Goal: Information Seeking & Learning: Learn about a topic

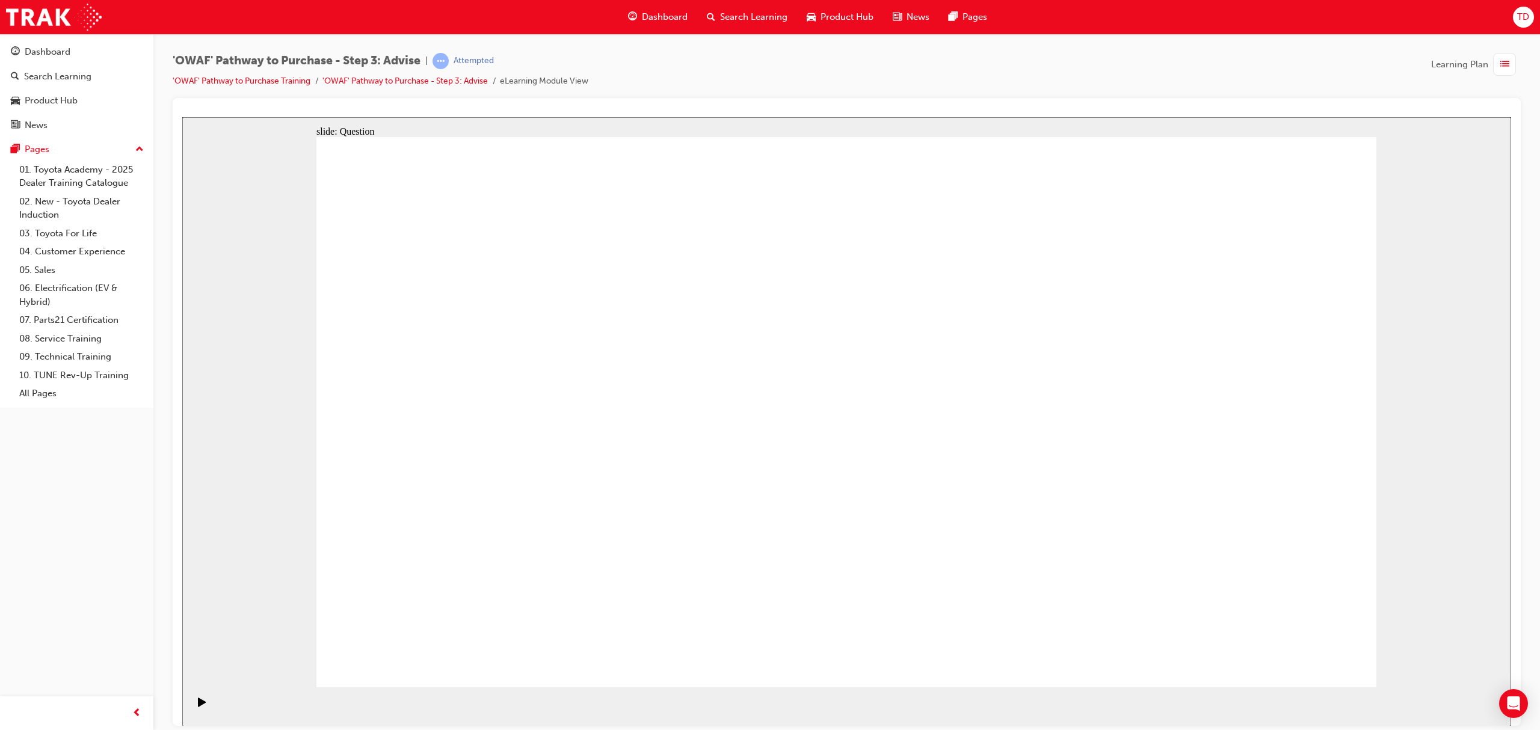
drag, startPoint x: 908, startPoint y: 586, endPoint x: 613, endPoint y: 373, distance: 363.6
drag, startPoint x: 1150, startPoint y: 579, endPoint x: 558, endPoint y: 467, distance: 603.0
drag, startPoint x: 536, startPoint y: 510, endPoint x: 540, endPoint y: 426, distance: 84.3
drag, startPoint x: 545, startPoint y: 563, endPoint x: 532, endPoint y: 479, distance: 85.1
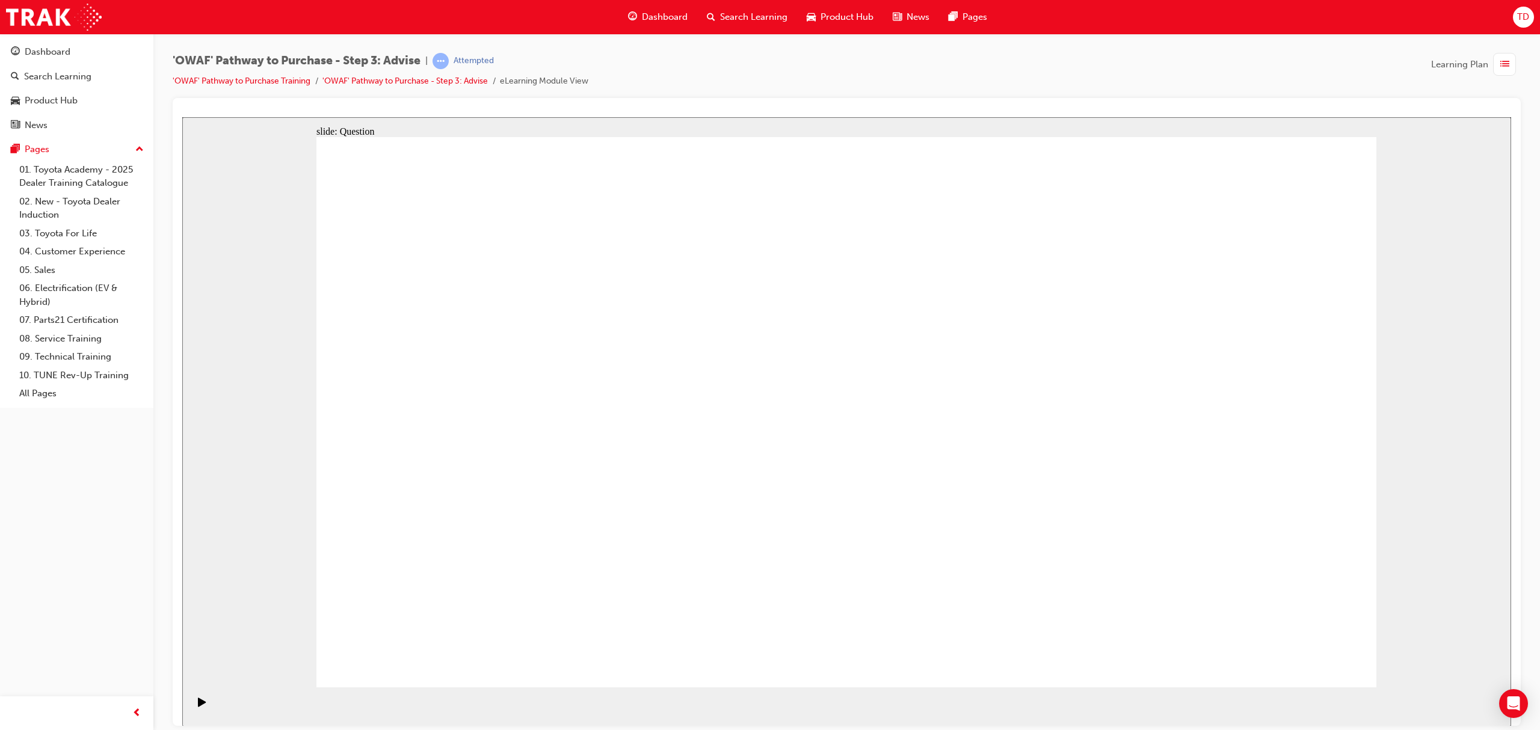
drag, startPoint x: 672, startPoint y: 579, endPoint x: 775, endPoint y: 368, distance: 234.8
drag, startPoint x: 791, startPoint y: 556, endPoint x: 592, endPoint y: 411, distance: 246.7
drag, startPoint x: 695, startPoint y: 624, endPoint x: 1042, endPoint y: 410, distance: 407.2
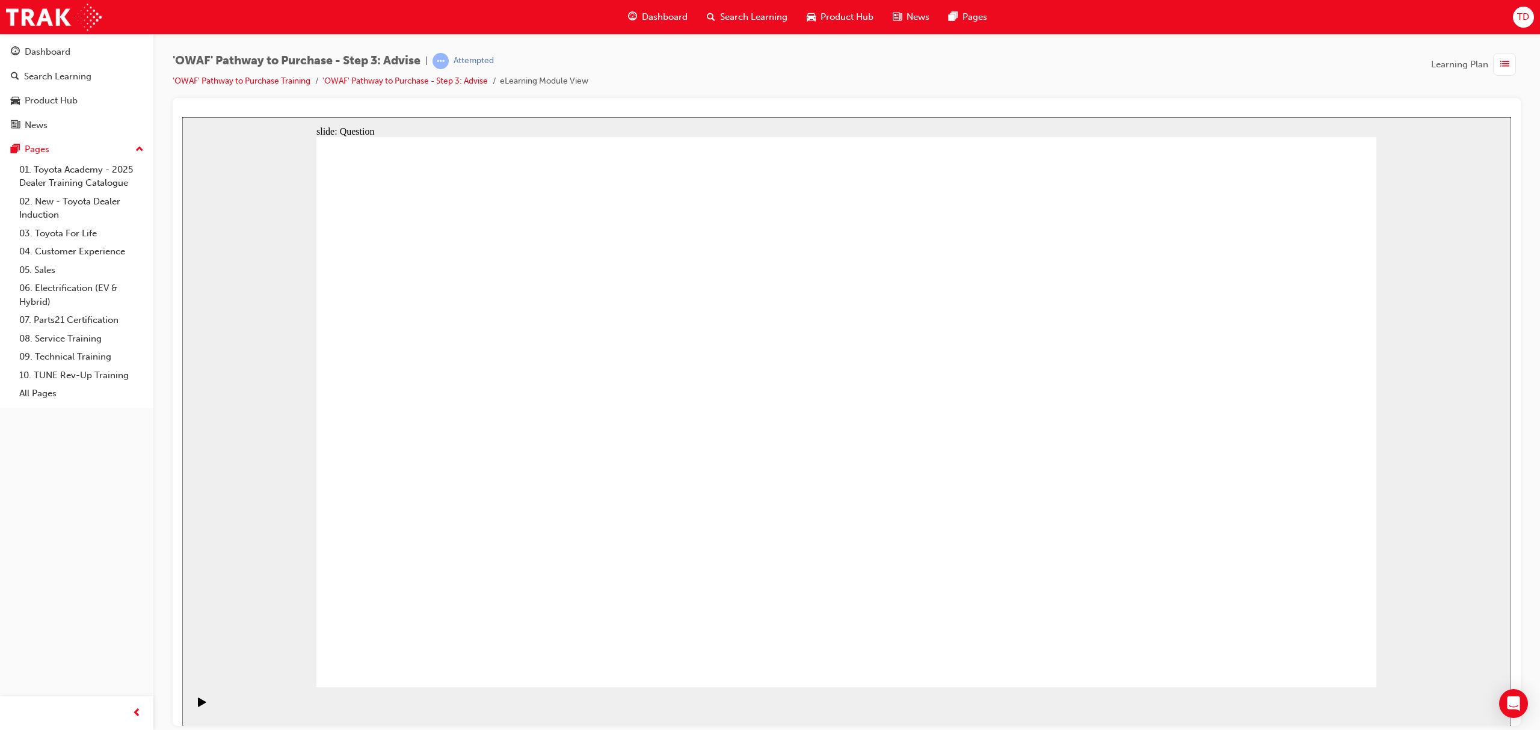
drag, startPoint x: 1006, startPoint y: 411, endPoint x: 645, endPoint y: 616, distance: 414.2
drag, startPoint x: 550, startPoint y: 409, endPoint x: 657, endPoint y: 595, distance: 214.8
drag, startPoint x: 794, startPoint y: 556, endPoint x: 528, endPoint y: 413, distance: 301.6
drag, startPoint x: 830, startPoint y: 577, endPoint x: 1009, endPoint y: 412, distance: 243.4
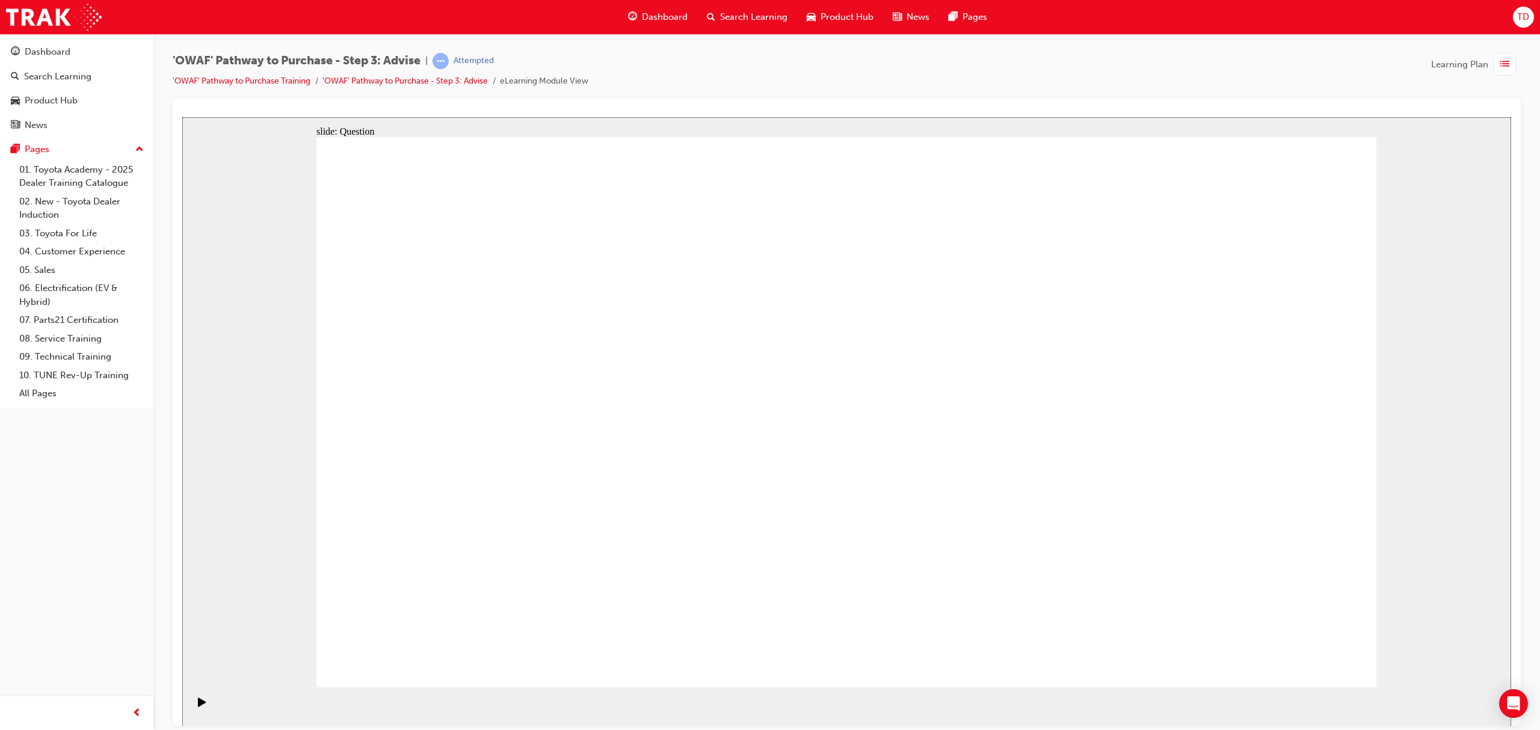
drag, startPoint x: 1165, startPoint y: 468, endPoint x: 880, endPoint y: 491, distance: 285.3
drag, startPoint x: 1093, startPoint y: 481, endPoint x: 718, endPoint y: 468, distance: 375.5
drag, startPoint x: 1090, startPoint y: 462, endPoint x: 796, endPoint y: 462, distance: 293.5
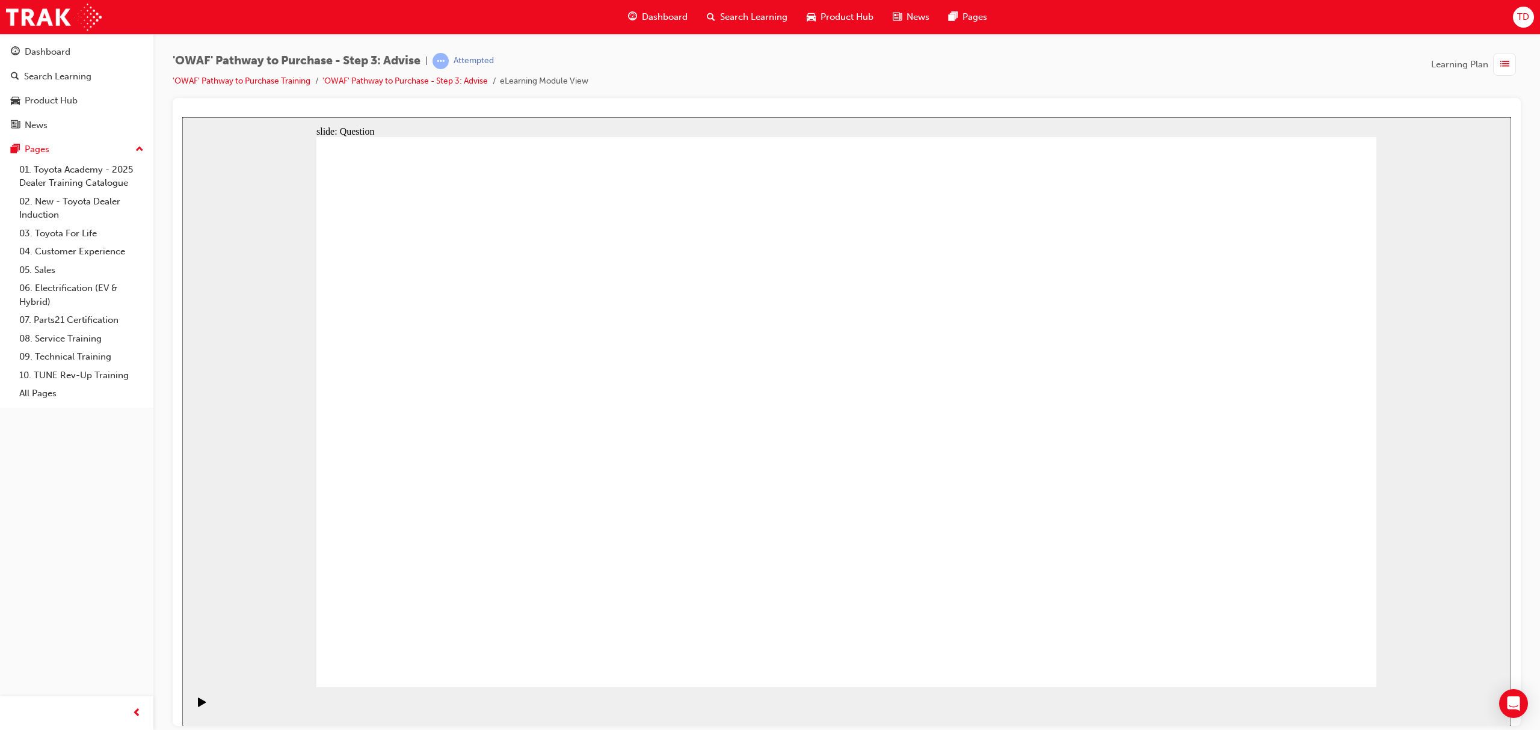
drag, startPoint x: 1121, startPoint y: 459, endPoint x: 894, endPoint y: 476, distance: 227.9
drag, startPoint x: 1244, startPoint y: 489, endPoint x: 910, endPoint y: 506, distance: 334.2
drag, startPoint x: 1203, startPoint y: 494, endPoint x: 889, endPoint y: 503, distance: 314.7
drag, startPoint x: 1220, startPoint y: 479, endPoint x: 727, endPoint y: 452, distance: 493.3
drag, startPoint x: 933, startPoint y: 482, endPoint x: 846, endPoint y: 478, distance: 87.9
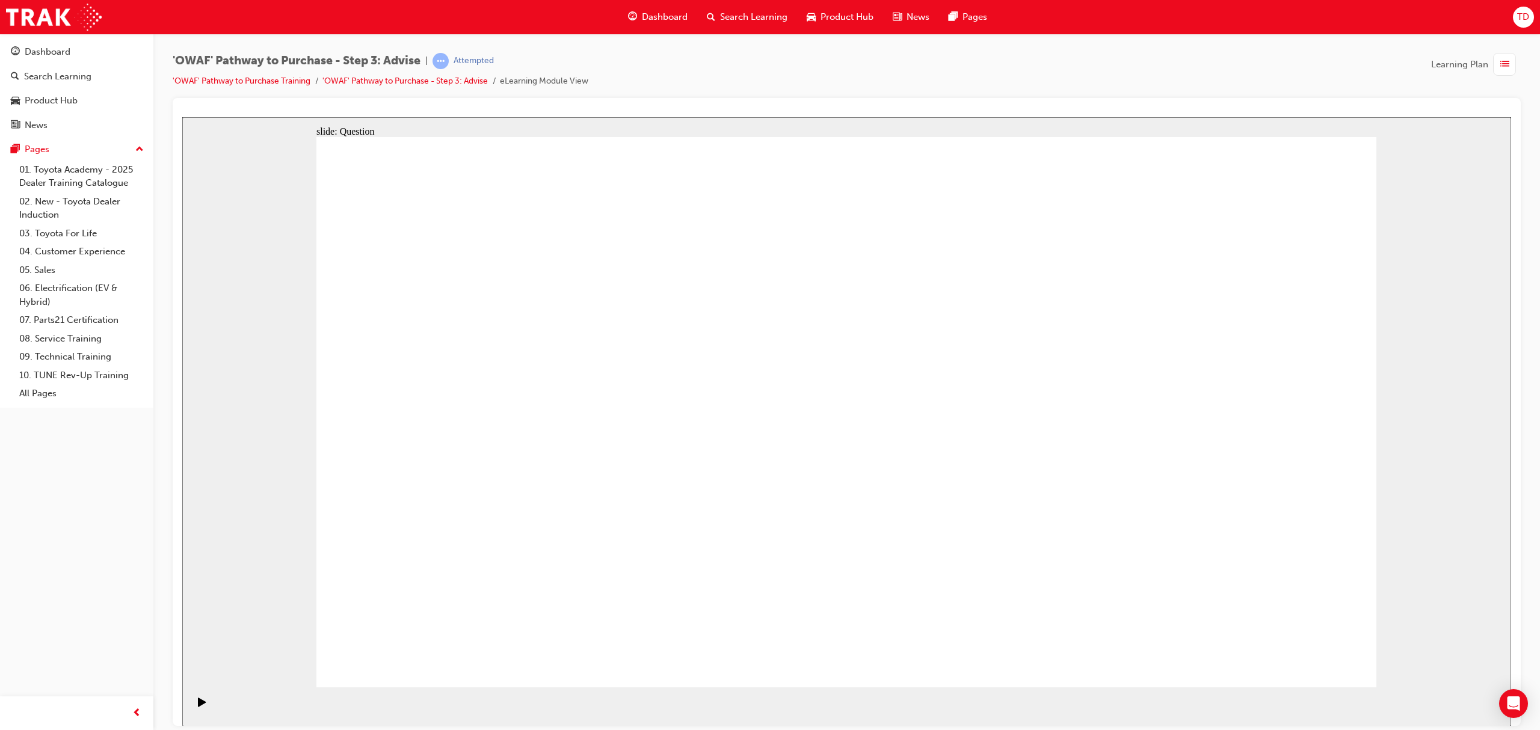
drag, startPoint x: 1154, startPoint y: 459, endPoint x: 683, endPoint y: 434, distance: 471.0
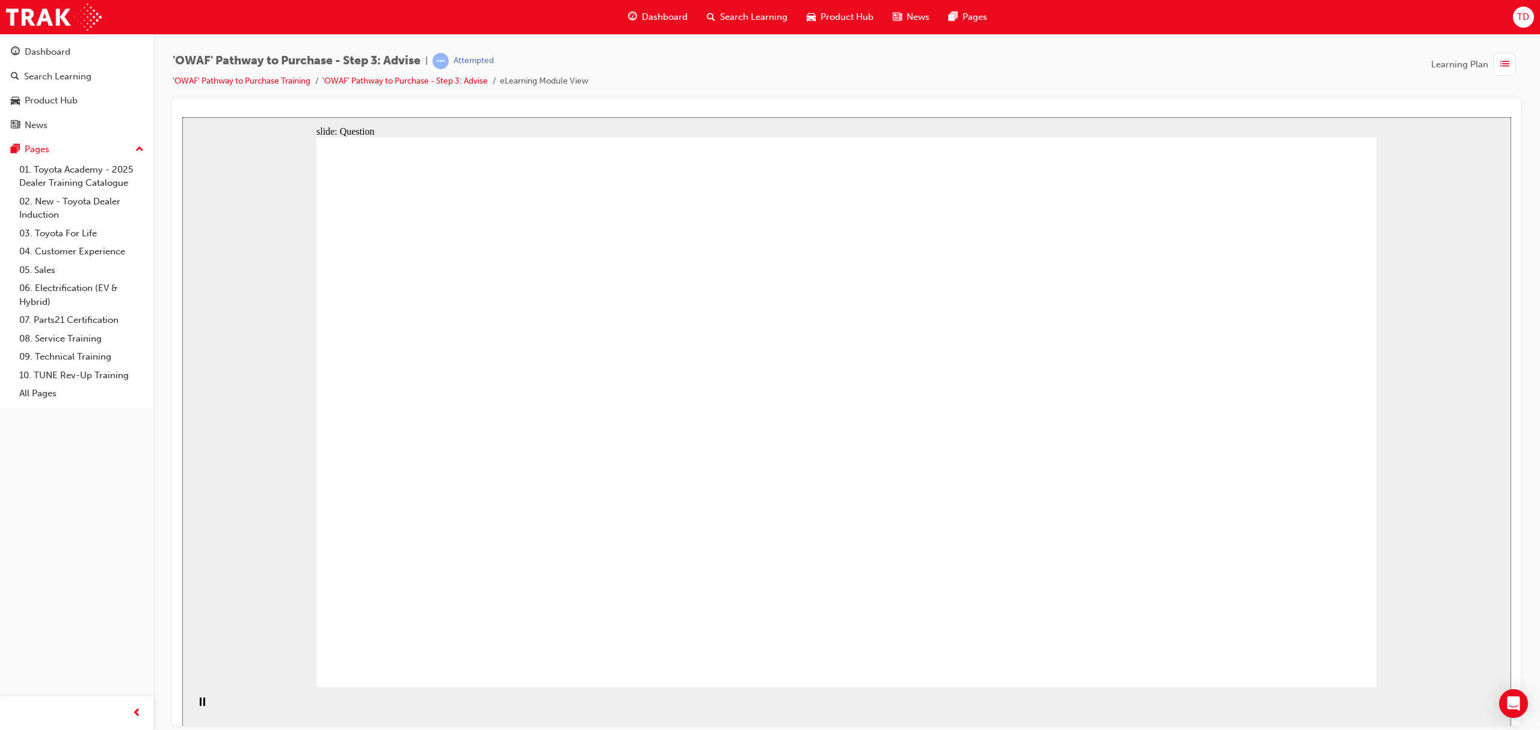
drag, startPoint x: 771, startPoint y: 321, endPoint x: 559, endPoint y: 411, distance: 230.4
drag, startPoint x: 862, startPoint y: 428, endPoint x: 837, endPoint y: 424, distance: 25.5
drag, startPoint x: 1136, startPoint y: 438, endPoint x: 559, endPoint y: 378, distance: 580.5
drag, startPoint x: 939, startPoint y: 429, endPoint x: 849, endPoint y: 444, distance: 91.6
drag, startPoint x: 1119, startPoint y: 450, endPoint x: 474, endPoint y: 384, distance: 648.0
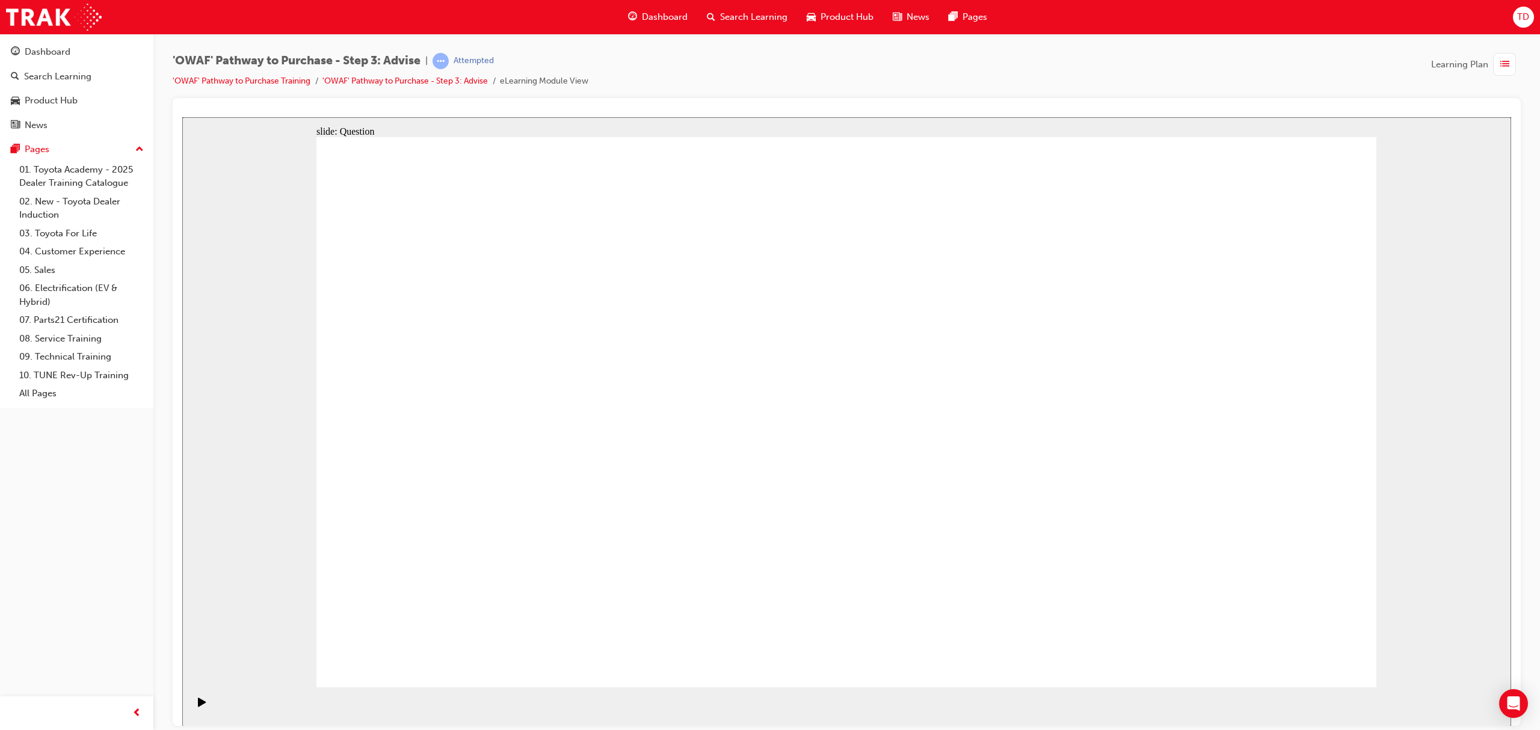
drag, startPoint x: 1131, startPoint y: 423, endPoint x: 819, endPoint y: 437, distance: 312.4
drag, startPoint x: 1076, startPoint y: 447, endPoint x: 488, endPoint y: 449, distance: 587.6
drag, startPoint x: 548, startPoint y: 388, endPoint x: 937, endPoint y: 413, distance: 389.3
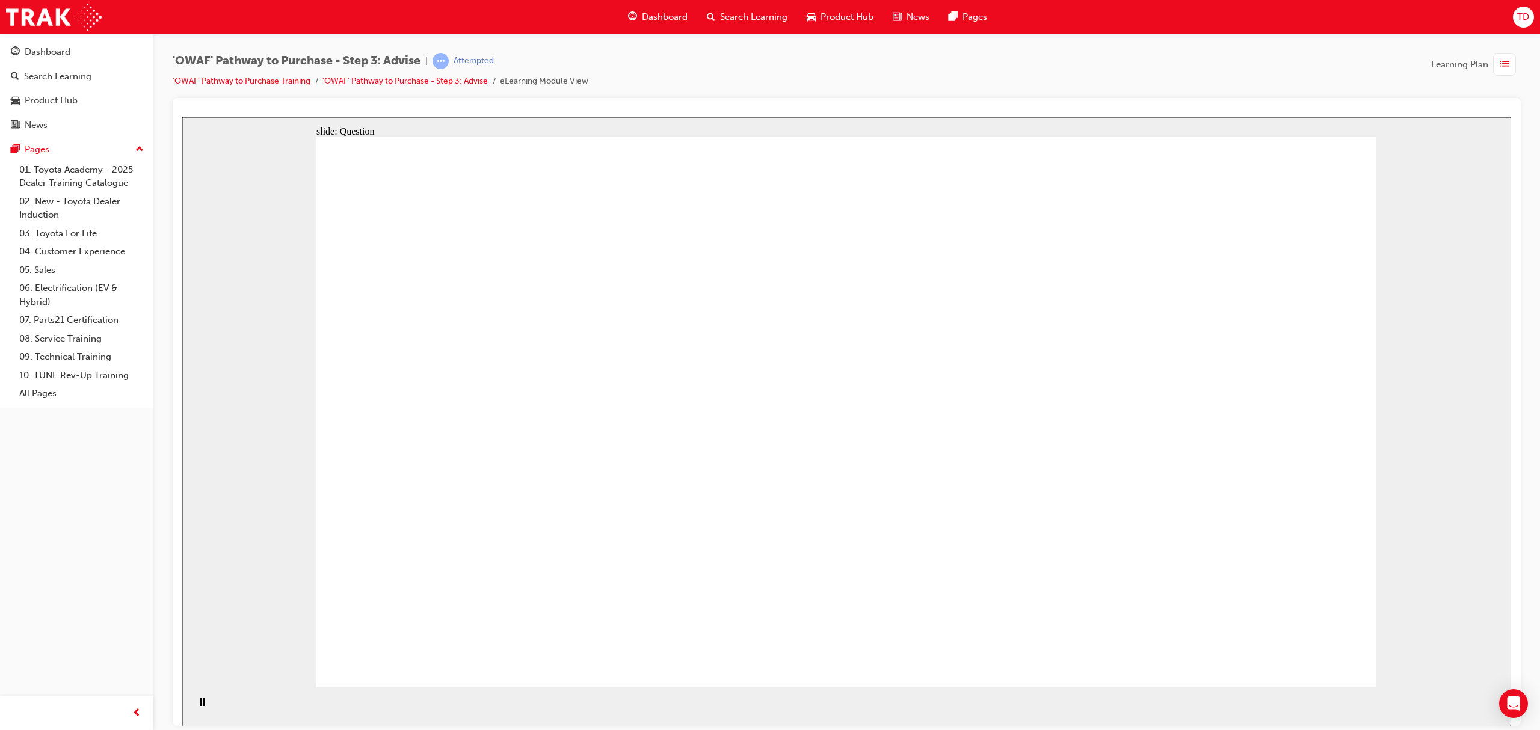
drag, startPoint x: 630, startPoint y: 450, endPoint x: 1033, endPoint y: 461, distance: 403.1
drag, startPoint x: 672, startPoint y: 514, endPoint x: 956, endPoint y: 465, distance: 288.7
drag, startPoint x: 491, startPoint y: 438, endPoint x: 918, endPoint y: 448, distance: 426.5
drag, startPoint x: 534, startPoint y: 530, endPoint x: 1104, endPoint y: 472, distance: 573.1
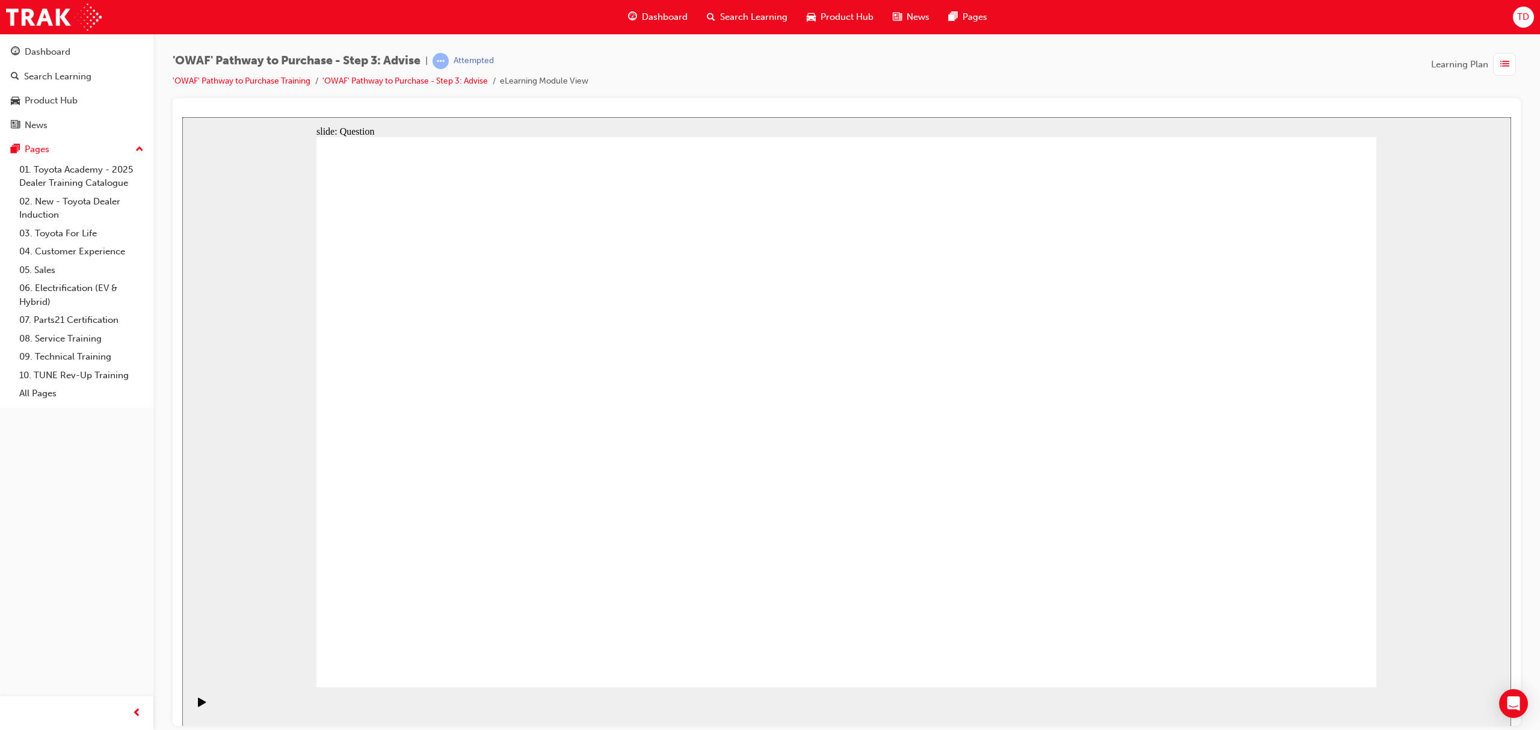
drag, startPoint x: 757, startPoint y: 354, endPoint x: 975, endPoint y: 561, distance: 301.6
drag, startPoint x: 651, startPoint y: 500, endPoint x: 568, endPoint y: 555, distance: 99.7
drag, startPoint x: 542, startPoint y: 341, endPoint x: 850, endPoint y: 549, distance: 371.6
drag, startPoint x: 1166, startPoint y: 366, endPoint x: 1045, endPoint y: 561, distance: 229.3
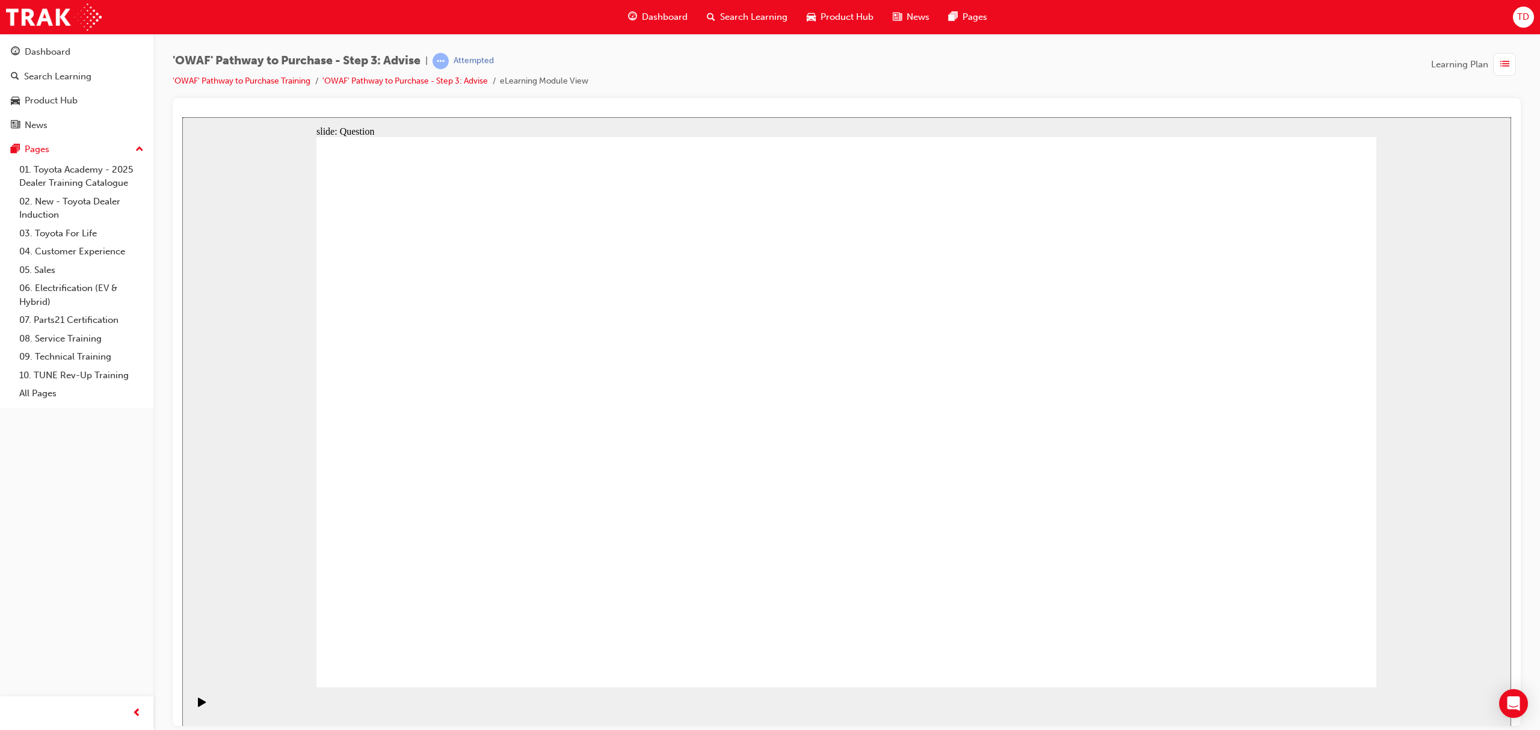
drag, startPoint x: 1062, startPoint y: 357, endPoint x: 657, endPoint y: 570, distance: 457.9
drag, startPoint x: 631, startPoint y: 356, endPoint x: 1246, endPoint y: 554, distance: 646.3
drag, startPoint x: 1261, startPoint y: 363, endPoint x: 733, endPoint y: 571, distance: 567.6
drag, startPoint x: 860, startPoint y: 346, endPoint x: 446, endPoint y: 568, distance: 470.1
drag, startPoint x: 728, startPoint y: 455, endPoint x: 1167, endPoint y: 536, distance: 446.6
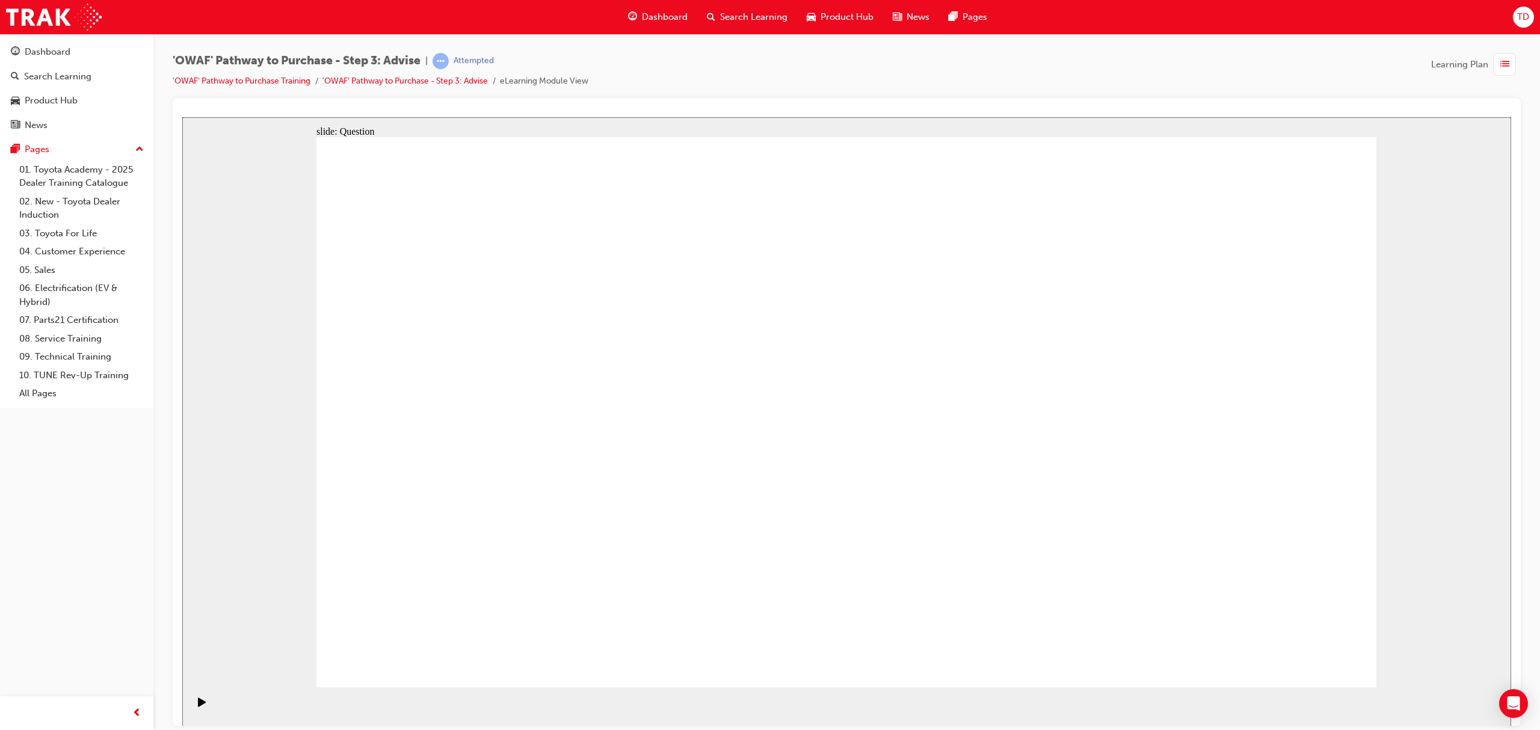
drag, startPoint x: 646, startPoint y: 578, endPoint x: 1071, endPoint y: 344, distance: 485.3
drag, startPoint x: 1169, startPoint y: 573, endPoint x: 651, endPoint y: 573, distance: 518.4
drag, startPoint x: 1069, startPoint y: 349, endPoint x: 1181, endPoint y: 553, distance: 232.8
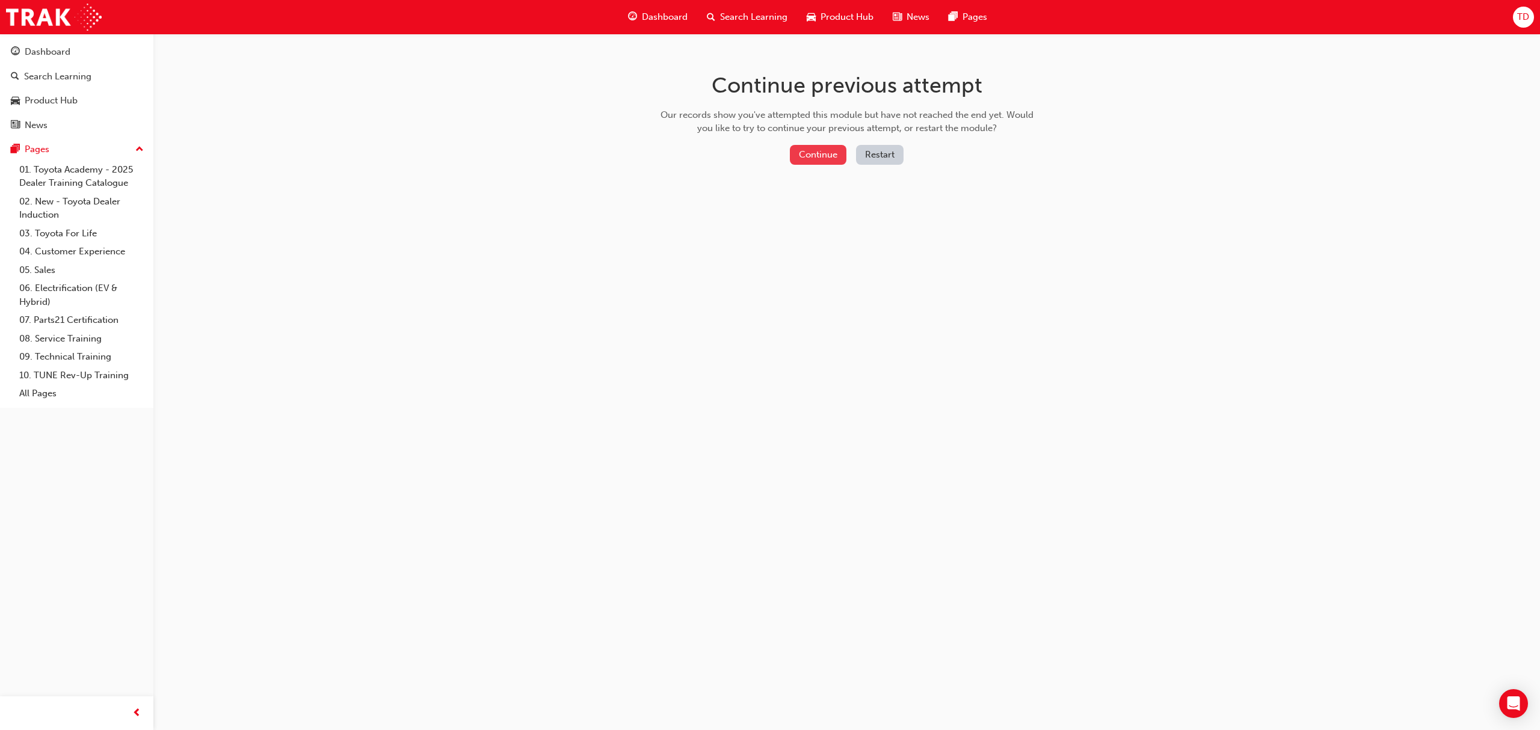
click at [820, 158] on button "Continue" at bounding box center [818, 155] width 57 height 20
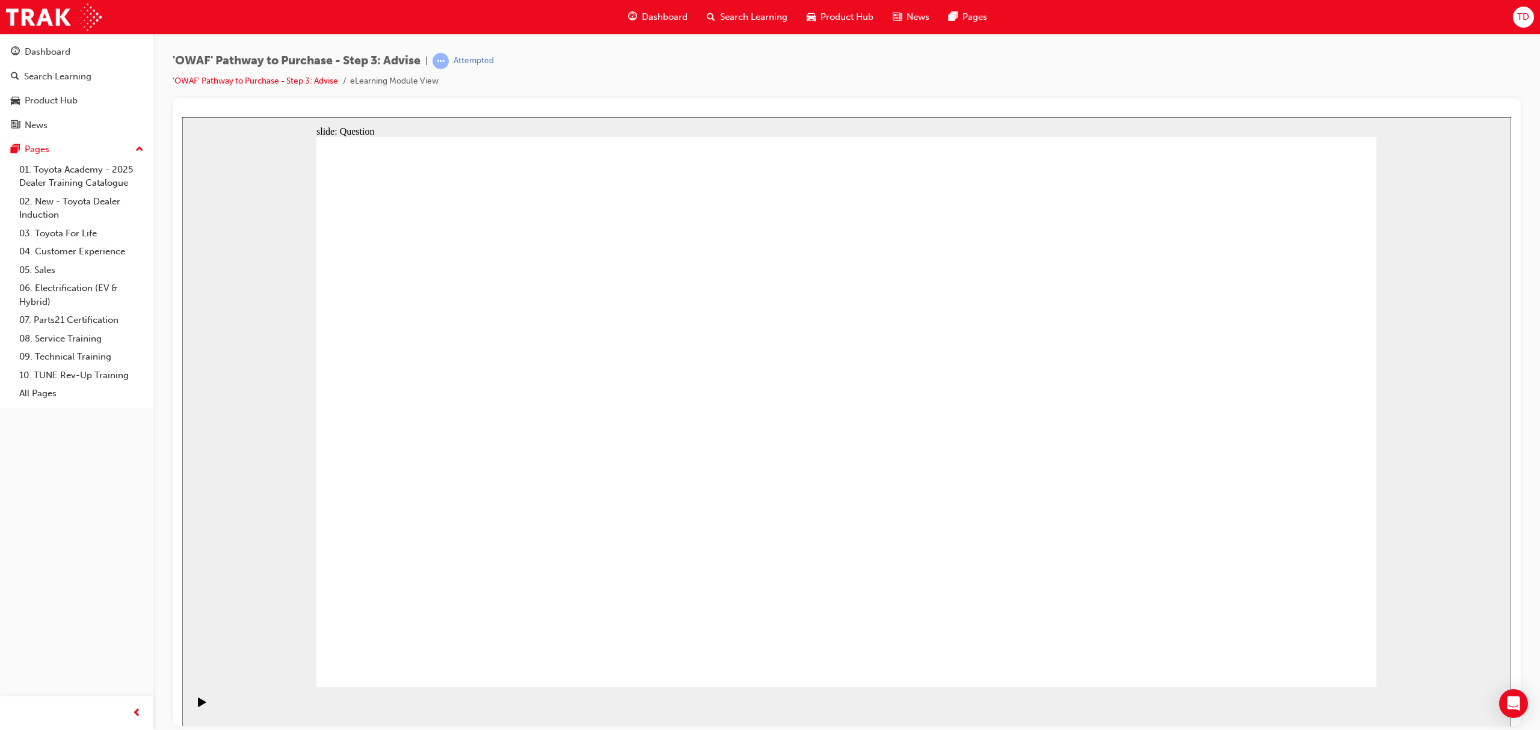
drag, startPoint x: 822, startPoint y: 440, endPoint x: 831, endPoint y: 441, distance: 9.0
drag, startPoint x: 888, startPoint y: 585, endPoint x: 575, endPoint y: 361, distance: 384.5
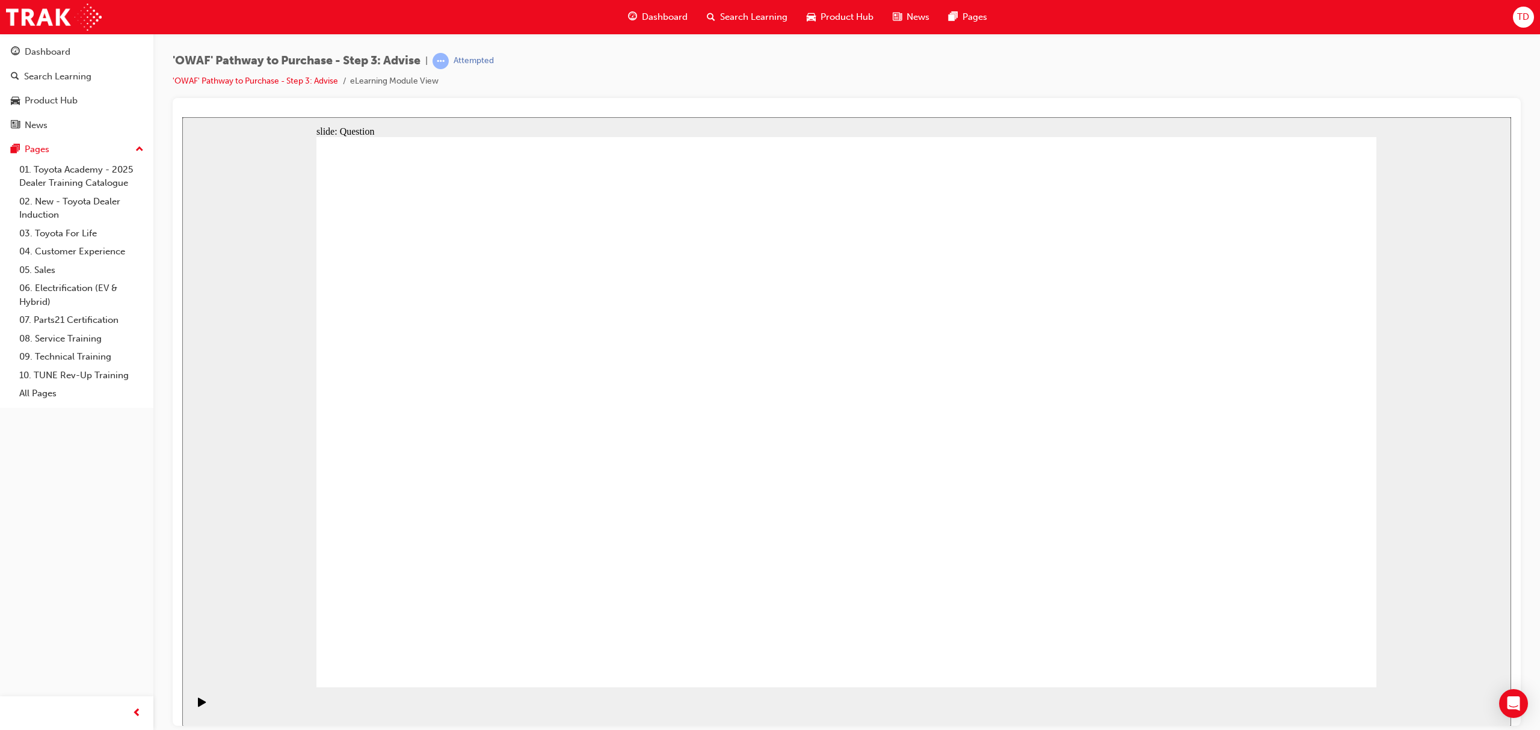
drag, startPoint x: 1146, startPoint y: 577, endPoint x: 548, endPoint y: 440, distance: 612.6
drag, startPoint x: 551, startPoint y: 585, endPoint x: 566, endPoint y: 508, distance: 78.3
drag, startPoint x: 891, startPoint y: 530, endPoint x: 865, endPoint y: 510, distance: 32.6
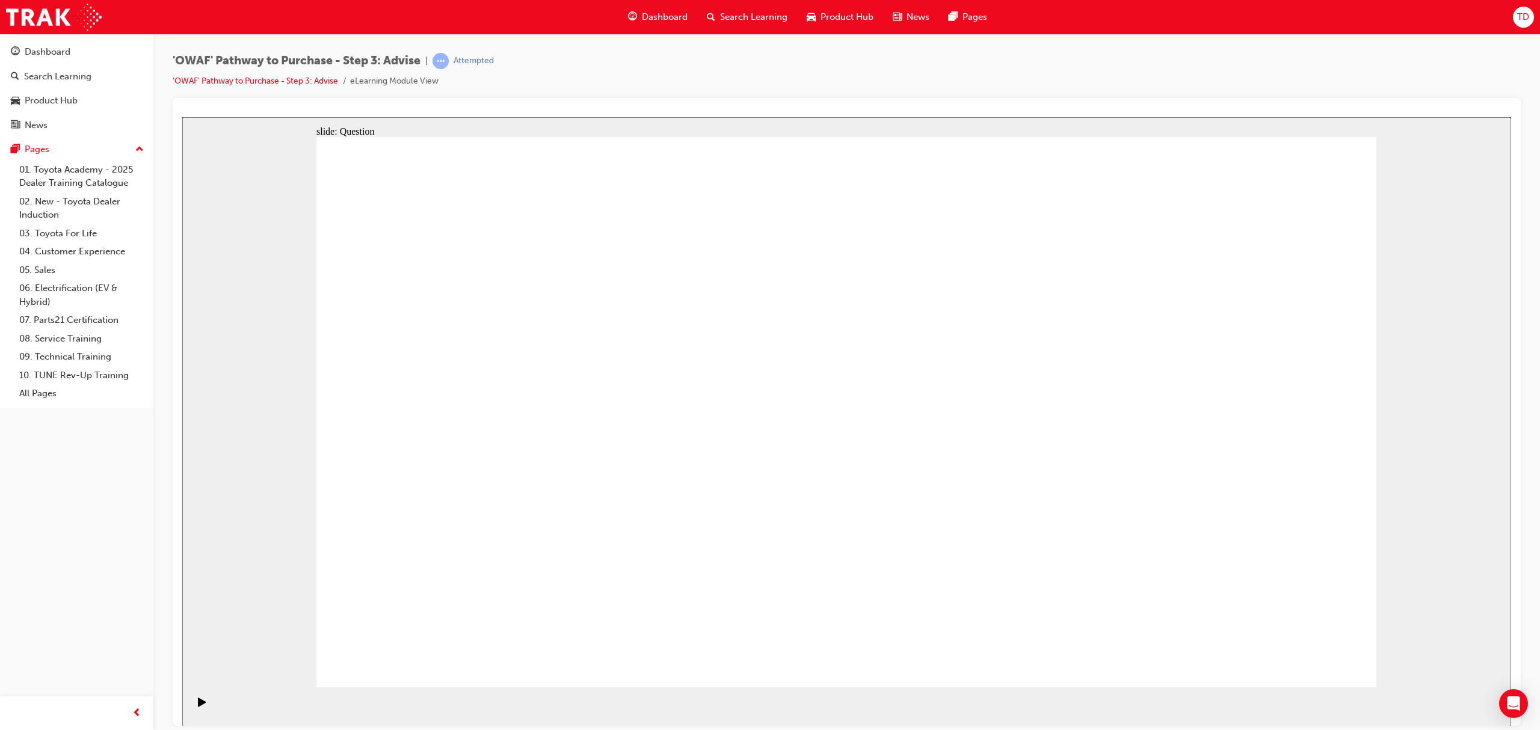
drag, startPoint x: 693, startPoint y: 583, endPoint x: 814, endPoint y: 376, distance: 239.6
drag, startPoint x: 843, startPoint y: 592, endPoint x: 563, endPoint y: 428, distance: 324.8
drag, startPoint x: 1059, startPoint y: 534, endPoint x: 1034, endPoint y: 418, distance: 118.7
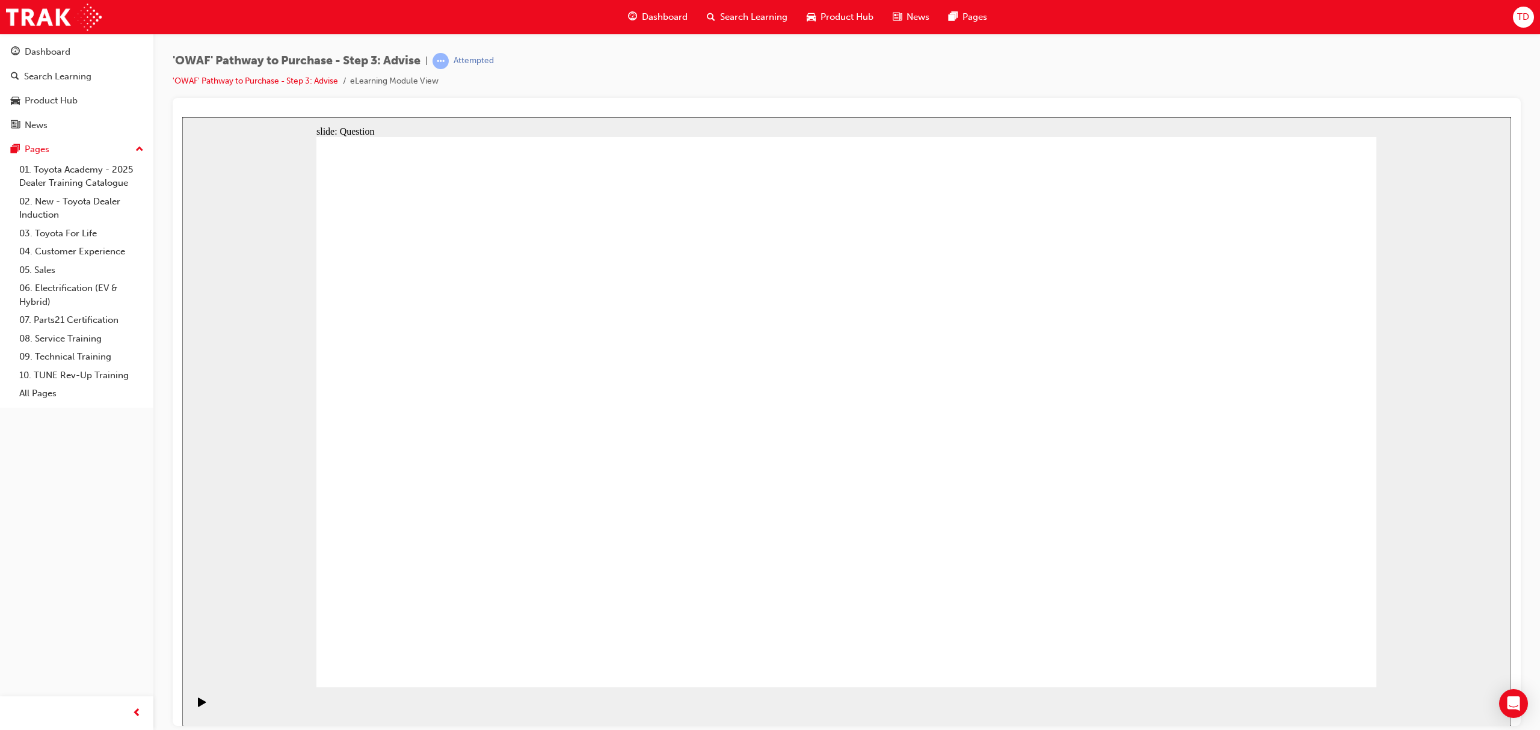
drag, startPoint x: 1006, startPoint y: 538, endPoint x: 879, endPoint y: 513, distance: 128.8
drag, startPoint x: 1112, startPoint y: 477, endPoint x: 501, endPoint y: 491, distance: 611.2
drag, startPoint x: 1156, startPoint y: 475, endPoint x: 552, endPoint y: 494, distance: 604.1
drag, startPoint x: 1175, startPoint y: 468, endPoint x: 896, endPoint y: 489, distance: 280.4
drag, startPoint x: 1178, startPoint y: 466, endPoint x: 871, endPoint y: 490, distance: 307.1
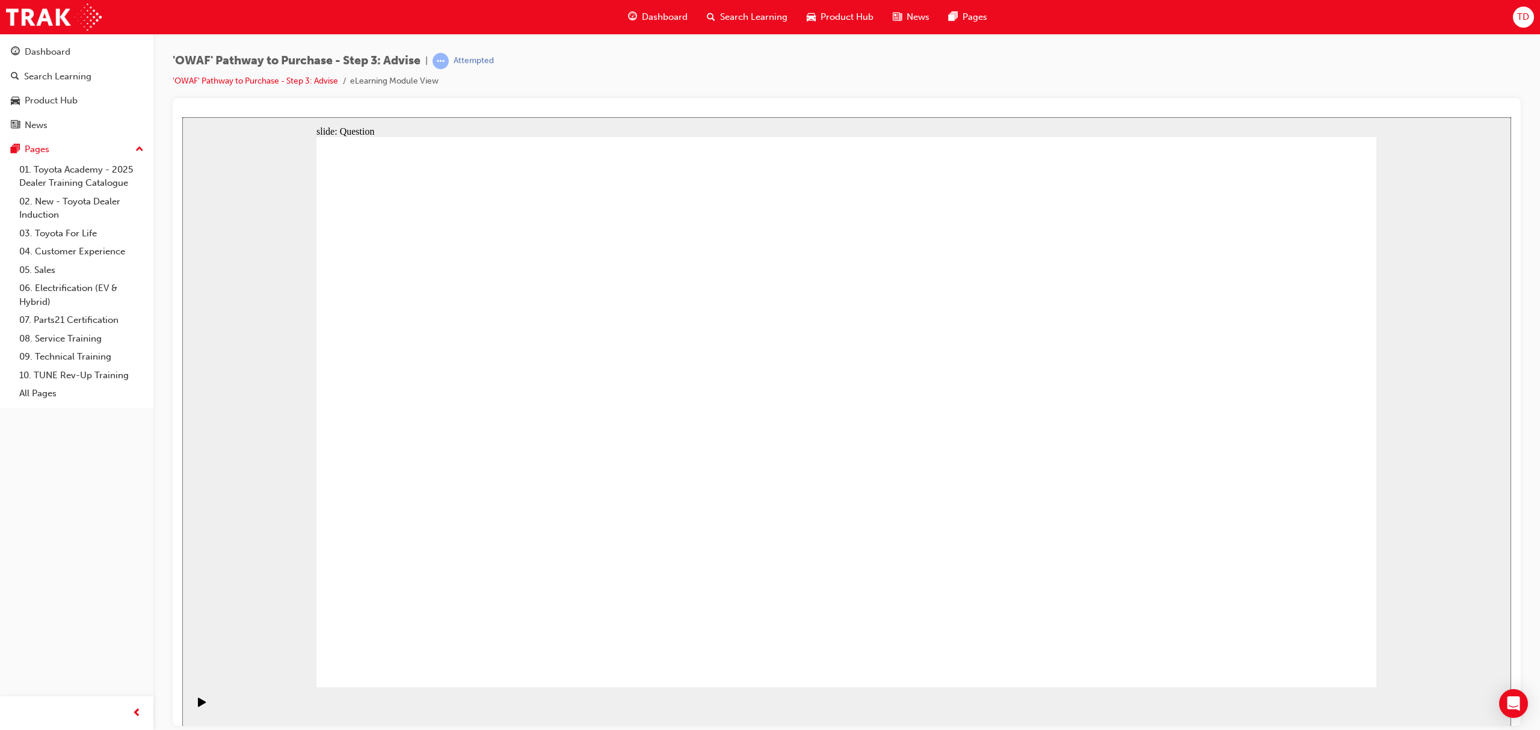
drag, startPoint x: 1210, startPoint y: 472, endPoint x: 587, endPoint y: 511, distance: 624.3
drag, startPoint x: 1071, startPoint y: 498, endPoint x: 583, endPoint y: 510, distance: 487.9
drag, startPoint x: 1206, startPoint y: 483, endPoint x: 672, endPoint y: 503, distance: 535.0
drag, startPoint x: 1305, startPoint y: 626, endPoint x: 1305, endPoint y: 634, distance: 8.4
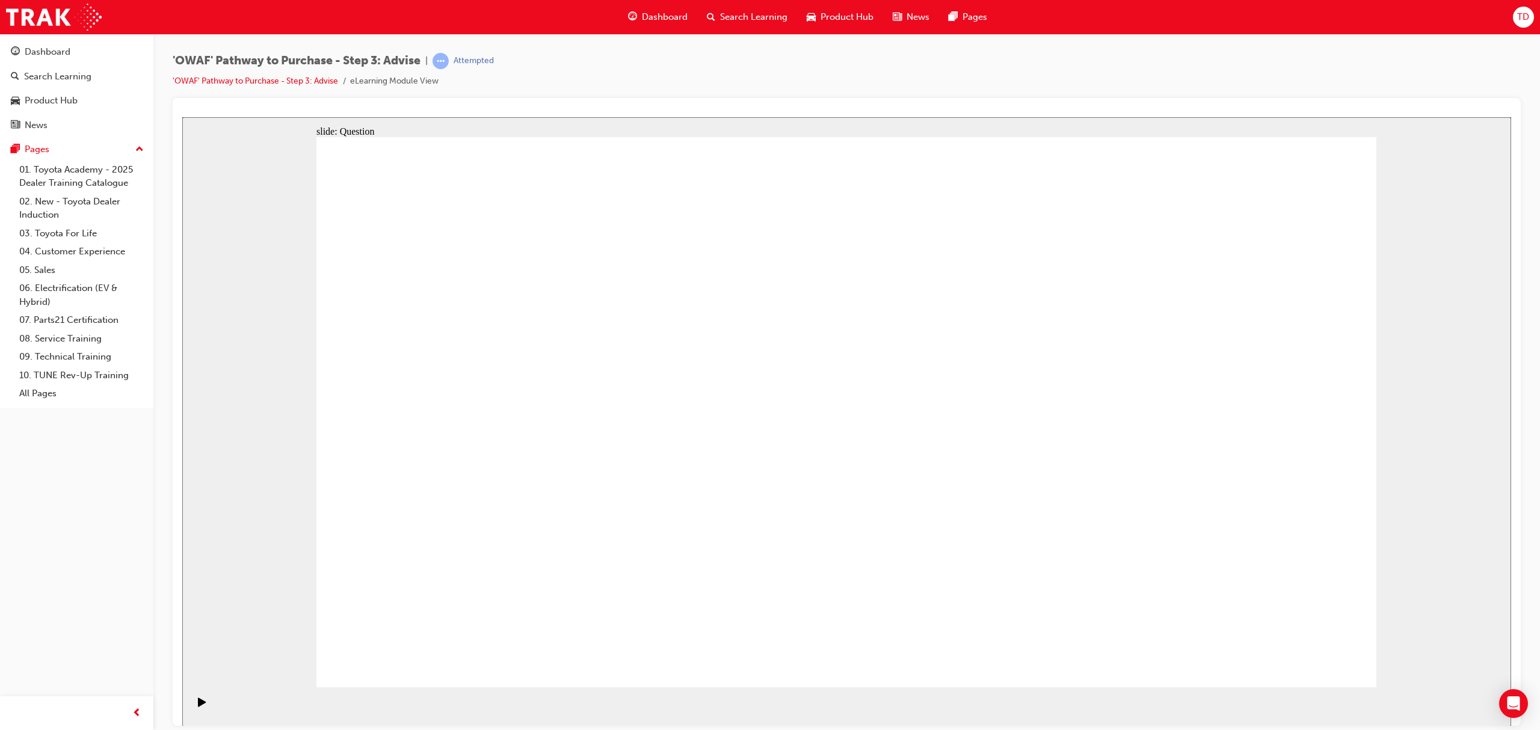
drag, startPoint x: 1208, startPoint y: 479, endPoint x: 855, endPoint y: 496, distance: 354.0
drag, startPoint x: 912, startPoint y: 520, endPoint x: 602, endPoint y: 519, distance: 309.7
drag, startPoint x: 977, startPoint y: 491, endPoint x: 542, endPoint y: 508, distance: 434.5
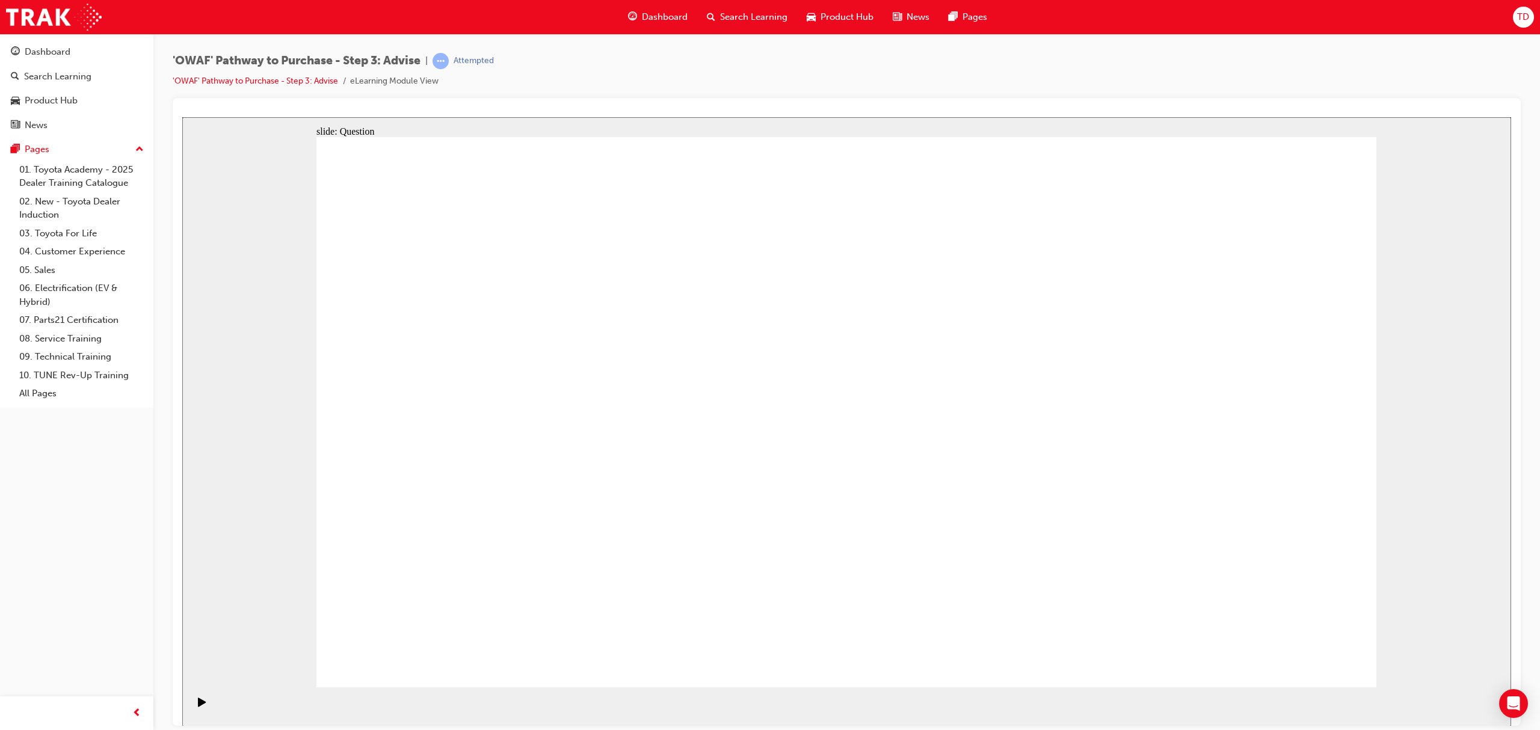
drag, startPoint x: 1151, startPoint y: 470, endPoint x: 867, endPoint y: 496, distance: 285.0
drag, startPoint x: 1208, startPoint y: 456, endPoint x: 924, endPoint y: 476, distance: 285.1
drag, startPoint x: 1196, startPoint y: 482, endPoint x: 684, endPoint y: 489, distance: 511.9
drag, startPoint x: 1191, startPoint y: 468, endPoint x: 713, endPoint y: 474, distance: 478.2
drag, startPoint x: 1208, startPoint y: 471, endPoint x: 633, endPoint y: 496, distance: 574.9
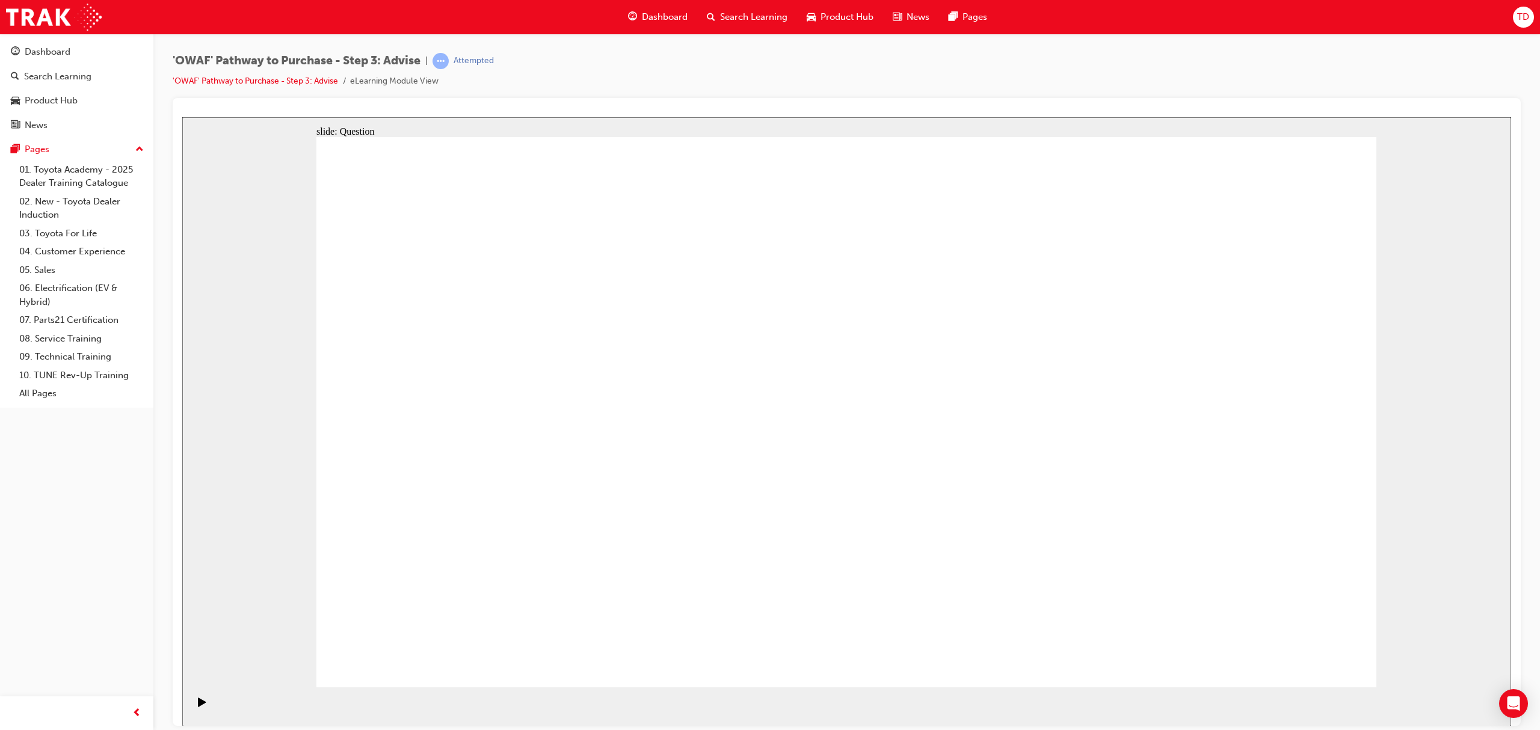
drag, startPoint x: 493, startPoint y: 366, endPoint x: 917, endPoint y: 428, distance: 428.5
drag, startPoint x: 638, startPoint y: 456, endPoint x: 639, endPoint y: 488, distance: 31.9
drag, startPoint x: 479, startPoint y: 453, endPoint x: 902, endPoint y: 455, distance: 423.4
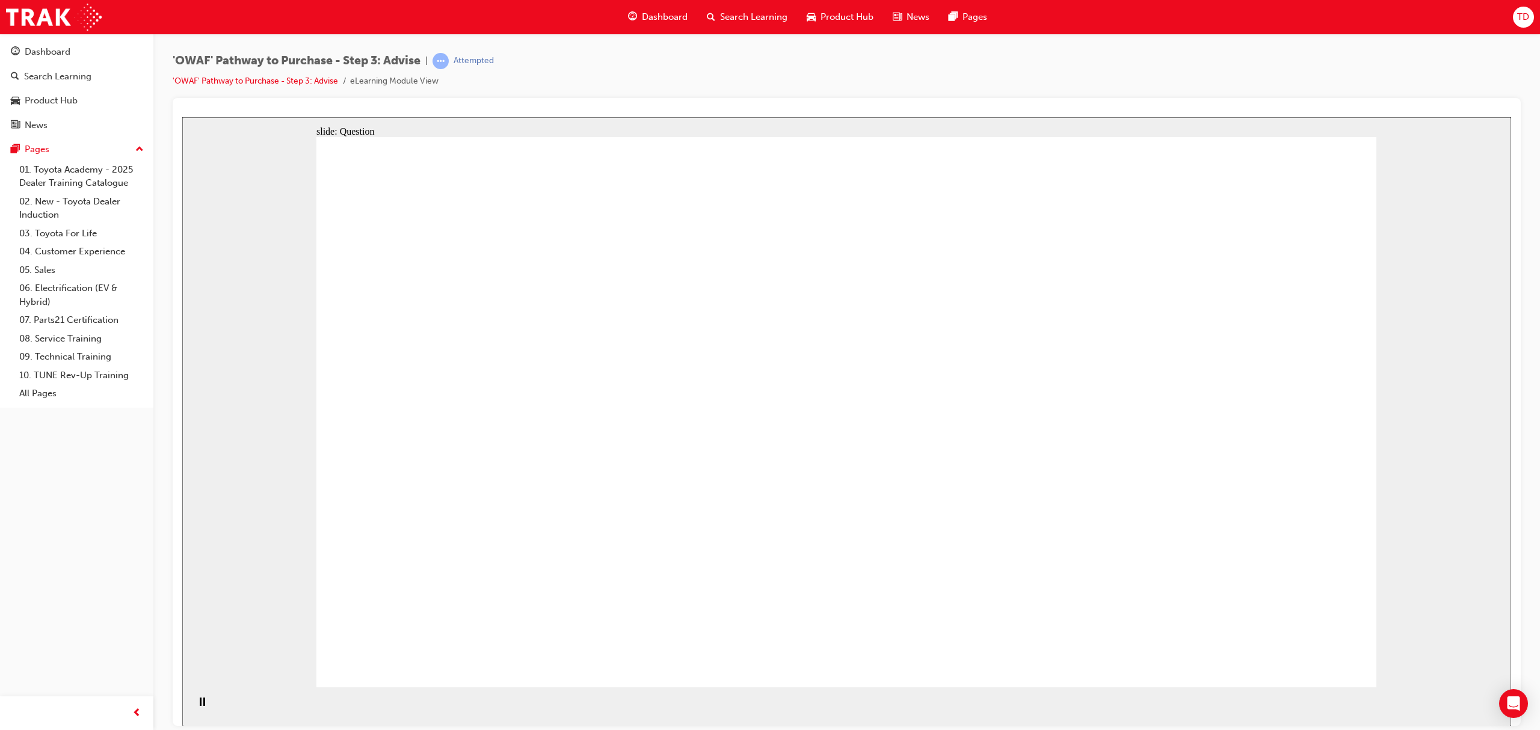
drag, startPoint x: 636, startPoint y: 515, endPoint x: 797, endPoint y: 503, distance: 162.3
drag, startPoint x: 481, startPoint y: 532, endPoint x: 866, endPoint y: 447, distance: 394.1
drag, startPoint x: 722, startPoint y: 375, endPoint x: 1280, endPoint y: 556, distance: 587.3
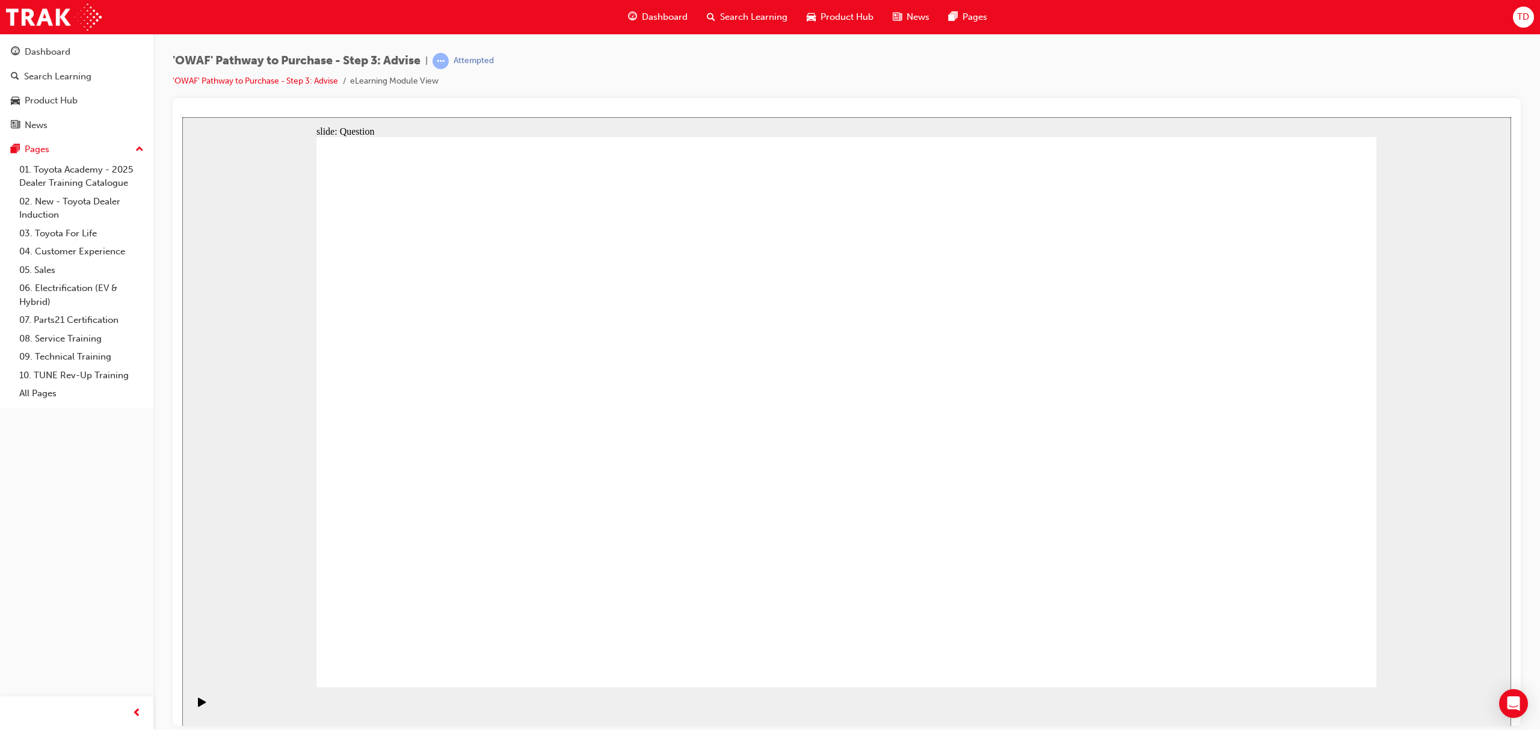
drag, startPoint x: 754, startPoint y: 329, endPoint x: 965, endPoint y: 532, distance: 293.1
drag, startPoint x: 935, startPoint y: 558, endPoint x: 610, endPoint y: 349, distance: 385.7
drag, startPoint x: 986, startPoint y: 483, endPoint x: 606, endPoint y: 370, distance: 396.4
drag, startPoint x: 525, startPoint y: 359, endPoint x: 840, endPoint y: 555, distance: 370.6
drag, startPoint x: 665, startPoint y: 472, endPoint x: 539, endPoint y: 563, distance: 155.1
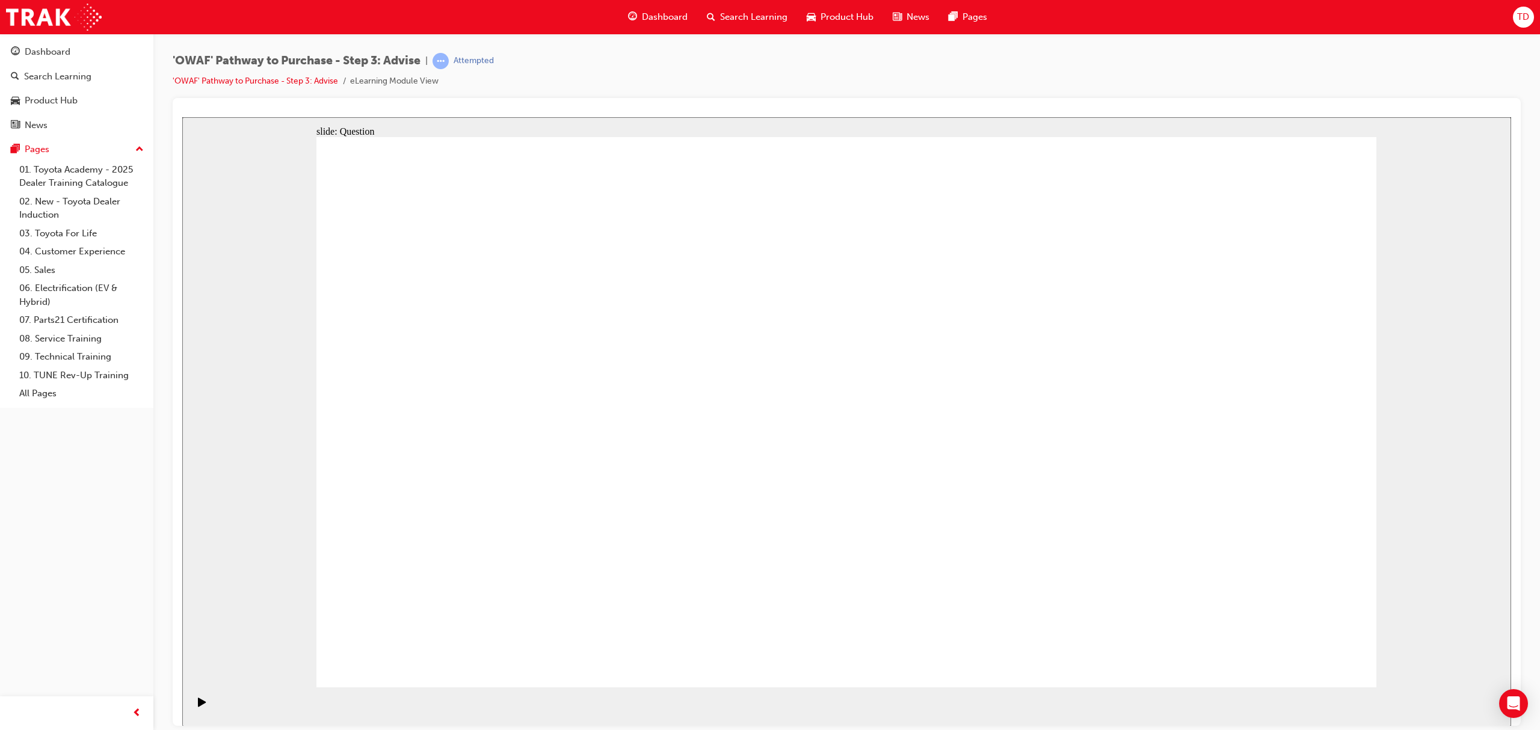
drag, startPoint x: 841, startPoint y: 365, endPoint x: 431, endPoint y: 573, distance: 459.4
drag, startPoint x: 420, startPoint y: 575, endPoint x: 924, endPoint y: 575, distance: 504.0
drag, startPoint x: 1163, startPoint y: 342, endPoint x: 427, endPoint y: 541, distance: 762.1
drag, startPoint x: 760, startPoint y: 352, endPoint x: 783, endPoint y: 368, distance: 28.0
drag, startPoint x: 436, startPoint y: 375, endPoint x: 1164, endPoint y: 580, distance: 756.6
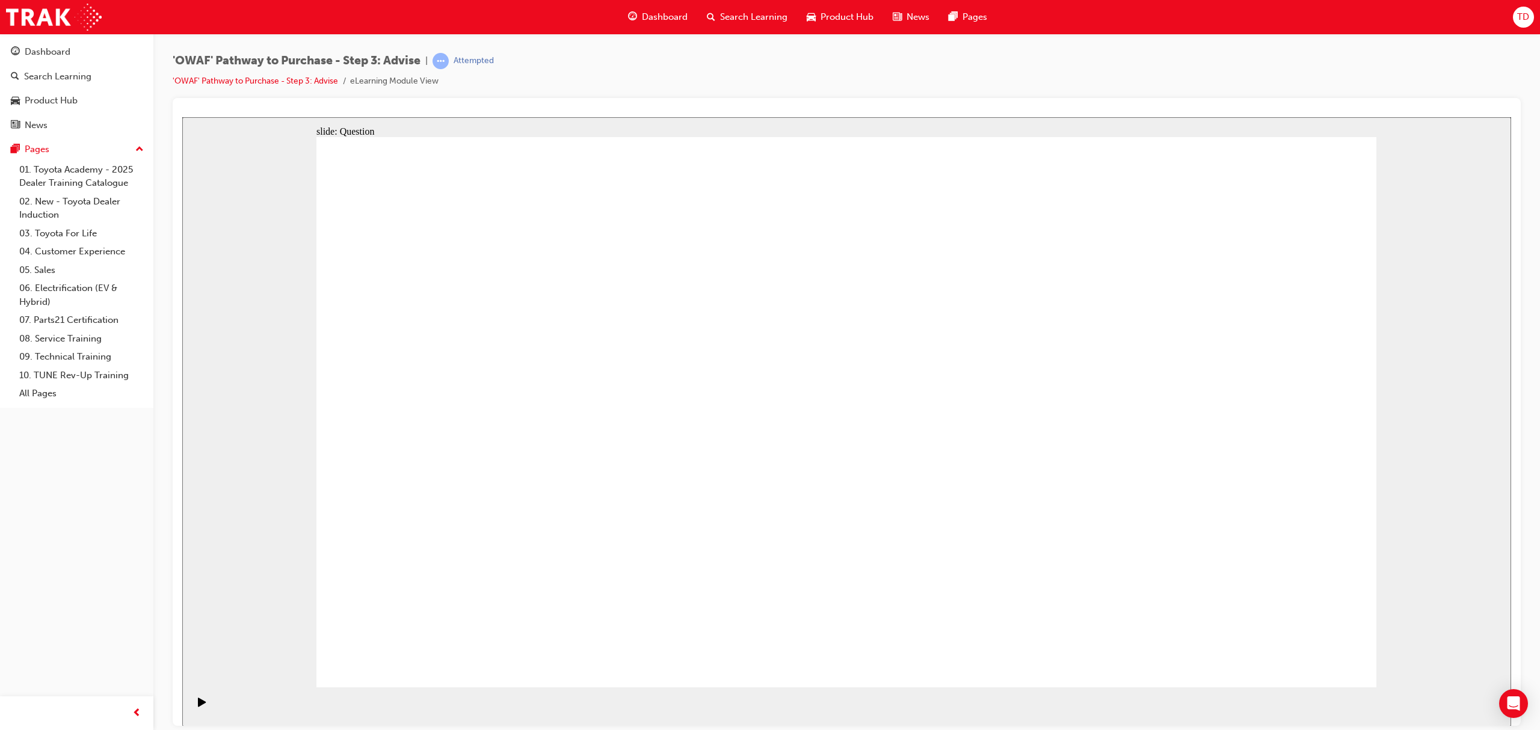
drag, startPoint x: 419, startPoint y: 361, endPoint x: 417, endPoint y: 312, distance: 48.7
drag, startPoint x: 537, startPoint y: 570, endPoint x: 496, endPoint y: 378, distance: 196.7
drag, startPoint x: 844, startPoint y: 561, endPoint x: 847, endPoint y: 573, distance: 12.3
drag, startPoint x: 909, startPoint y: 529, endPoint x: 792, endPoint y: 364, distance: 202.7
drag, startPoint x: 1009, startPoint y: 524, endPoint x: 446, endPoint y: 354, distance: 587.9
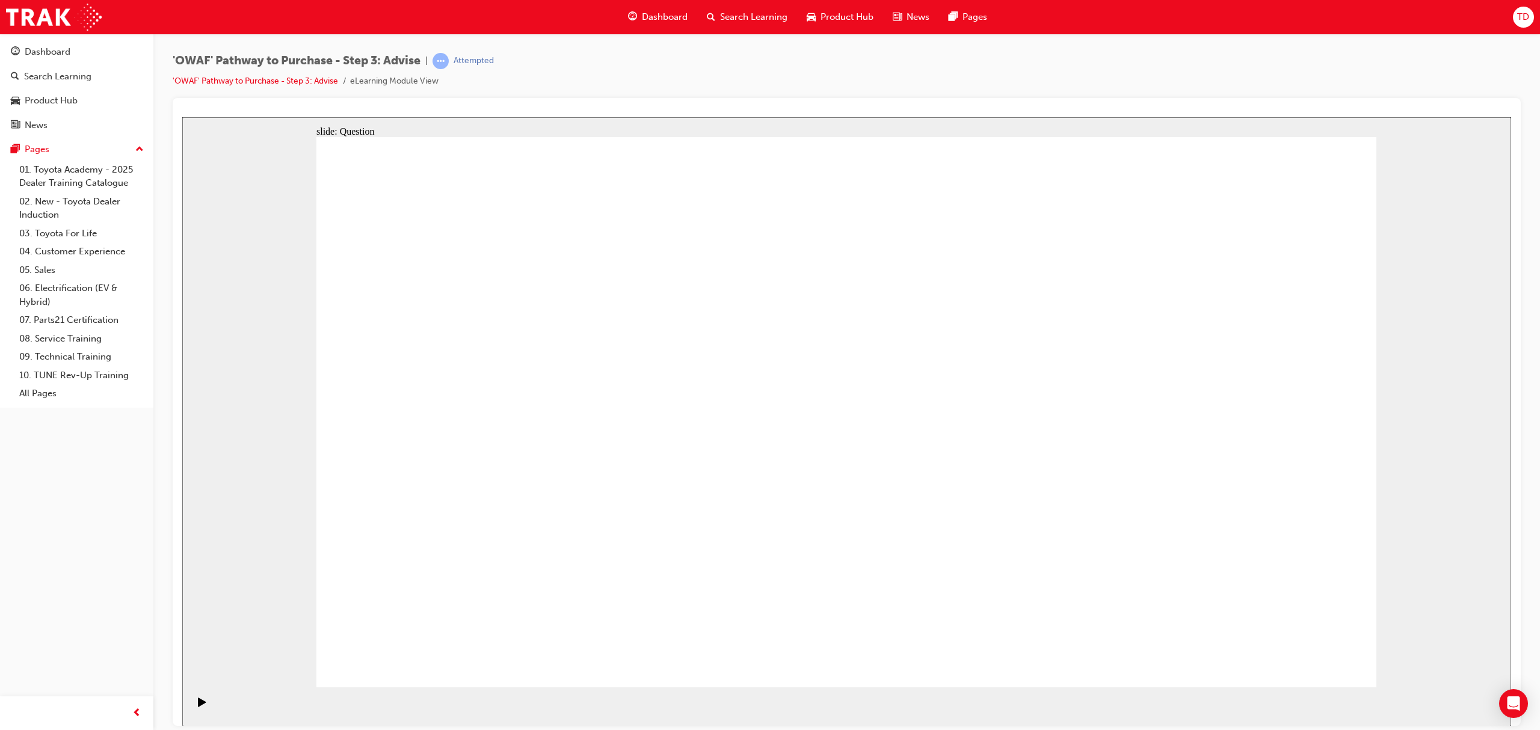
drag, startPoint x: 529, startPoint y: 426, endPoint x: 1165, endPoint y: 573, distance: 652.3
drag, startPoint x: 1273, startPoint y: 346, endPoint x: 752, endPoint y: 556, distance: 562.1
drag, startPoint x: 754, startPoint y: 371, endPoint x: 968, endPoint y: 566, distance: 289.5
drag, startPoint x: 641, startPoint y: 370, endPoint x: 732, endPoint y: 372, distance: 90.8
drag, startPoint x: 1059, startPoint y: 372, endPoint x: 1057, endPoint y: 546, distance: 173.8
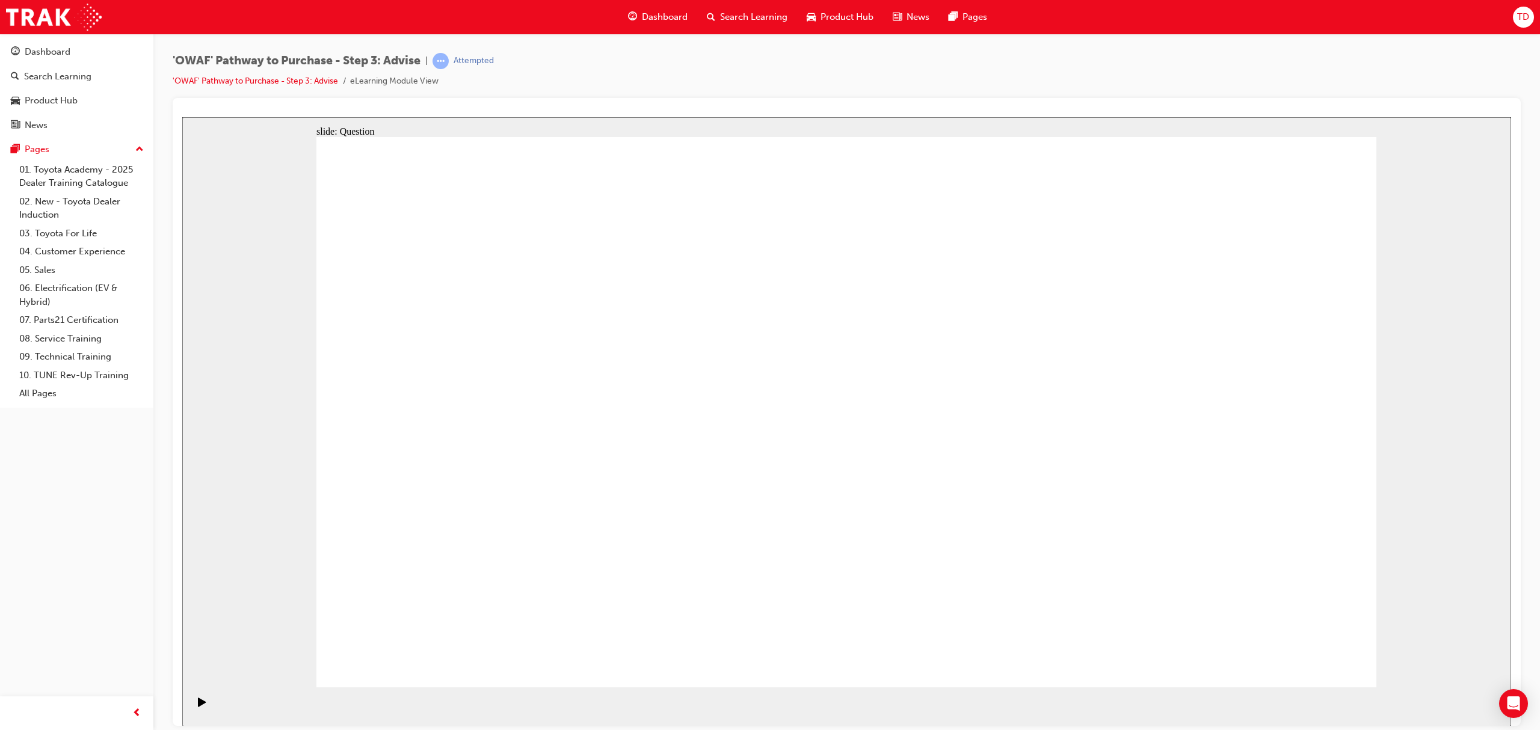
drag, startPoint x: 960, startPoint y: 359, endPoint x: 962, endPoint y: 373, distance: 14.5
drag, startPoint x: 941, startPoint y: 372, endPoint x: 527, endPoint y: 577, distance: 461.5
drag, startPoint x: 822, startPoint y: 381, endPoint x: 417, endPoint y: 568, distance: 445.3
drag, startPoint x: 1230, startPoint y: 467, endPoint x: 1048, endPoint y: 358, distance: 212.3
drag, startPoint x: 939, startPoint y: 554, endPoint x: 953, endPoint y: 325, distance: 229.0
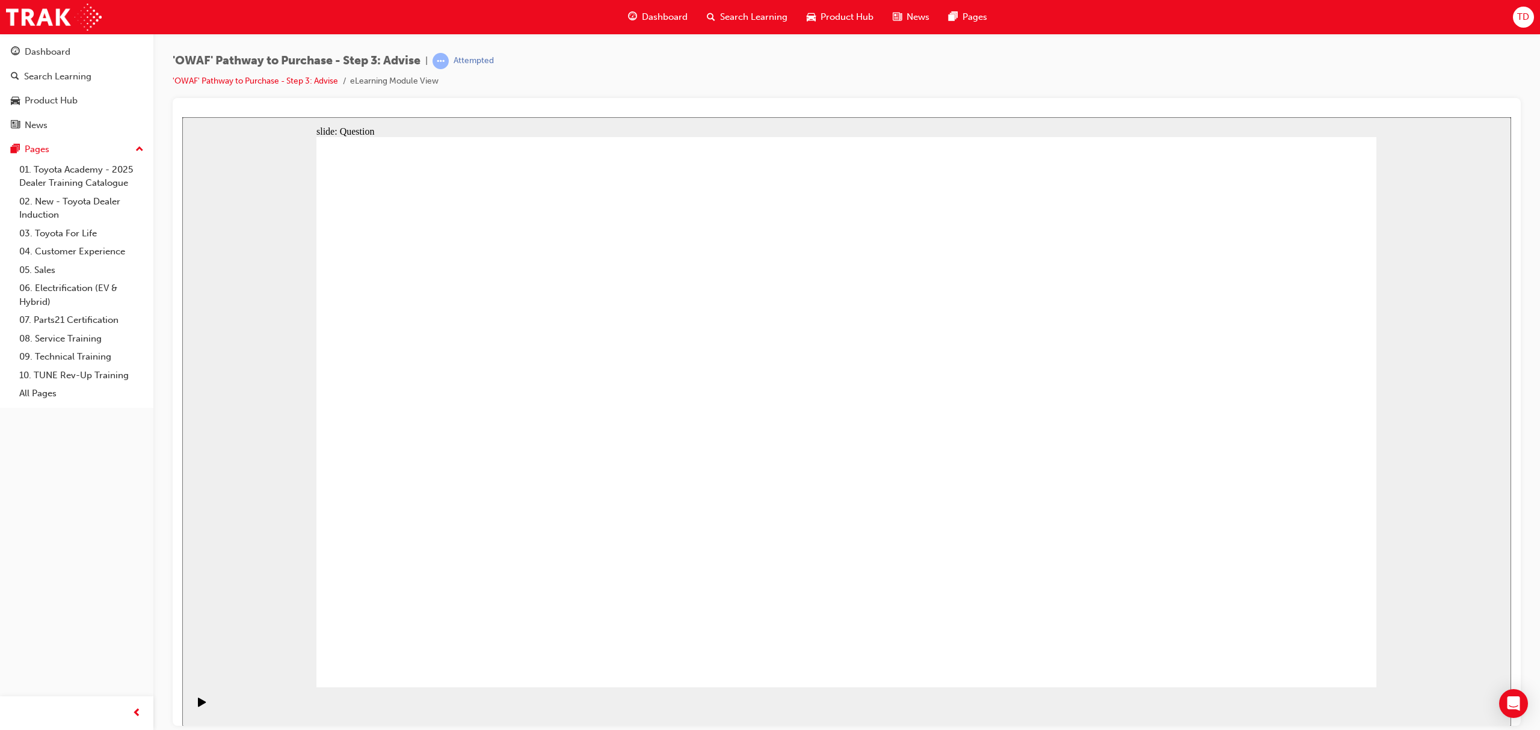
drag, startPoint x: 983, startPoint y: 481, endPoint x: 948, endPoint y: 546, distance: 74.3
drag, startPoint x: 648, startPoint y: 369, endPoint x: 644, endPoint y: 562, distance: 193.7
drag, startPoint x: 730, startPoint y: 368, endPoint x: 821, endPoint y: 380, distance: 92.2
drag, startPoint x: 1004, startPoint y: 570, endPoint x: 1302, endPoint y: 572, distance: 297.7
drag, startPoint x: 773, startPoint y: 410, endPoint x: 975, endPoint y: 598, distance: 276.6
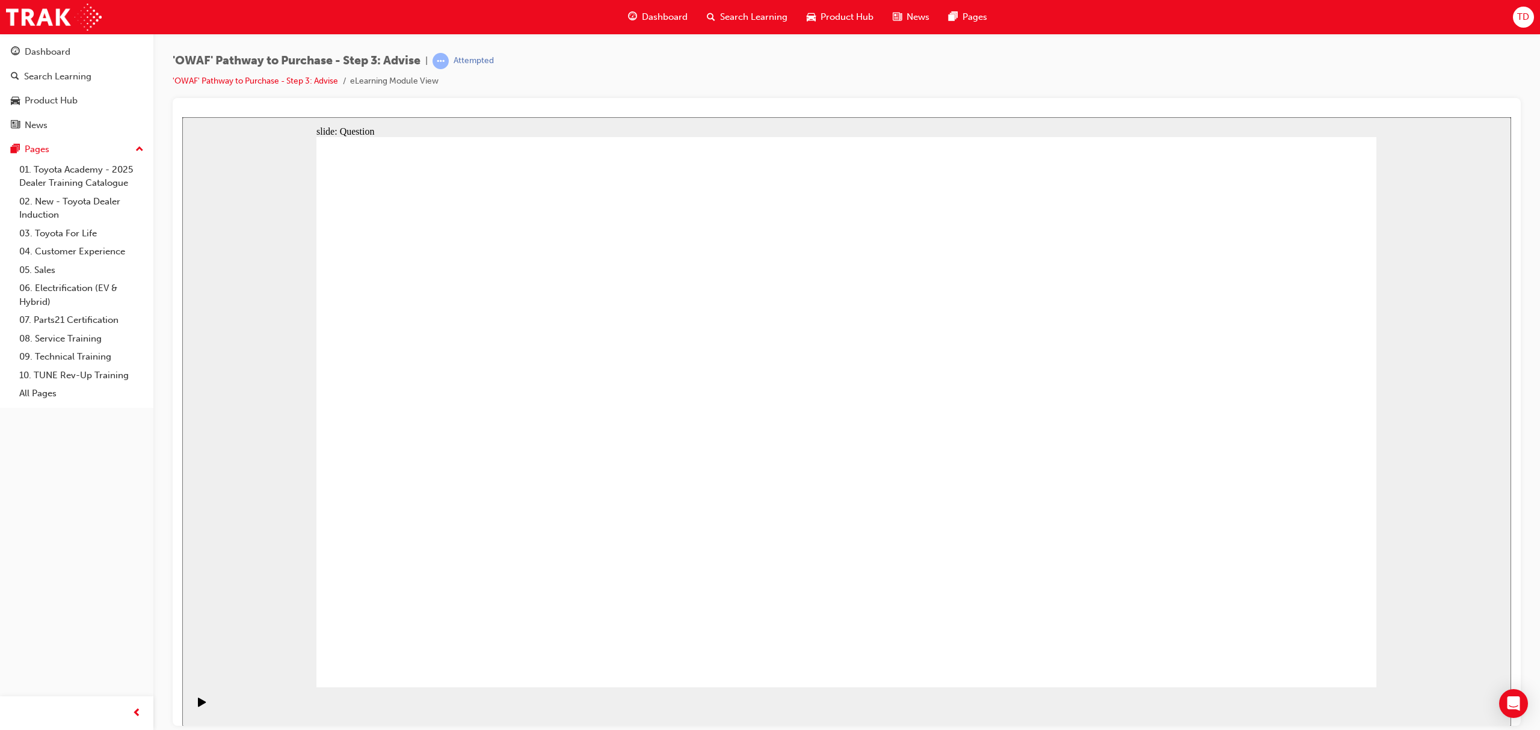
drag, startPoint x: 967, startPoint y: 565, endPoint x: 896, endPoint y: 408, distance: 171.7
drag, startPoint x: 1271, startPoint y: 549, endPoint x: 977, endPoint y: 550, distance: 294.1
drag, startPoint x: 1048, startPoint y: 570, endPoint x: 963, endPoint y: 334, distance: 250.3
drag, startPoint x: 740, startPoint y: 345, endPoint x: 1045, endPoint y: 553, distance: 369.5
drag, startPoint x: 1040, startPoint y: 363, endPoint x: 1246, endPoint y: 566, distance: 289.6
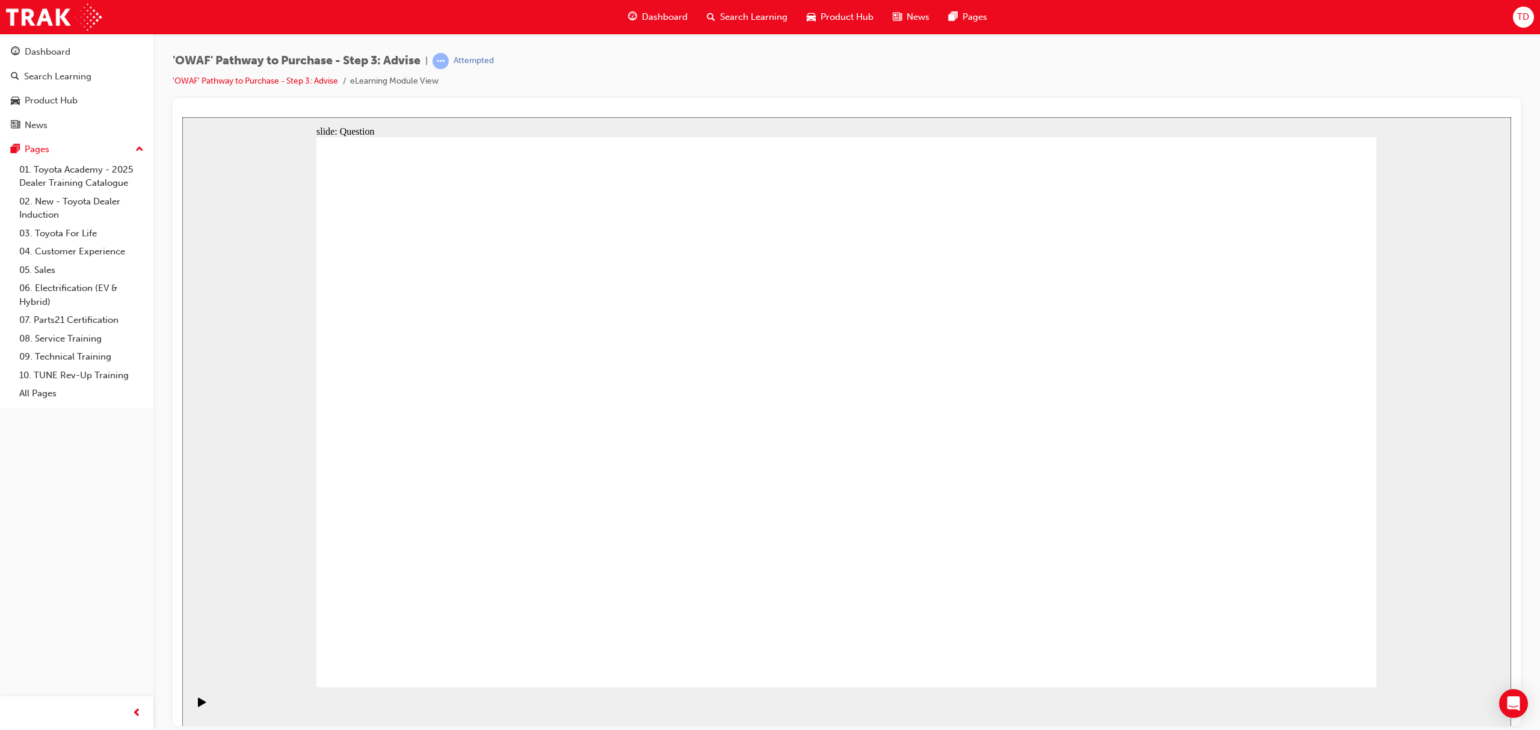
drag, startPoint x: 1264, startPoint y: 563, endPoint x: 884, endPoint y: 349, distance: 435.7
drag, startPoint x: 1056, startPoint y: 594, endPoint x: 1265, endPoint y: 566, distance: 211.2
drag, startPoint x: 1037, startPoint y: 358, endPoint x: 605, endPoint y: 561, distance: 477.0
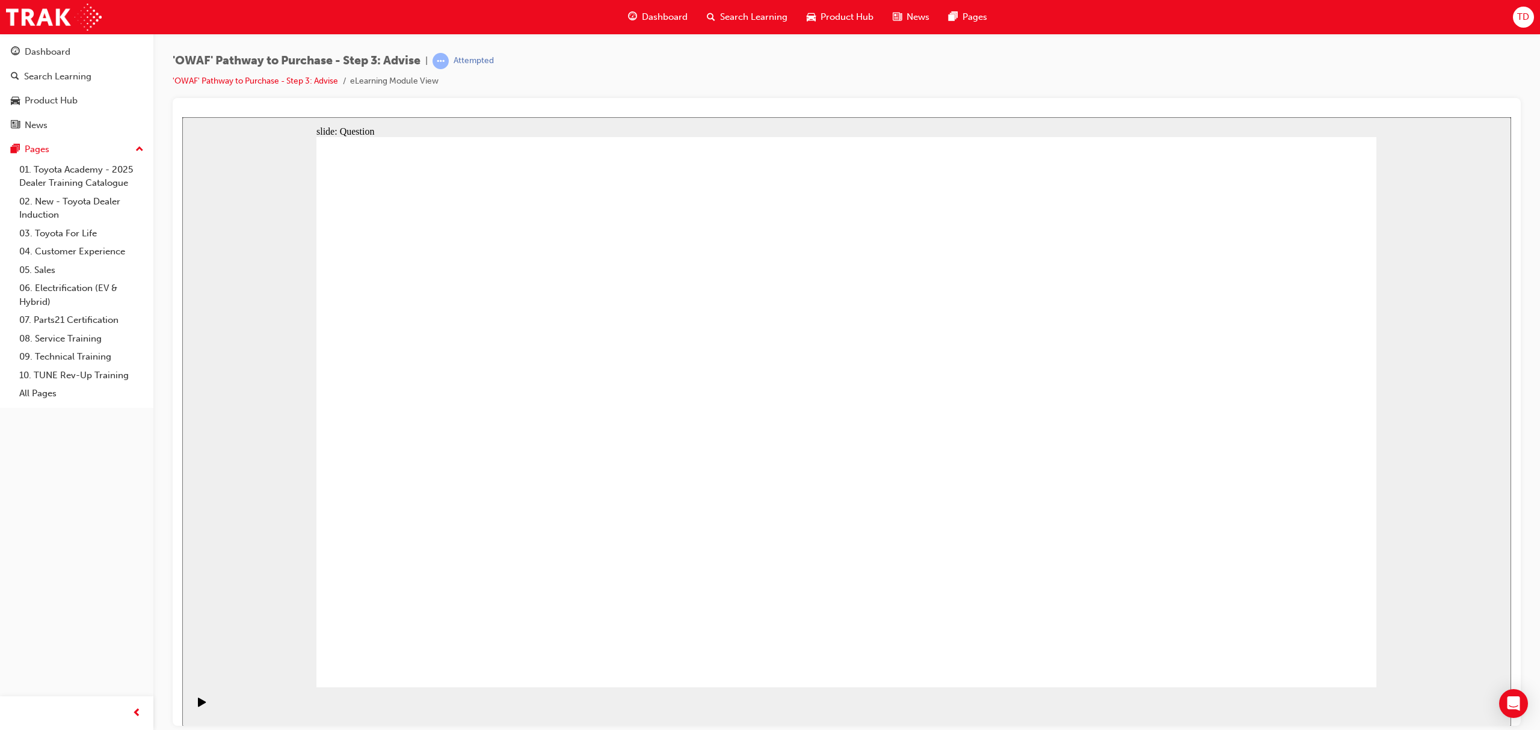
drag, startPoint x: 1018, startPoint y: 579, endPoint x: 982, endPoint y: 602, distance: 42.7
drag, startPoint x: 1061, startPoint y: 565, endPoint x: 998, endPoint y: 370, distance: 204.3
drag, startPoint x: 963, startPoint y: 551, endPoint x: 1049, endPoint y: 565, distance: 87.0
drag, startPoint x: 748, startPoint y: 333, endPoint x: 1001, endPoint y: 567, distance: 344.7
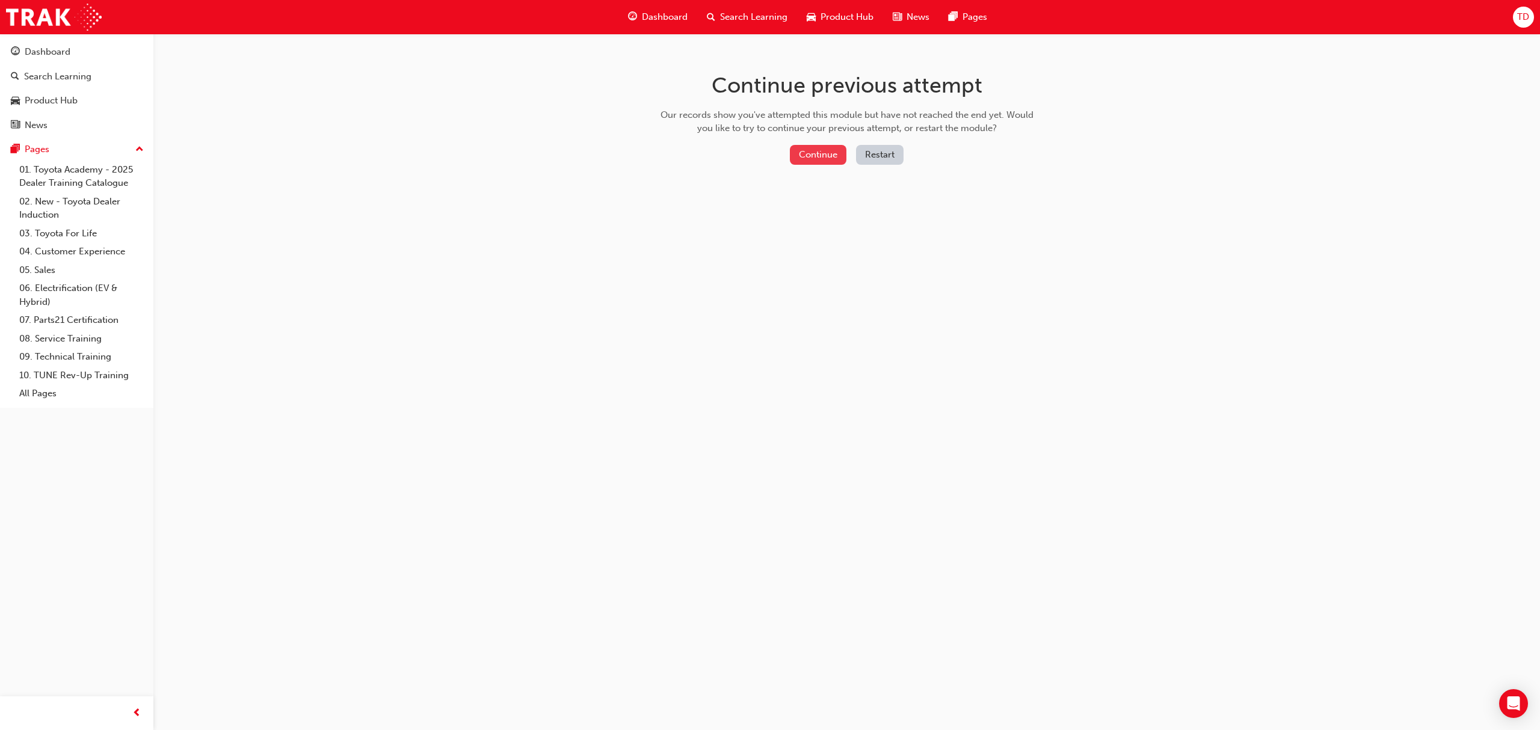
click at [809, 155] on button "Continue" at bounding box center [818, 155] width 57 height 20
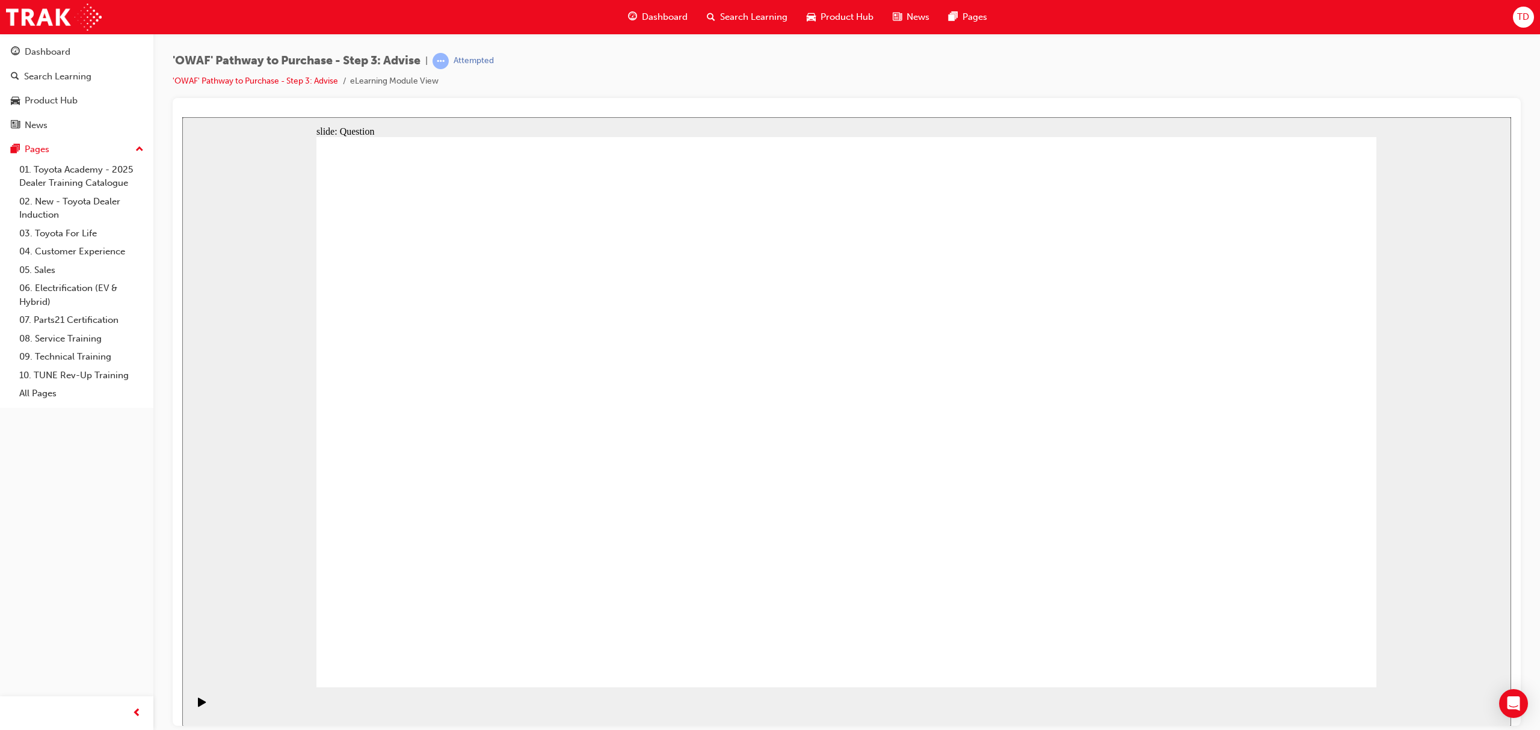
drag, startPoint x: 842, startPoint y: 588, endPoint x: 554, endPoint y: 369, distance: 361.8
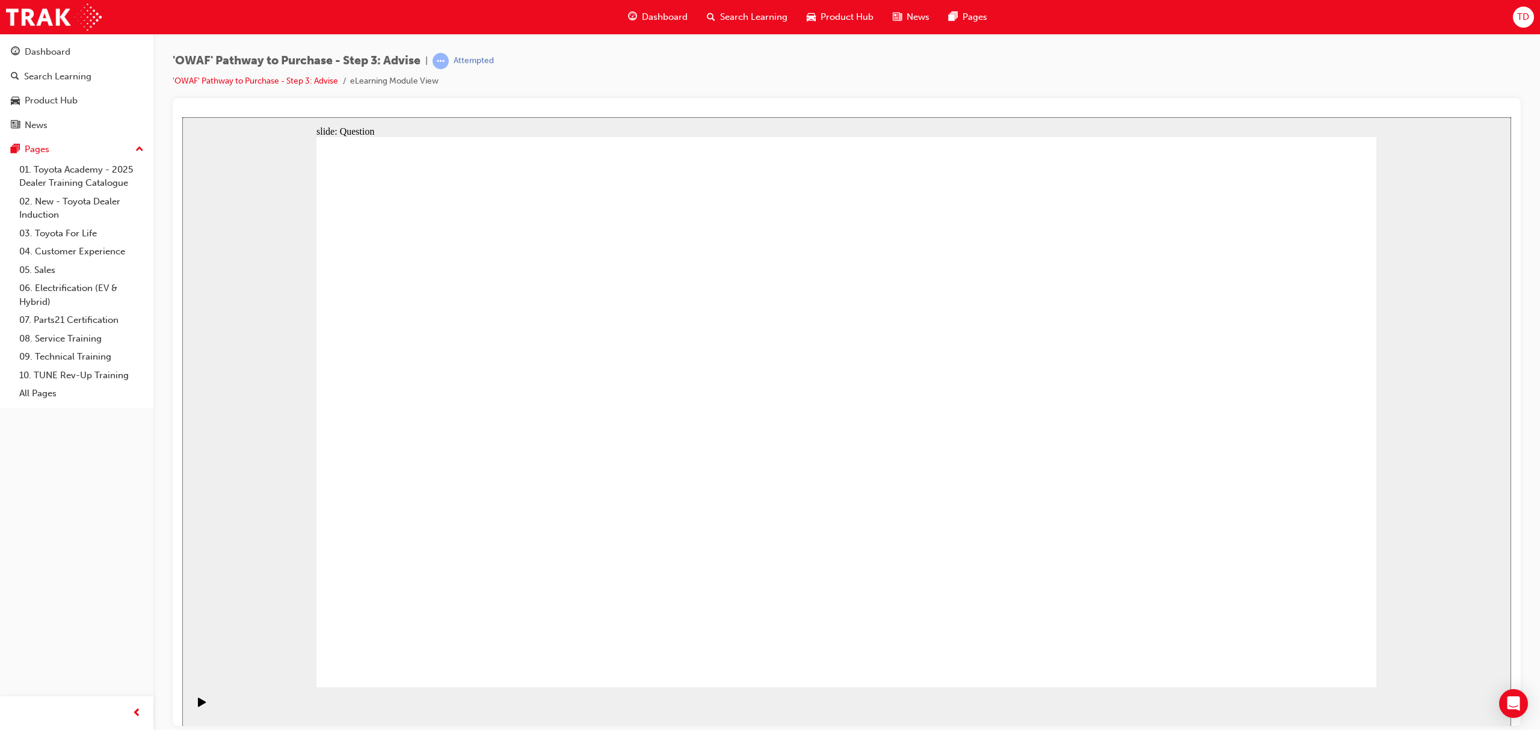
drag, startPoint x: 634, startPoint y: 535, endPoint x: 470, endPoint y: 517, distance: 164.5
drag, startPoint x: 506, startPoint y: 584, endPoint x: 725, endPoint y: 541, distance: 223.6
drag, startPoint x: 698, startPoint y: 589, endPoint x: 788, endPoint y: 380, distance: 227.1
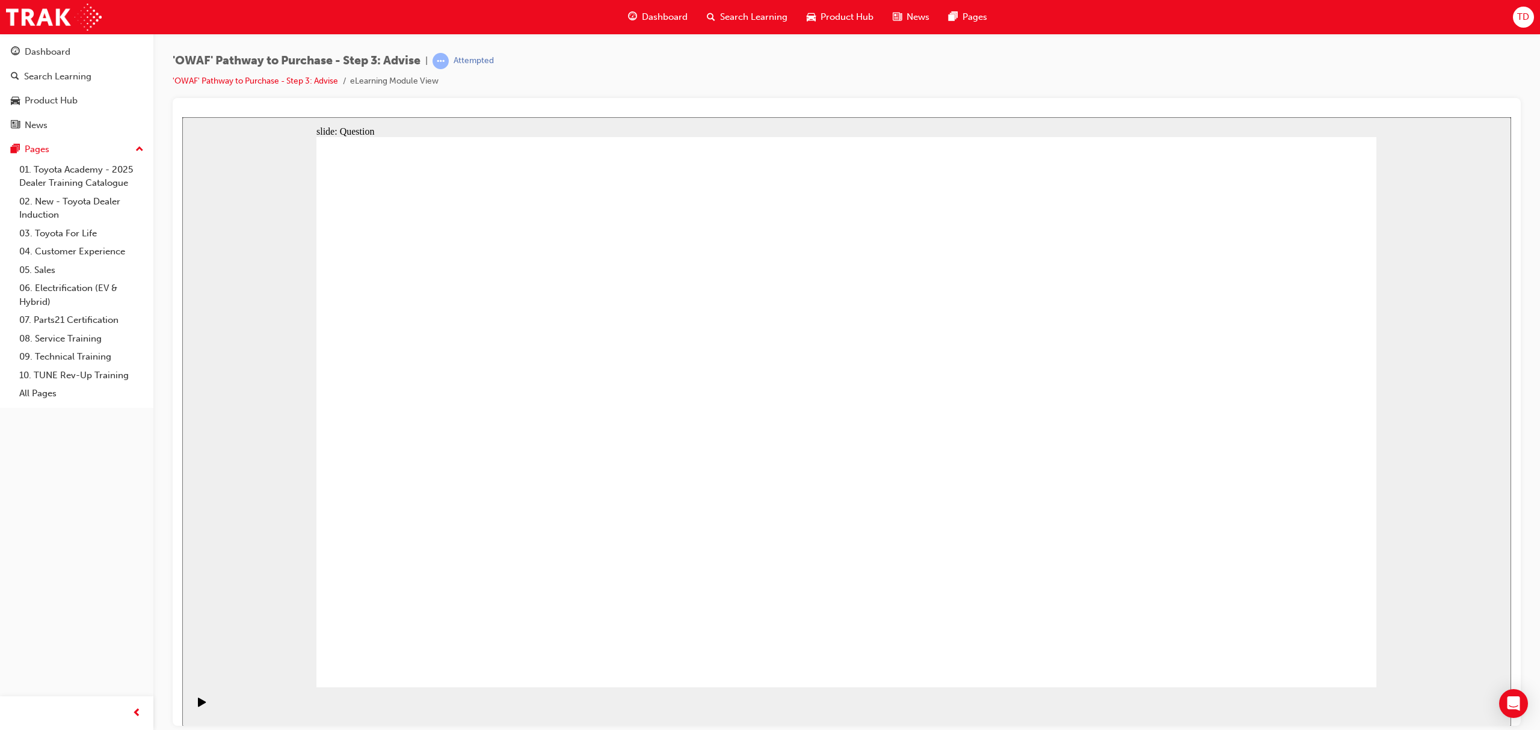
drag, startPoint x: 867, startPoint y: 585, endPoint x: 575, endPoint y: 421, distance: 334.7
drag, startPoint x: 1037, startPoint y: 526, endPoint x: 1031, endPoint y: 426, distance: 100.0
drag, startPoint x: 1143, startPoint y: 484, endPoint x: 1150, endPoint y: 479, distance: 9.2
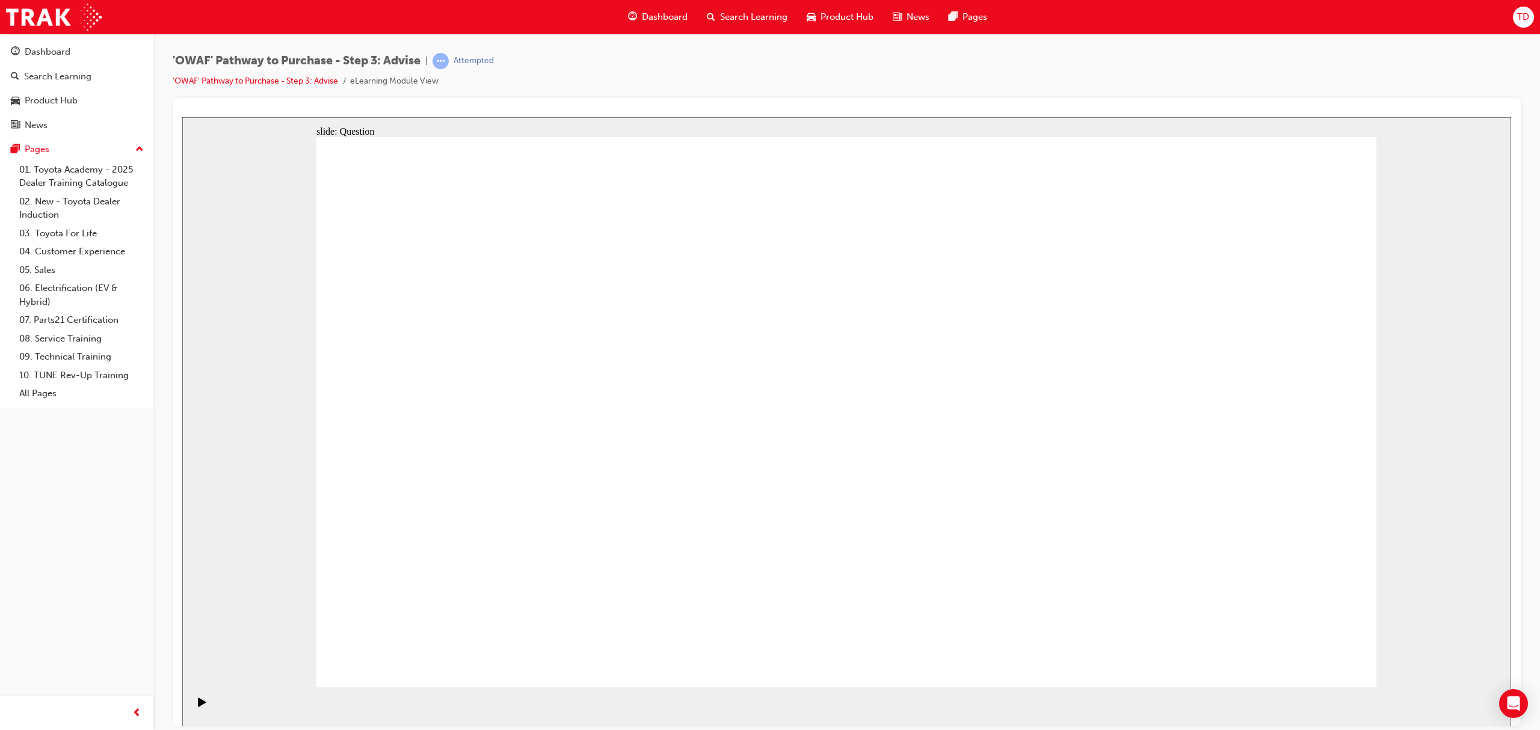
drag, startPoint x: 1224, startPoint y: 507, endPoint x: 899, endPoint y: 531, distance: 326.9
drag, startPoint x: 1203, startPoint y: 484, endPoint x: 573, endPoint y: 505, distance: 630.0
drag, startPoint x: 927, startPoint y: 527, endPoint x: 819, endPoint y: 518, distance: 108.0
drag, startPoint x: 1196, startPoint y: 538, endPoint x: 864, endPoint y: 551, distance: 331.6
drag, startPoint x: 1192, startPoint y: 537, endPoint x: 844, endPoint y: 563, distance: 348.6
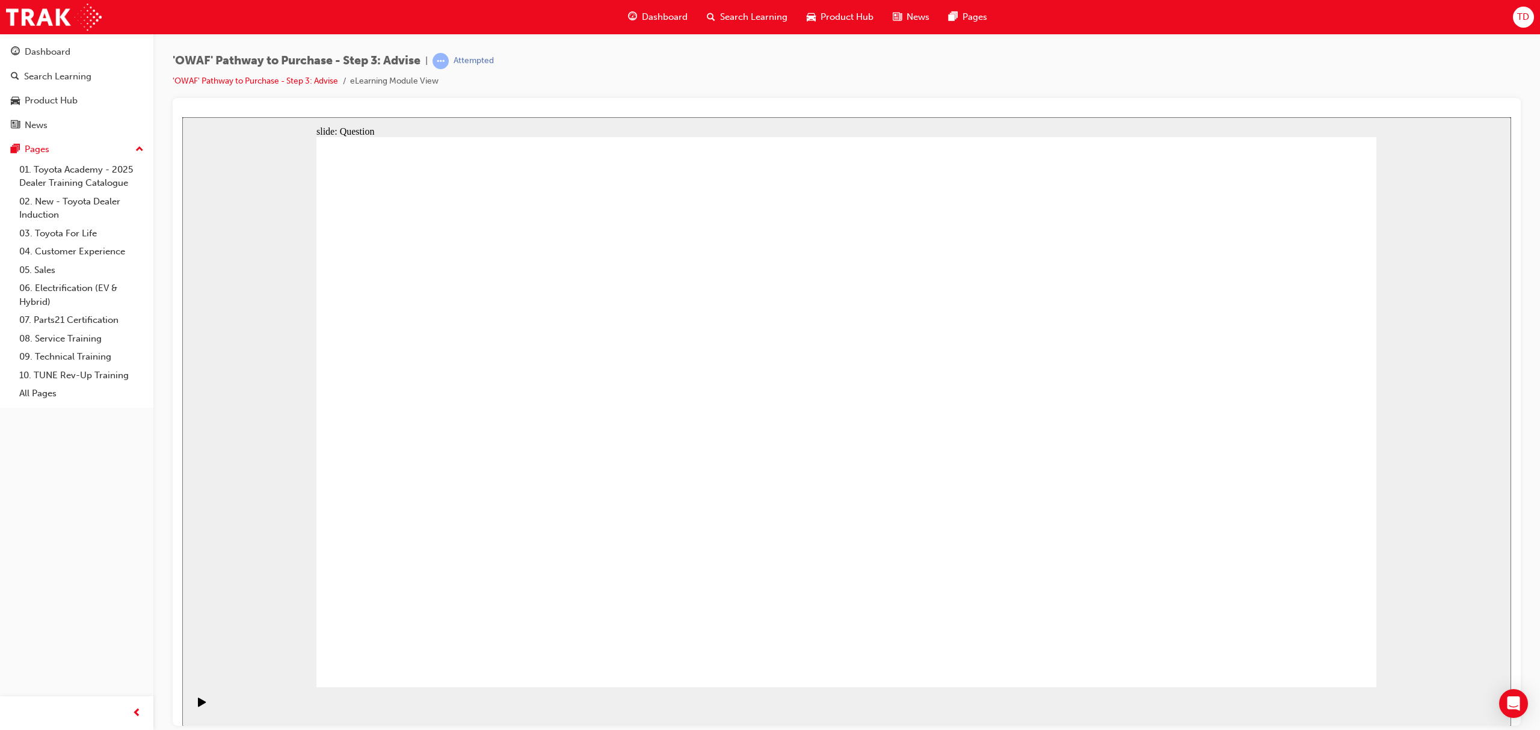
drag, startPoint x: 1203, startPoint y: 518, endPoint x: 587, endPoint y: 524, distance: 615.9
drag, startPoint x: 1193, startPoint y: 522, endPoint x: 559, endPoint y: 539, distance: 634.7
drag, startPoint x: 1220, startPoint y: 548, endPoint x: 594, endPoint y: 553, distance: 625.5
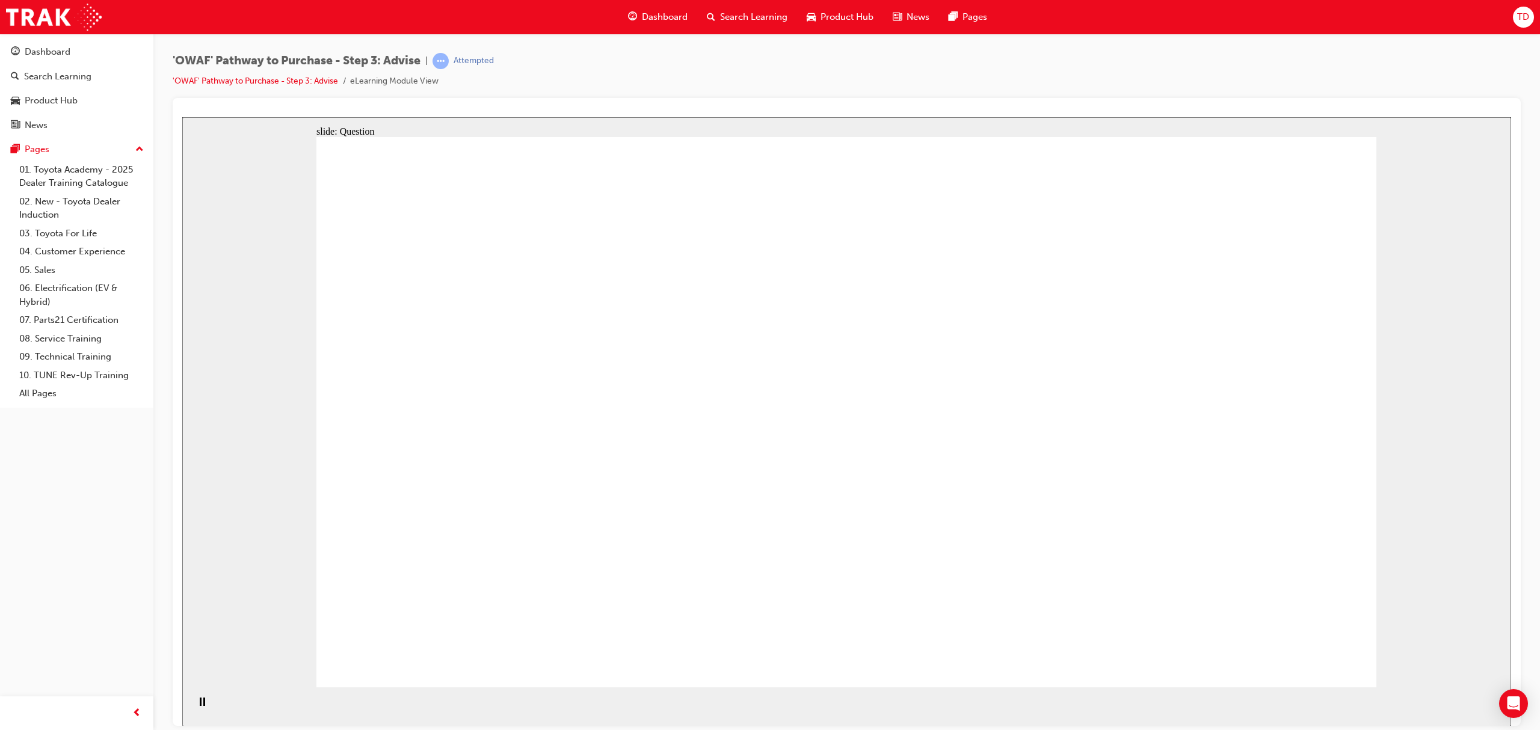
drag, startPoint x: 518, startPoint y: 373, endPoint x: 731, endPoint y: 436, distance: 222.1
drag, startPoint x: 648, startPoint y: 438, endPoint x: 969, endPoint y: 461, distance: 322.6
drag, startPoint x: 603, startPoint y: 518, endPoint x: 933, endPoint y: 441, distance: 339.6
drag, startPoint x: 561, startPoint y: 472, endPoint x: 924, endPoint y: 479, distance: 363.3
drag, startPoint x: 678, startPoint y: 530, endPoint x: 1019, endPoint y: 458, distance: 348.0
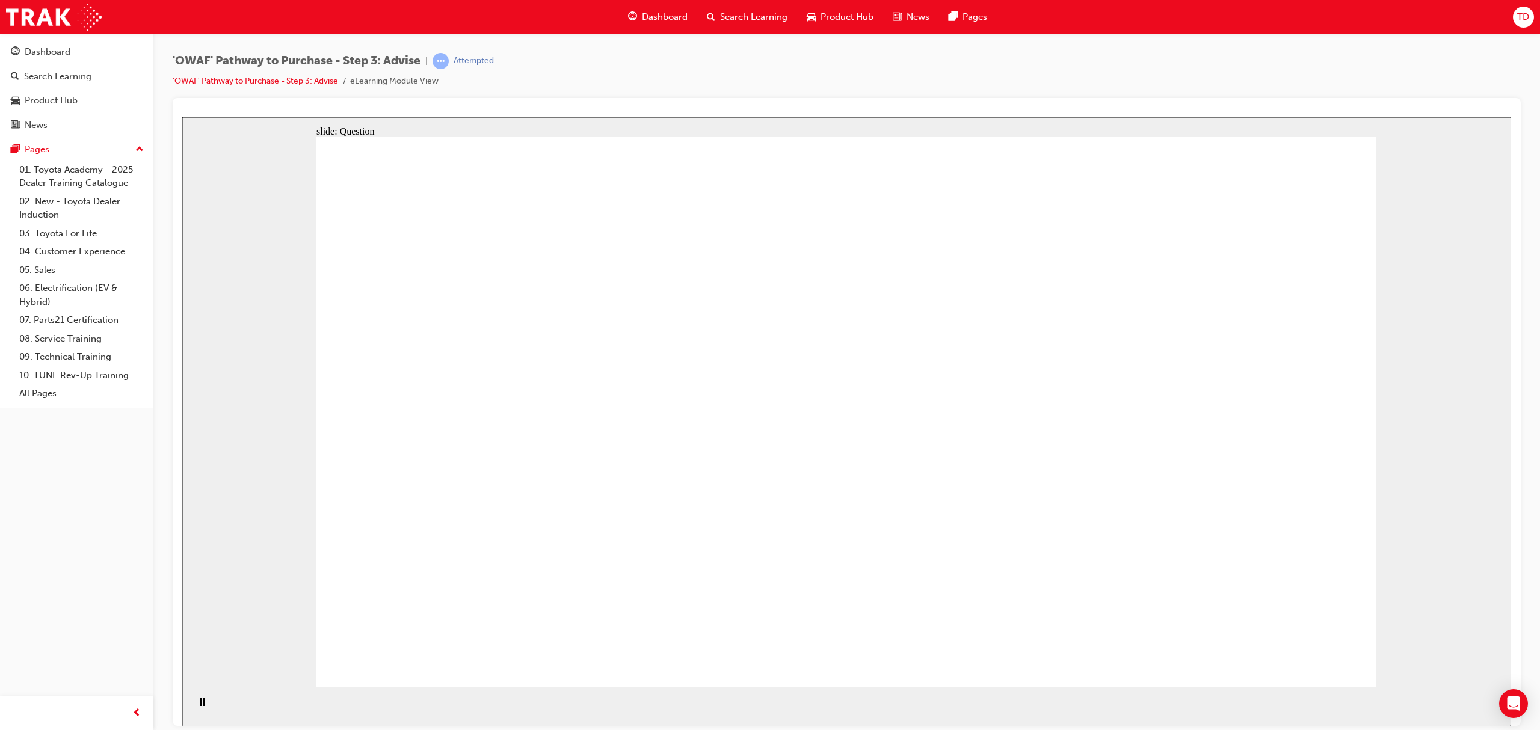
drag, startPoint x: 537, startPoint y: 355, endPoint x: 865, endPoint y: 562, distance: 387.6
drag, startPoint x: 854, startPoint y: 373, endPoint x: 438, endPoint y: 579, distance: 463.7
drag, startPoint x: 960, startPoint y: 378, endPoint x: 562, endPoint y: 583, distance: 447.8
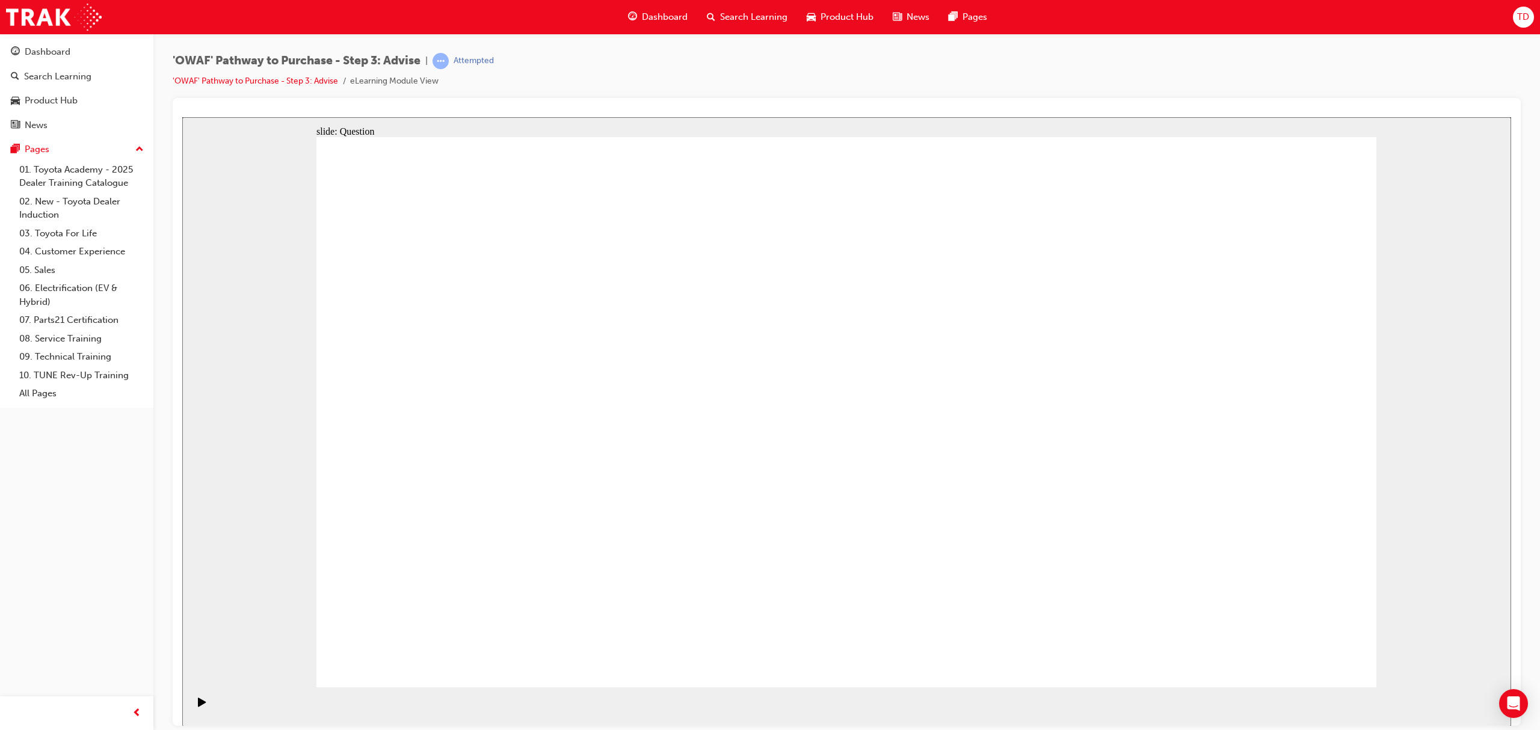
drag, startPoint x: 1244, startPoint y: 368, endPoint x: 727, endPoint y: 558, distance: 551.4
drag, startPoint x: 638, startPoint y: 370, endPoint x: 1264, endPoint y: 574, distance: 658.0
drag, startPoint x: 1166, startPoint y: 378, endPoint x: 869, endPoint y: 378, distance: 296.5
drag, startPoint x: 431, startPoint y: 367, endPoint x: 953, endPoint y: 375, distance: 522.1
drag, startPoint x: 441, startPoint y: 363, endPoint x: 1172, endPoint y: 572, distance: 759.9
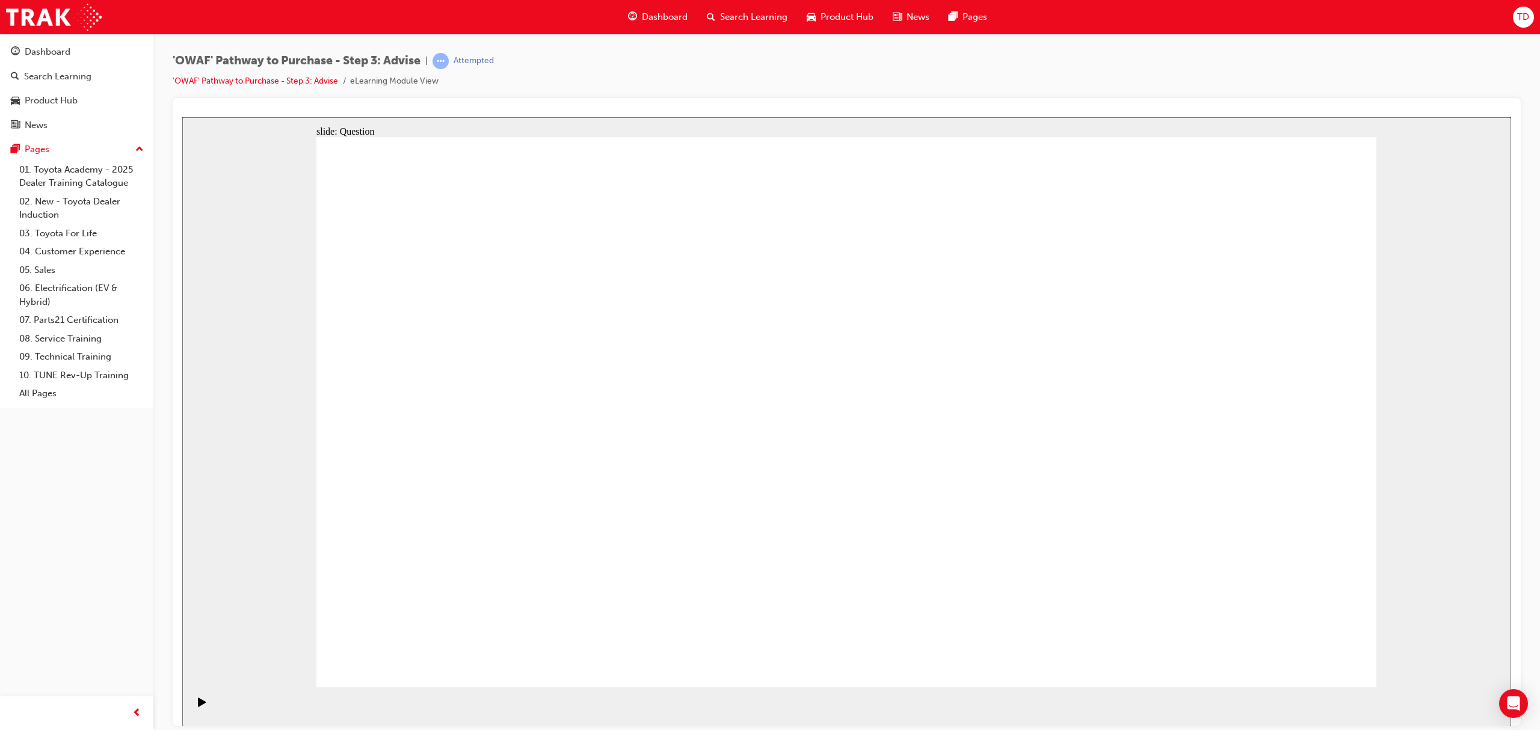
drag, startPoint x: 1071, startPoint y: 368, endPoint x: 1038, endPoint y: 378, distance: 33.9
drag, startPoint x: 1163, startPoint y: 588, endPoint x: 1055, endPoint y: 577, distance: 108.1
drag, startPoint x: 1049, startPoint y: 378, endPoint x: 647, endPoint y: 580, distance: 450.2
drag, startPoint x: 1167, startPoint y: 373, endPoint x: 956, endPoint y: 594, distance: 304.6
drag, startPoint x: 764, startPoint y: 370, endPoint x: 1184, endPoint y: 573, distance: 466.4
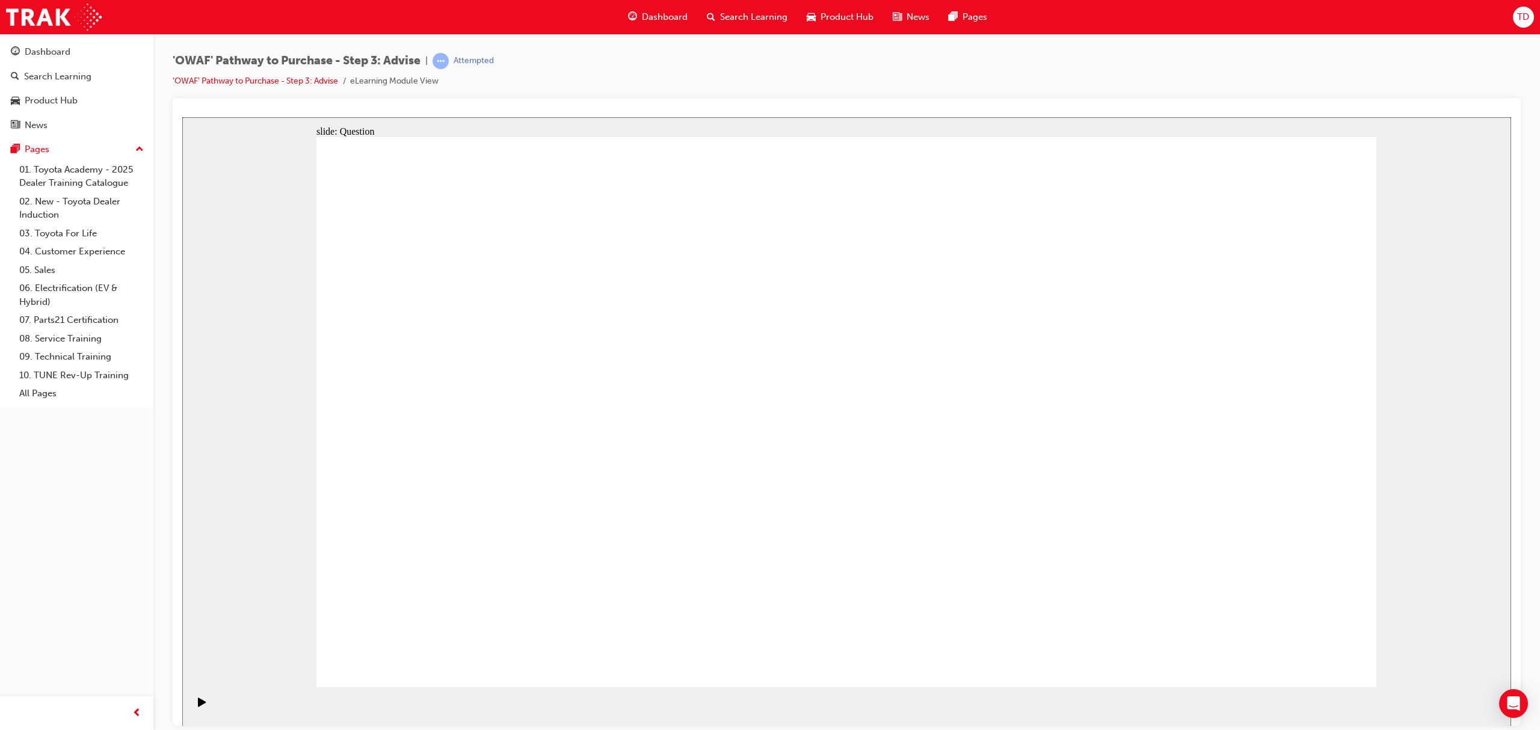
drag, startPoint x: 195, startPoint y: 20, endPoint x: 231, endPoint y: 15, distance: 35.8
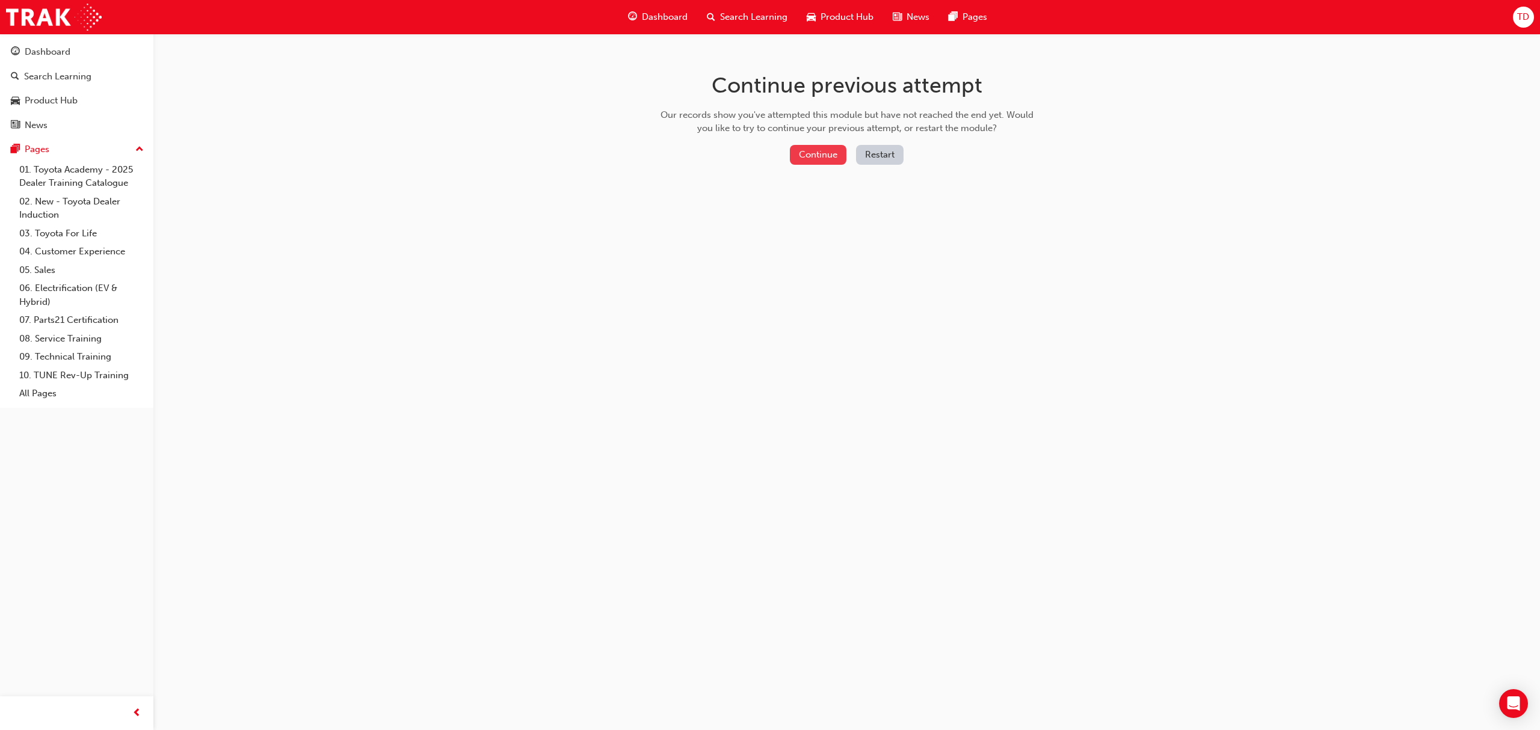
click at [812, 155] on button "Continue" at bounding box center [818, 155] width 57 height 20
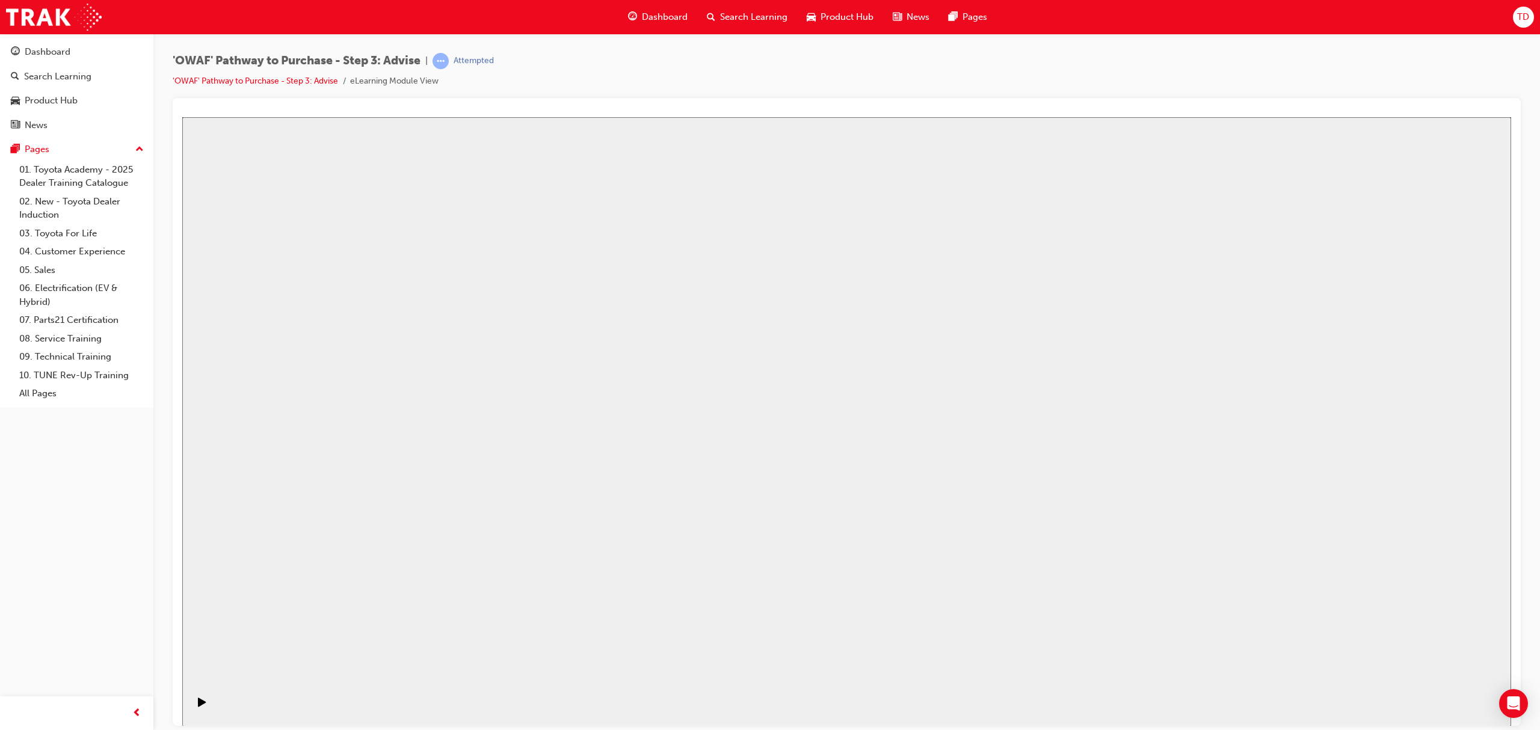
click at [667, 13] on span "Dashboard" at bounding box center [665, 17] width 46 height 14
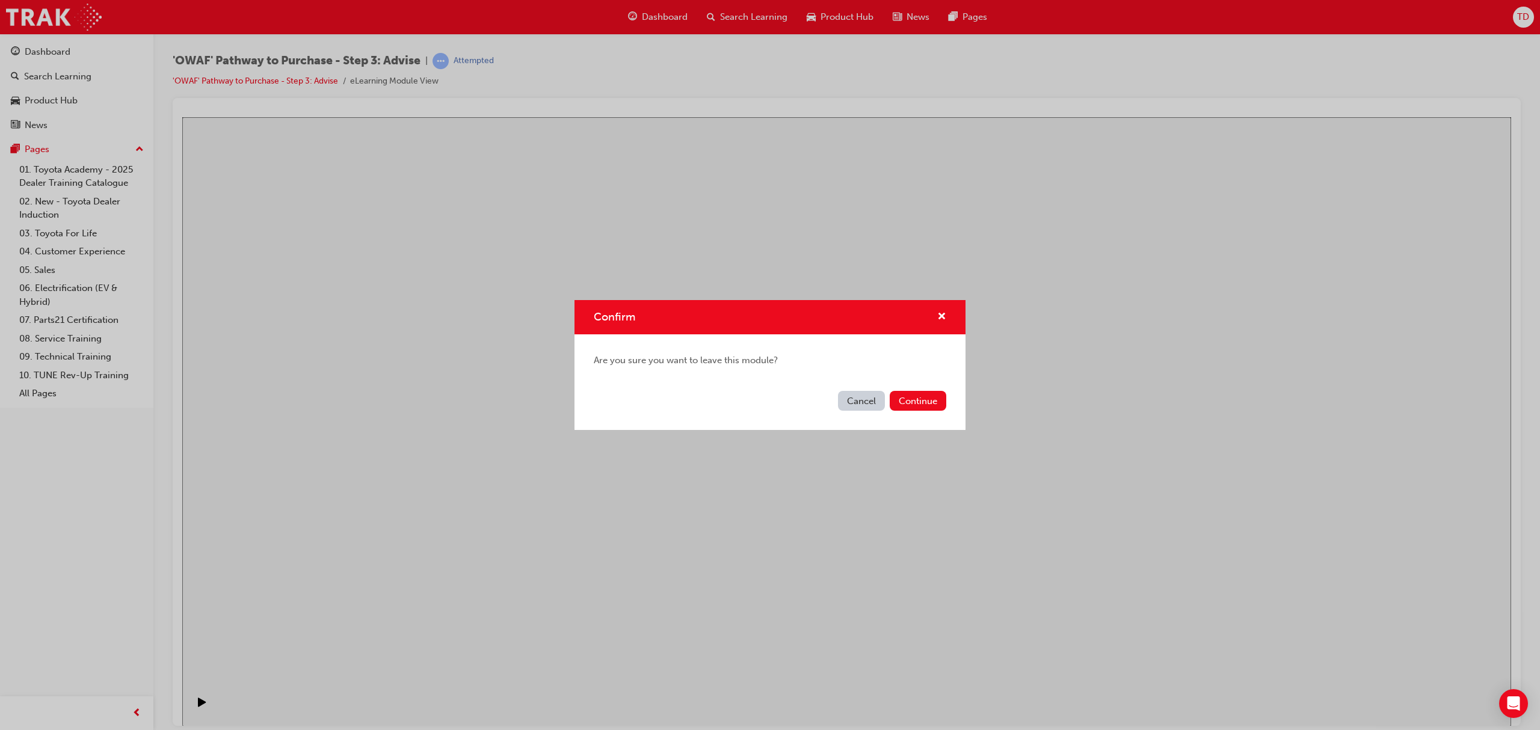
click at [922, 401] on button "Continue" at bounding box center [917, 401] width 57 height 20
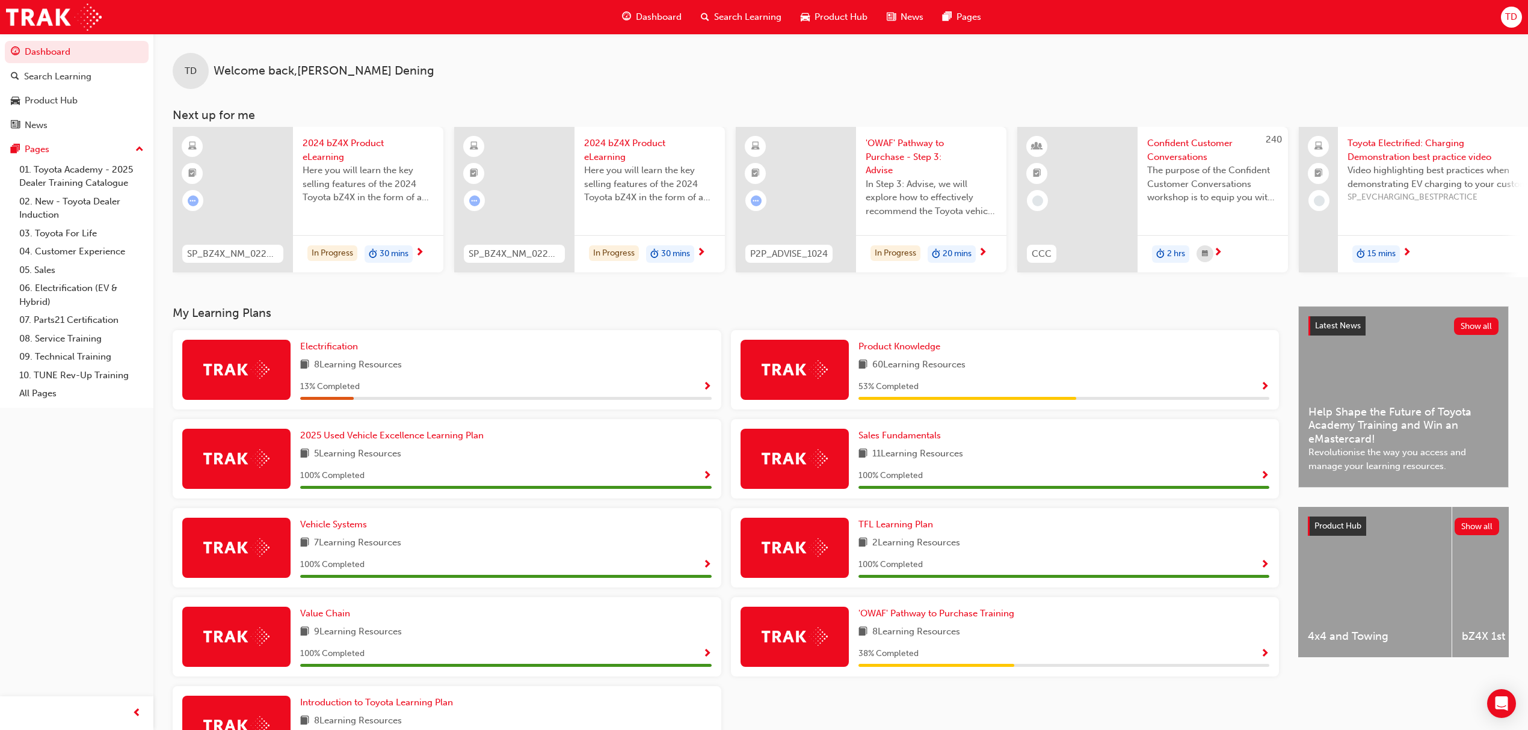
click at [903, 149] on span "'OWAF' Pathway to Purchase - Step 3: Advise" at bounding box center [930, 157] width 131 height 41
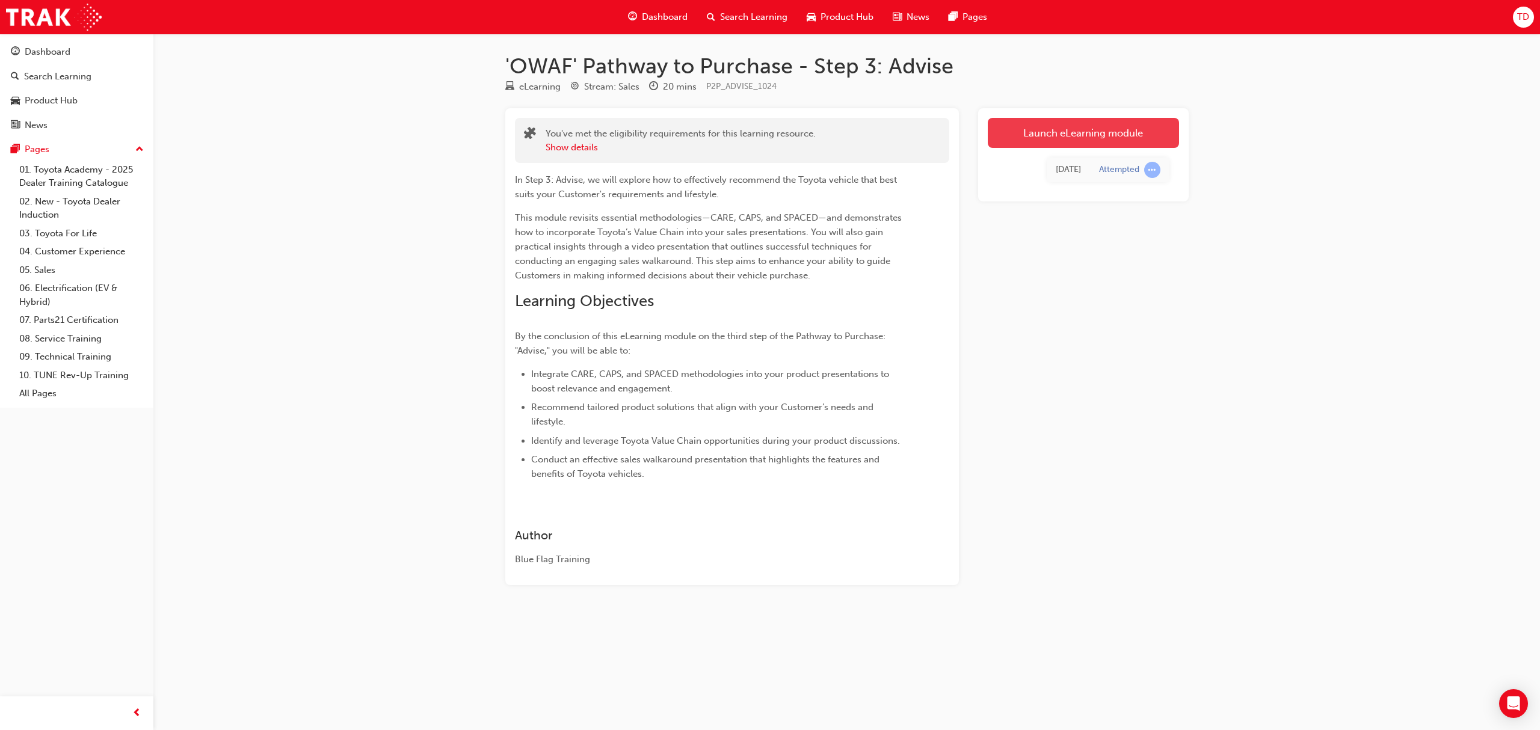
click at [1047, 142] on link "Launch eLearning module" at bounding box center [1083, 133] width 191 height 30
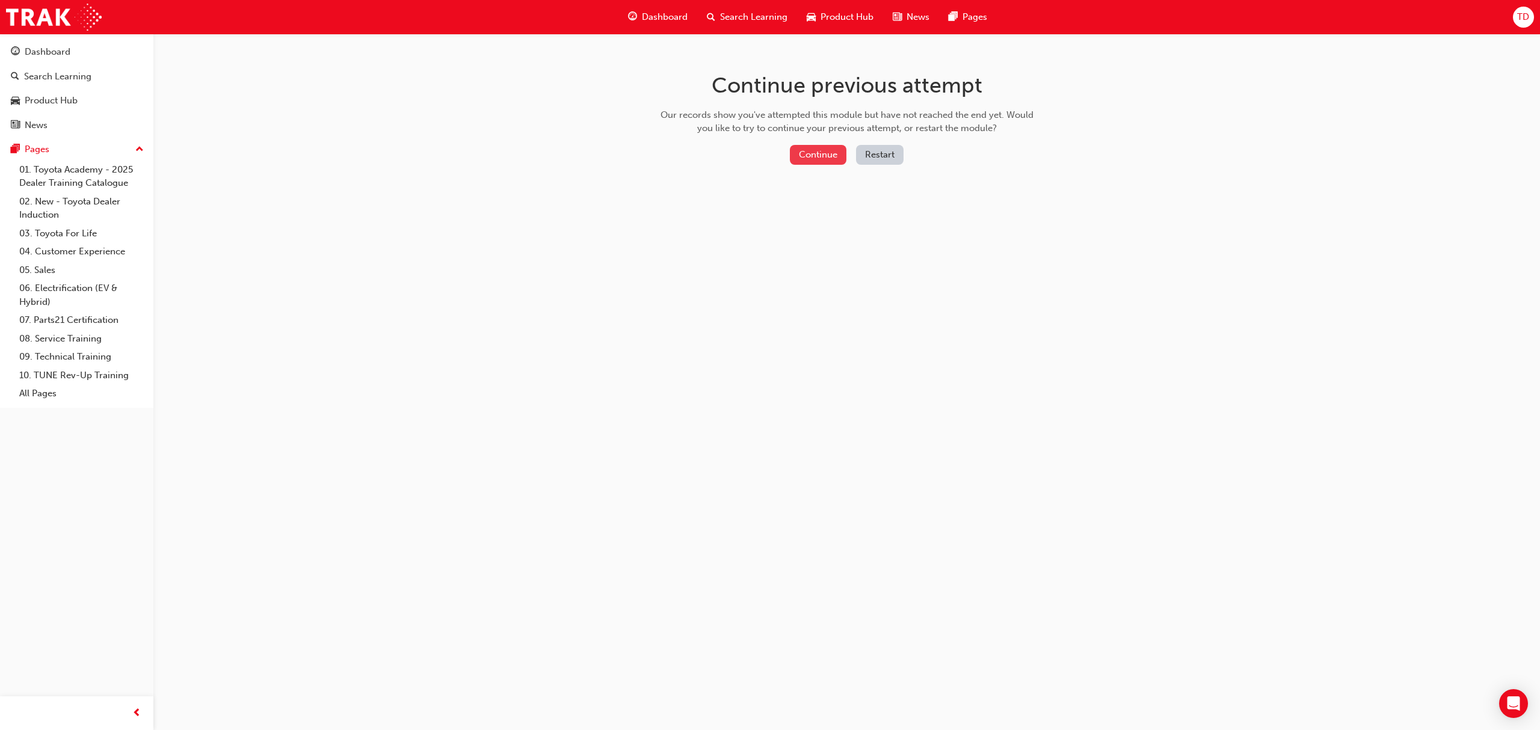
click at [824, 164] on button "Continue" at bounding box center [818, 155] width 57 height 20
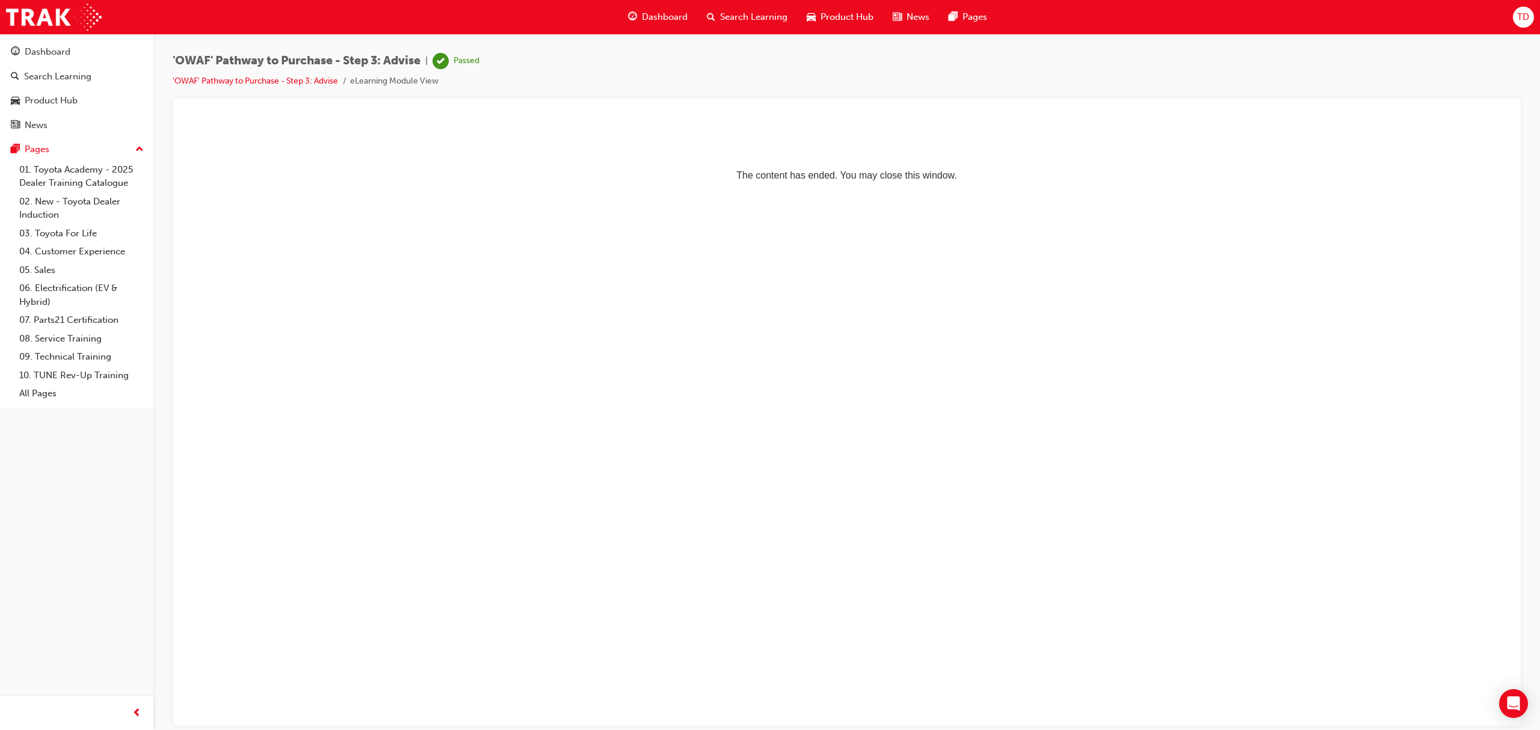
click at [674, 17] on span "Dashboard" at bounding box center [665, 17] width 46 height 14
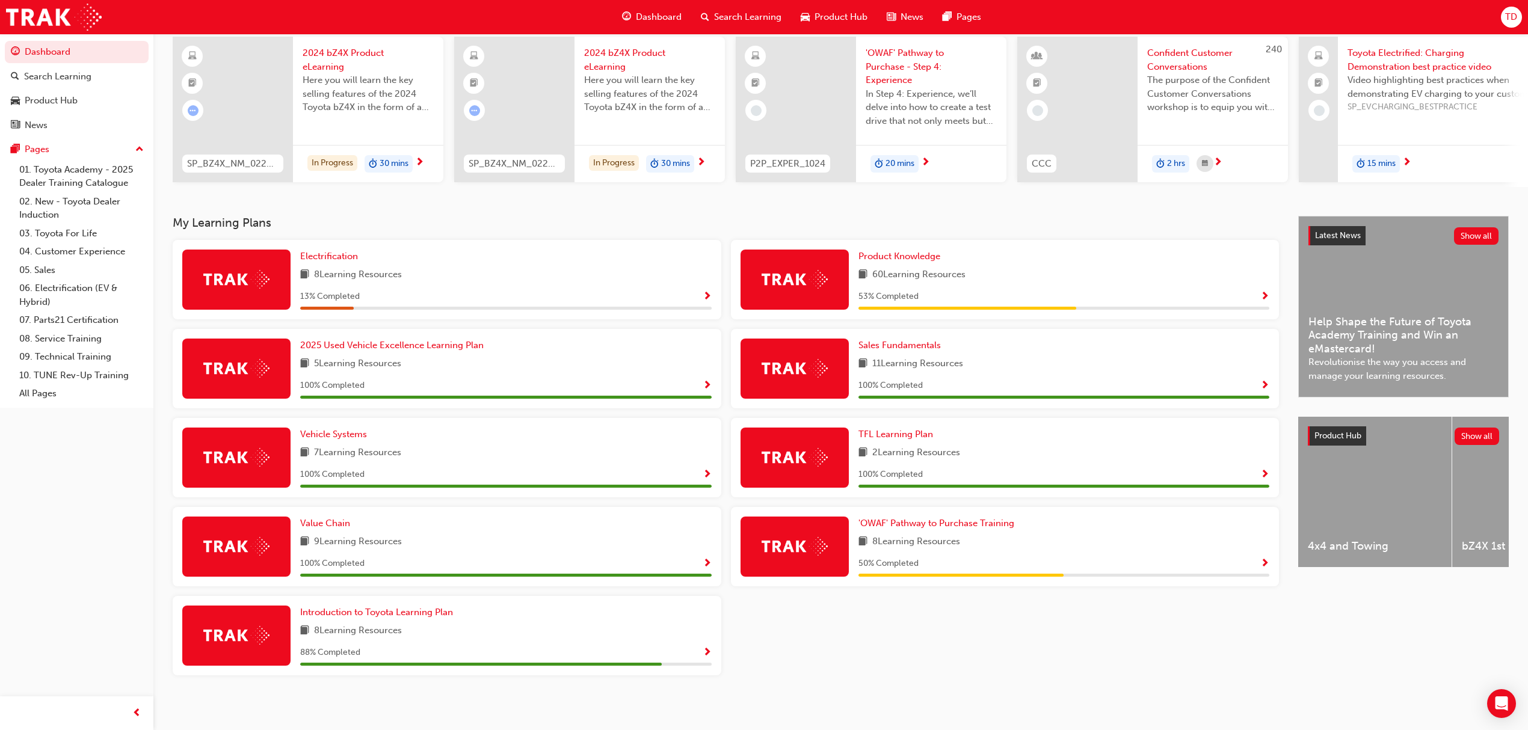
scroll to position [99, 0]
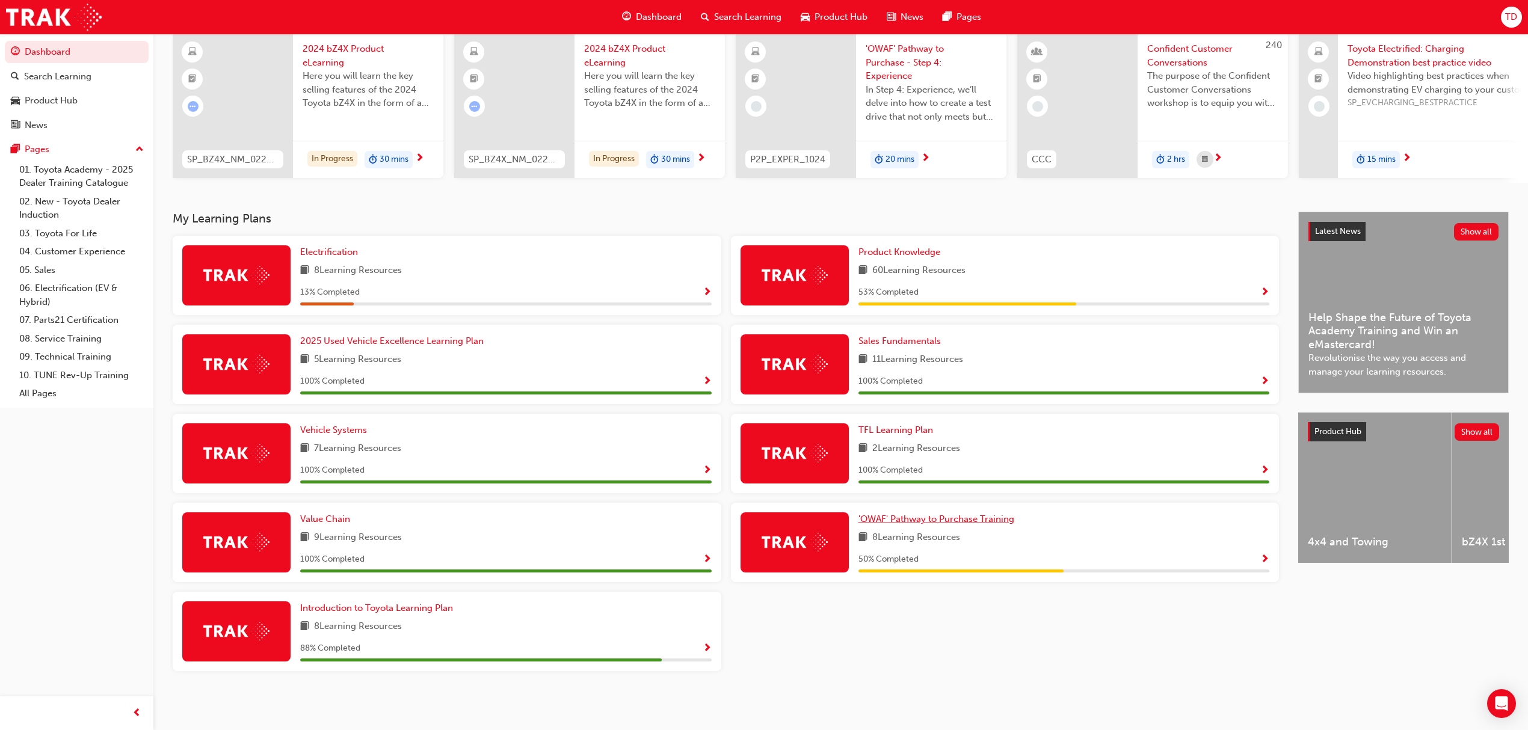
click at [955, 516] on span "'OWAF' Pathway to Purchase Training" at bounding box center [936, 519] width 156 height 11
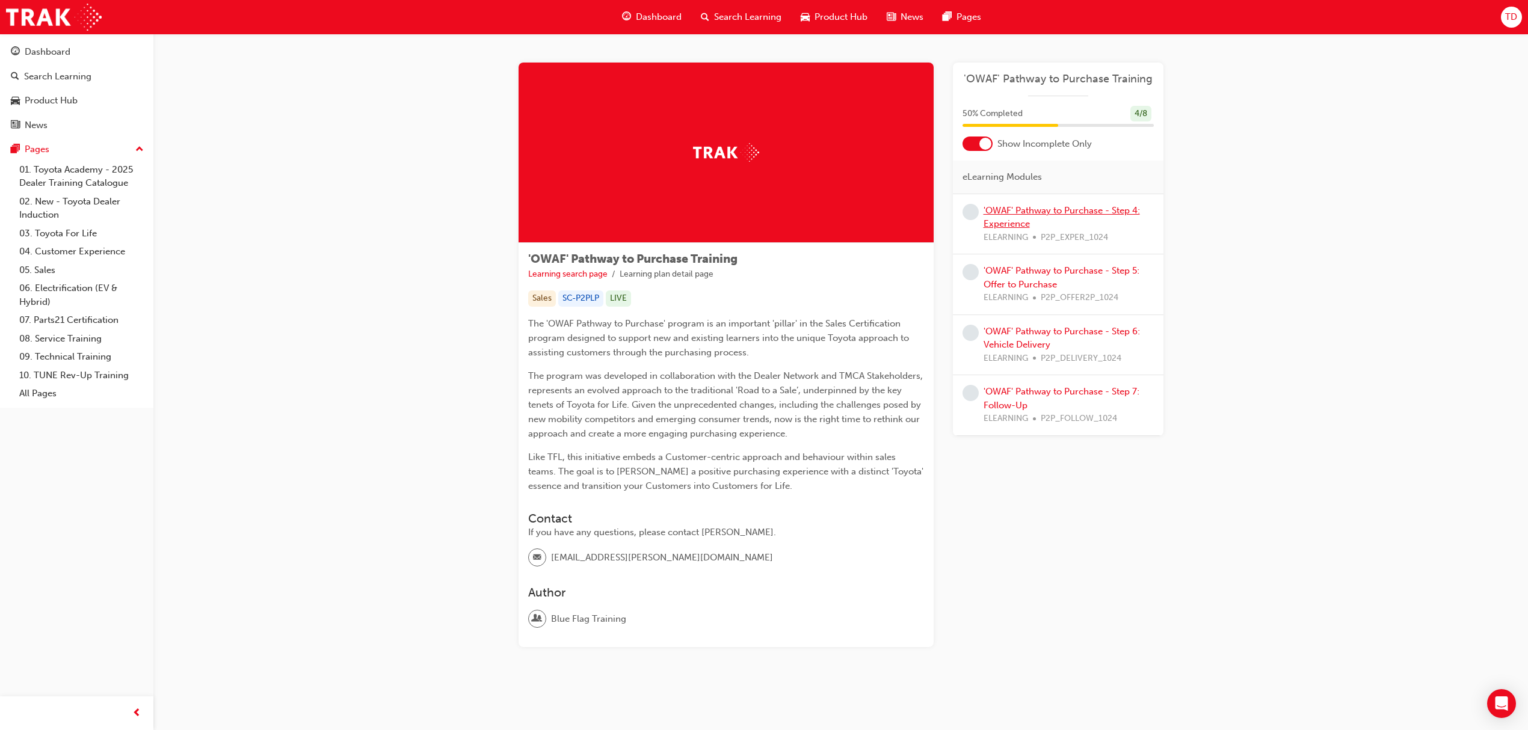
click at [1000, 208] on link "'OWAF' Pathway to Purchase - Step 4: Experience" at bounding box center [1061, 217] width 156 height 25
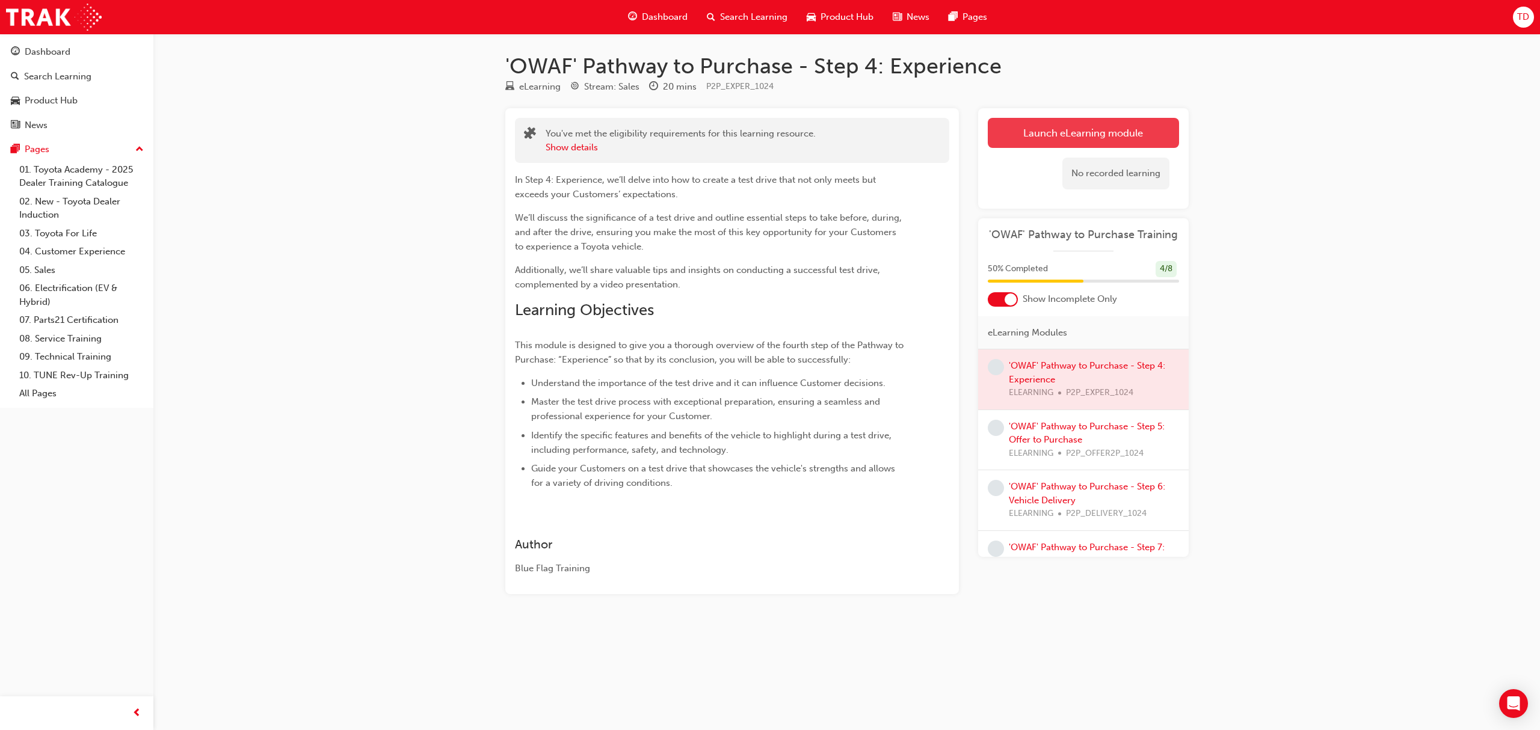
click at [1095, 118] on link "Launch eLearning module" at bounding box center [1083, 133] width 191 height 30
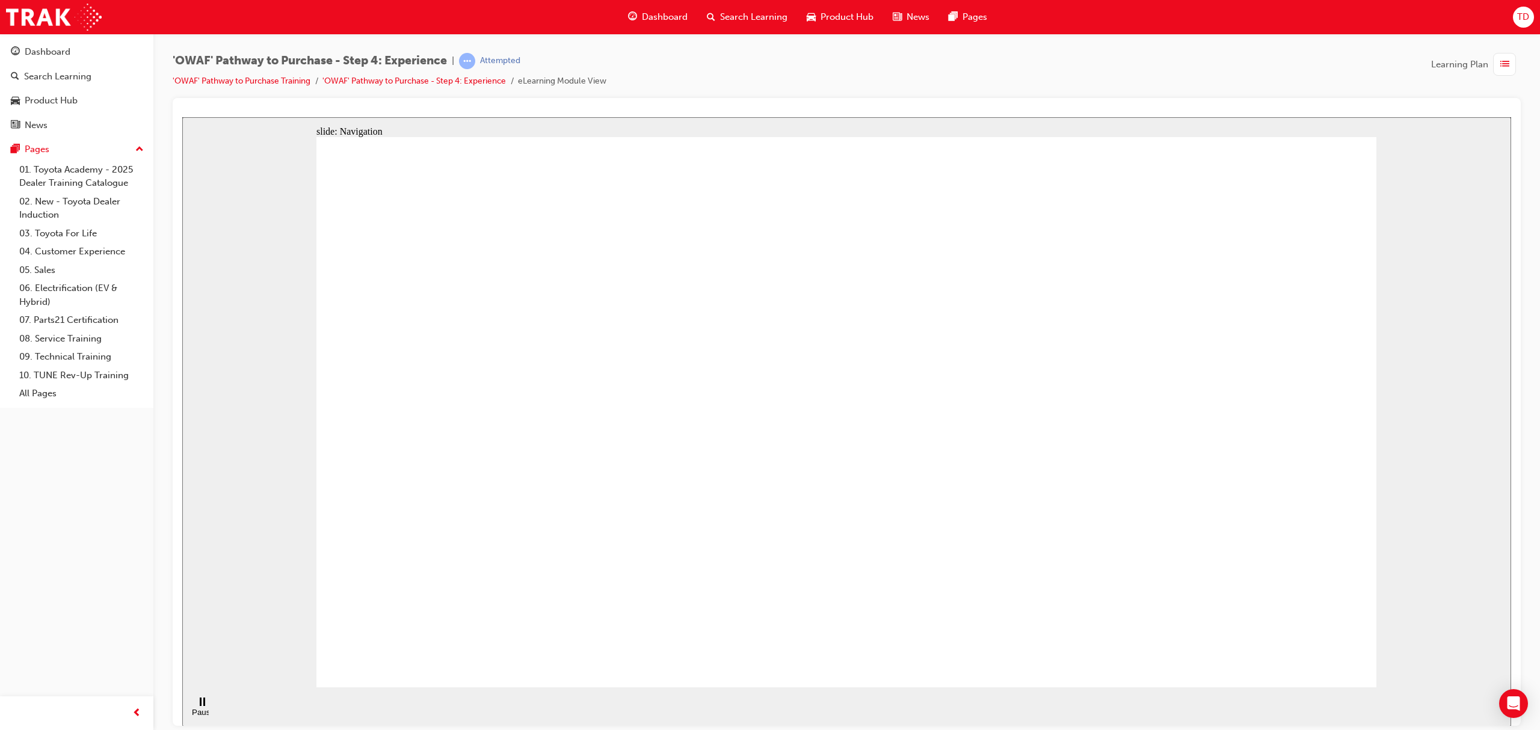
drag, startPoint x: 884, startPoint y: 404, endPoint x: 960, endPoint y: 411, distance: 76.8
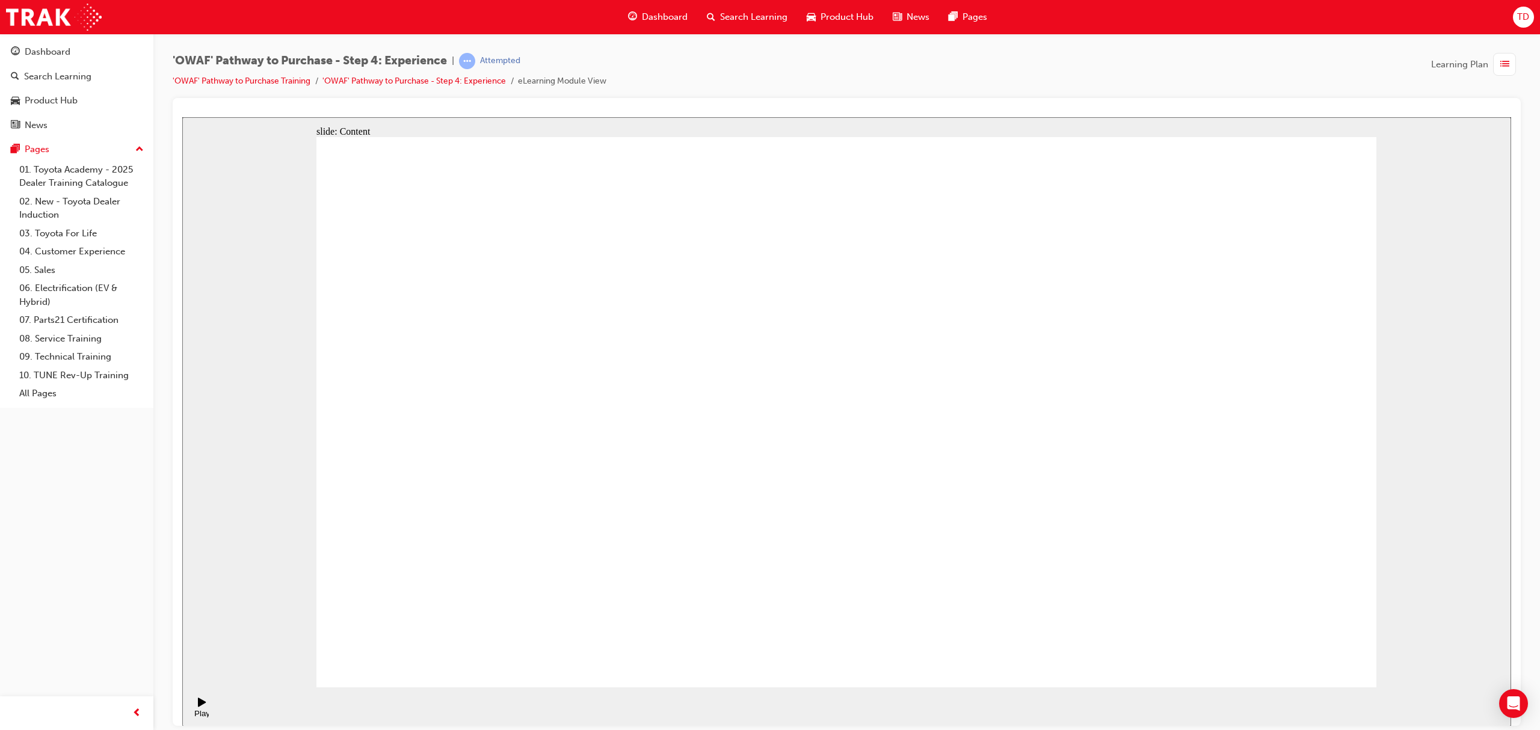
drag, startPoint x: 1247, startPoint y: 607, endPoint x: 1259, endPoint y: 612, distance: 13.0
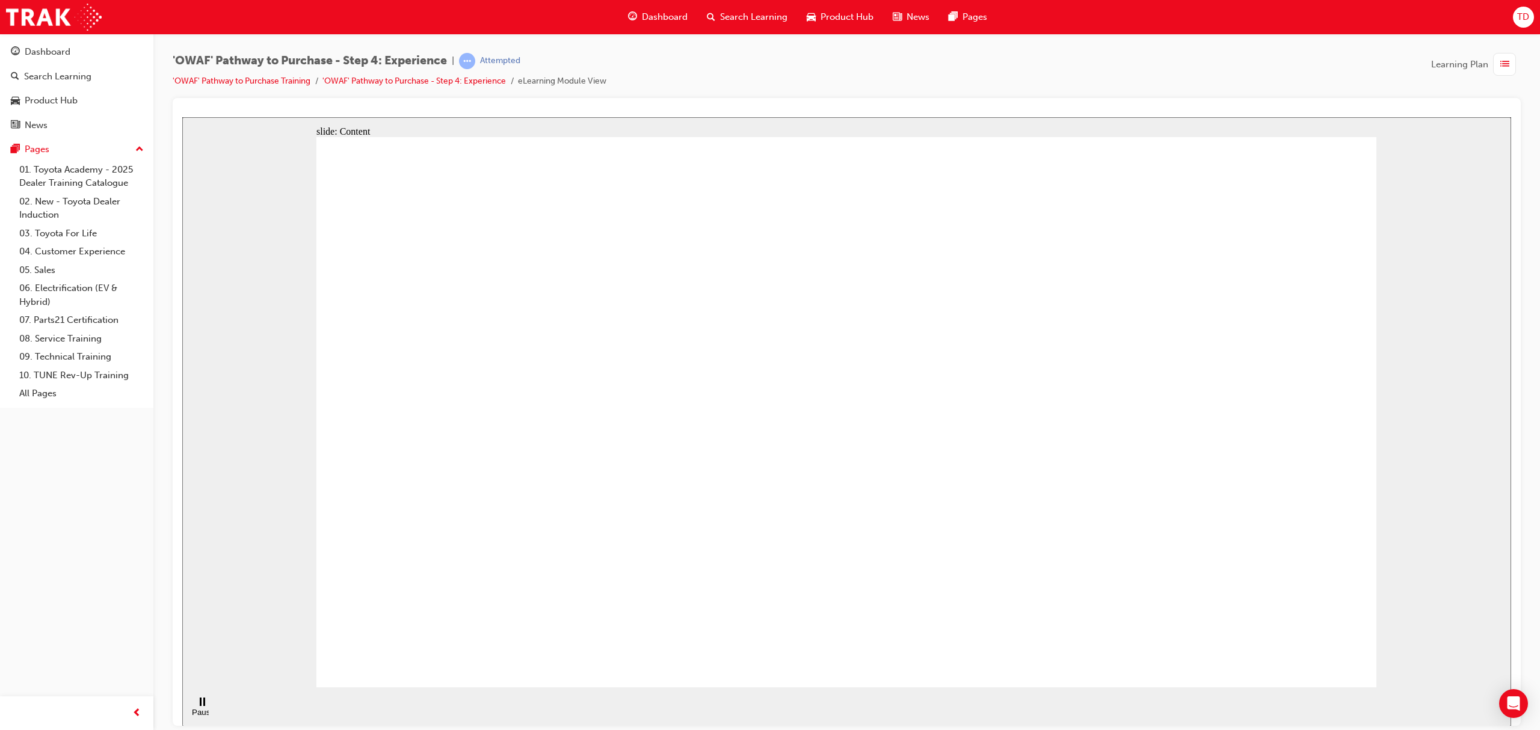
drag, startPoint x: 1299, startPoint y: 641, endPoint x: 1311, endPoint y: 642, distance: 12.2
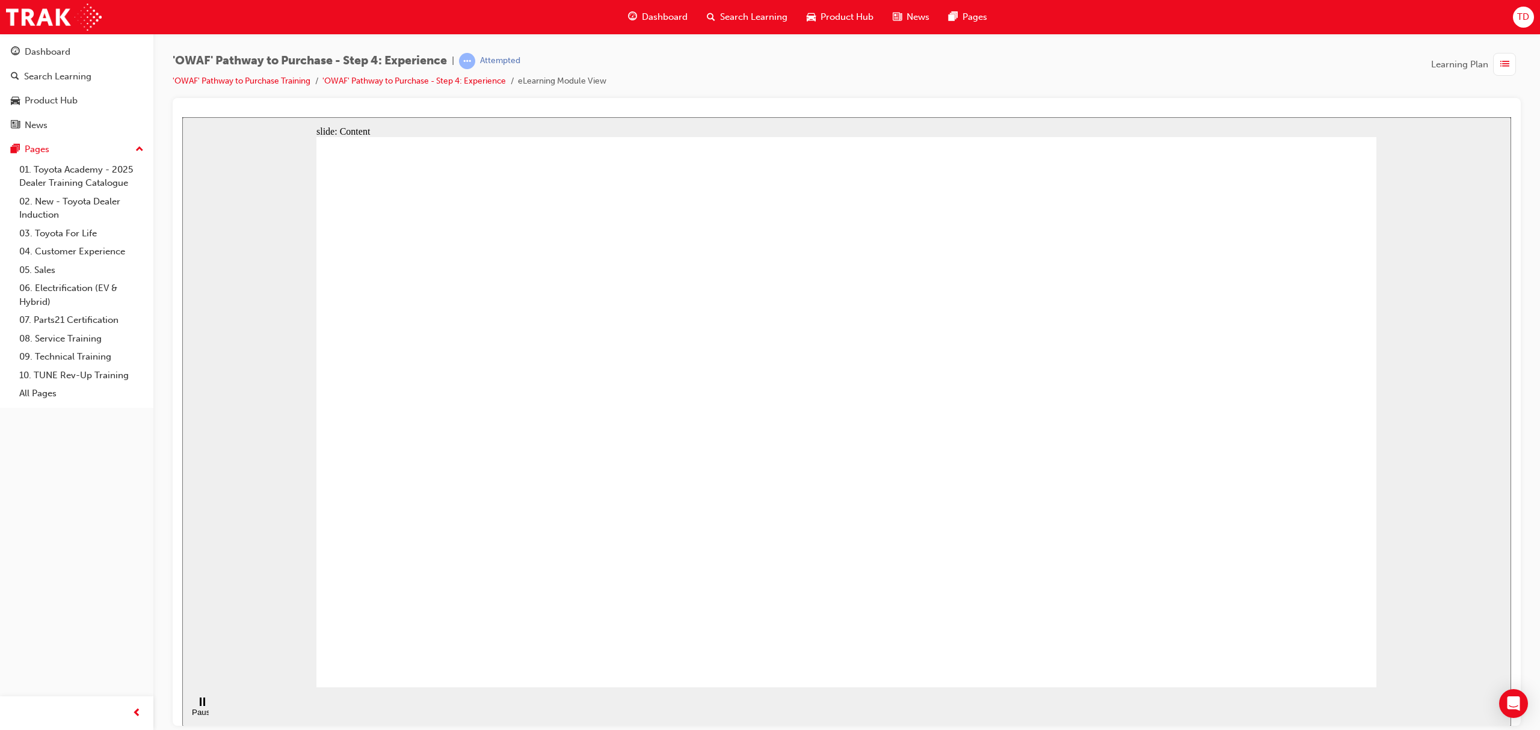
drag, startPoint x: 927, startPoint y: 575, endPoint x: 909, endPoint y: 515, distance: 62.6
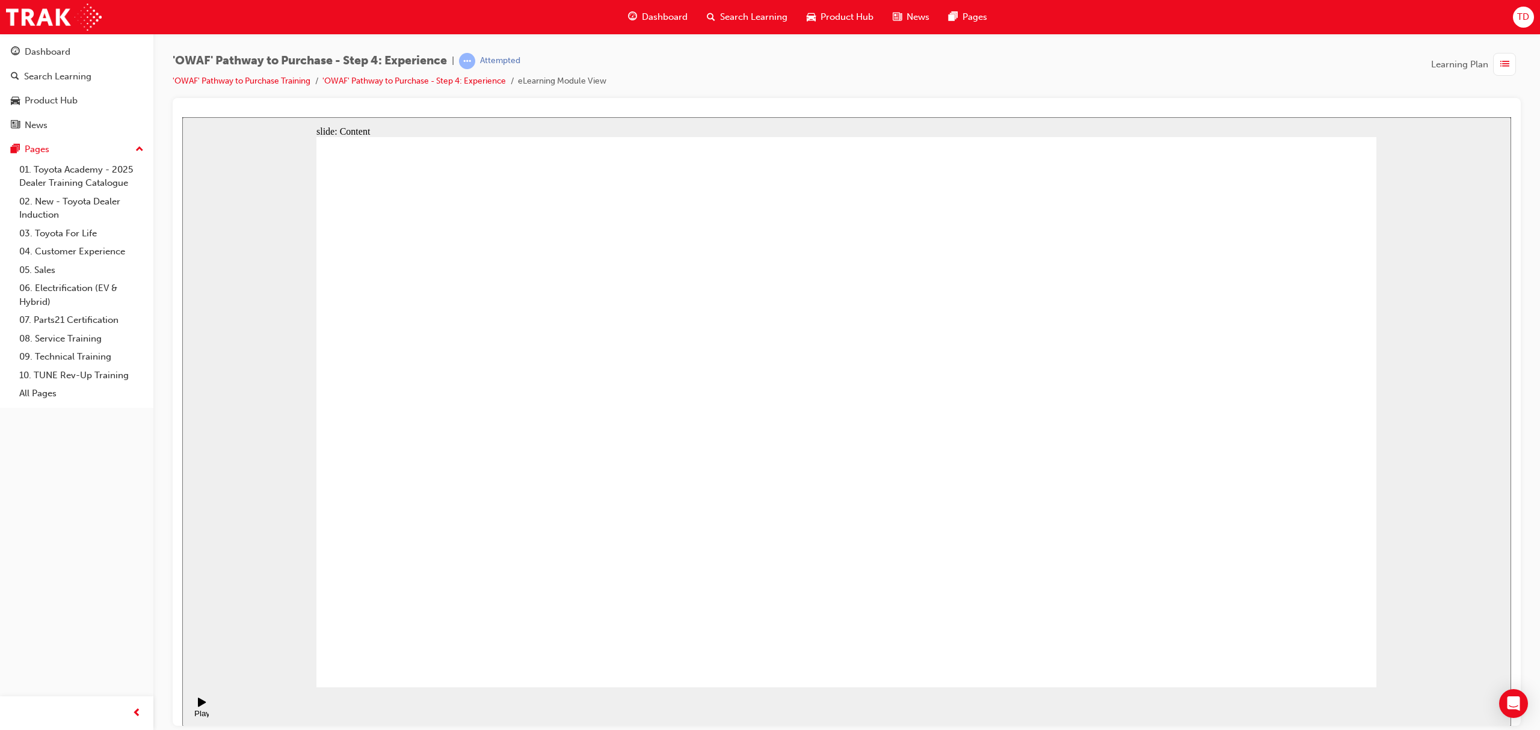
drag, startPoint x: 899, startPoint y: 269, endPoint x: 903, endPoint y: 278, distance: 10.5
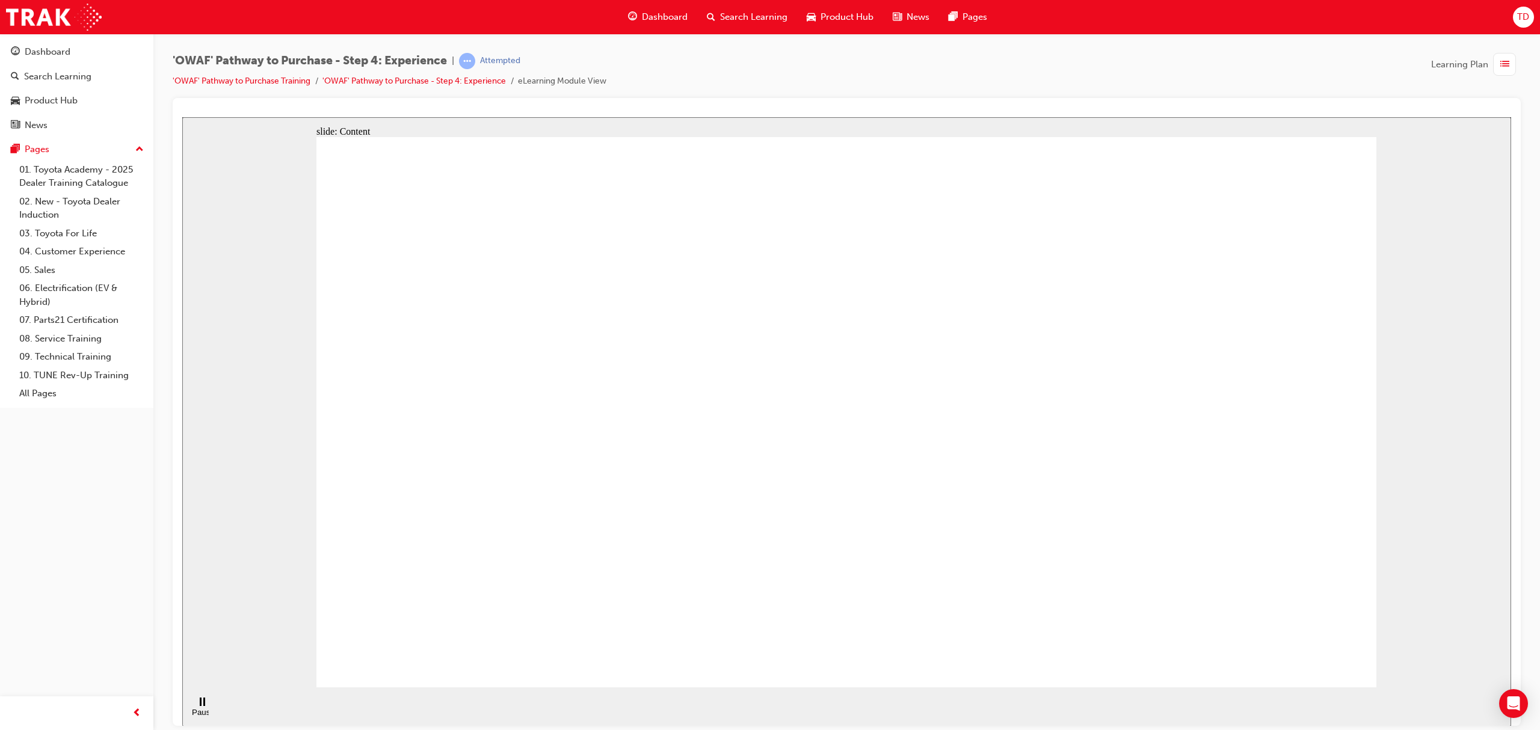
drag, startPoint x: 903, startPoint y: 301, endPoint x: 907, endPoint y: 329, distance: 28.0
drag, startPoint x: 909, startPoint y: 373, endPoint x: 910, endPoint y: 416, distance: 42.1
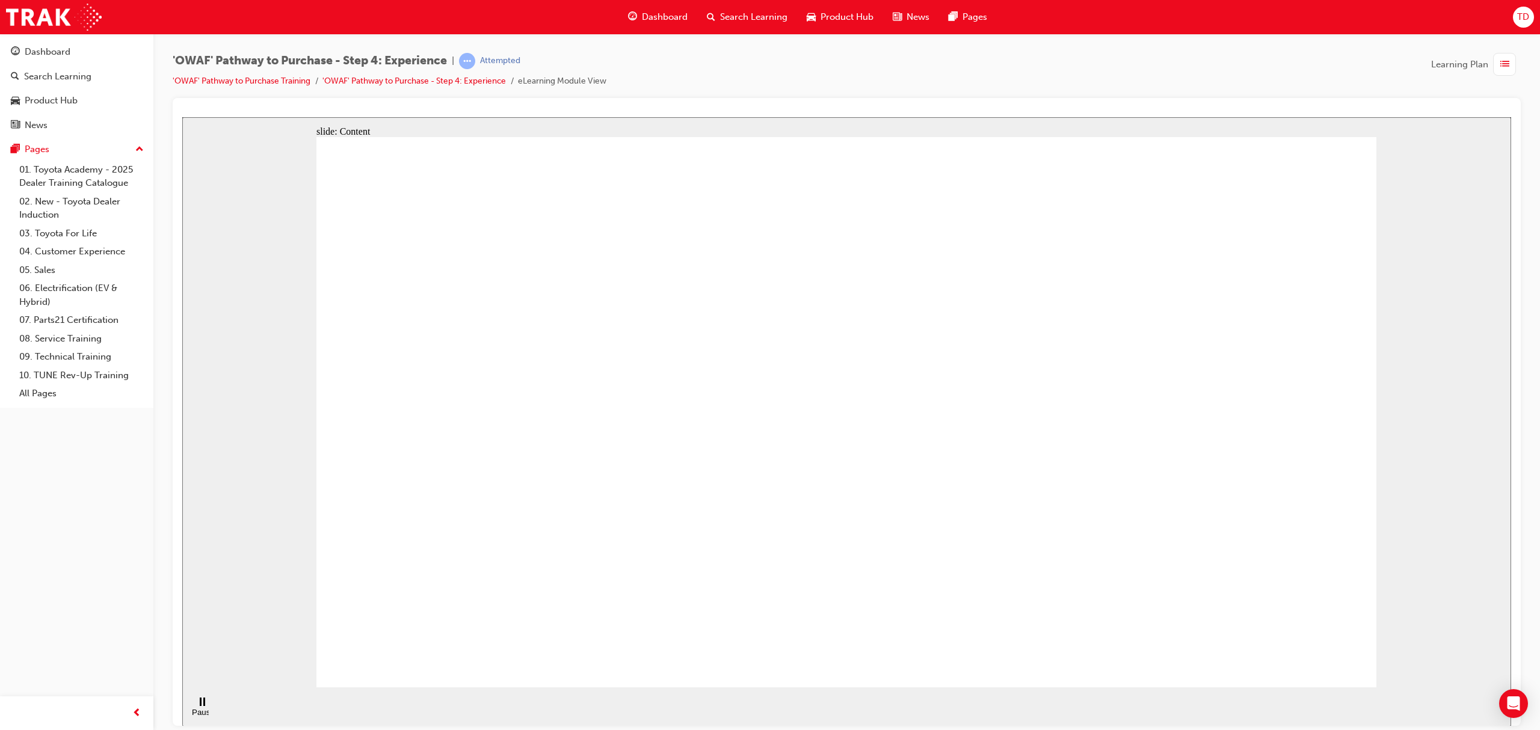
drag, startPoint x: 1026, startPoint y: 286, endPoint x: 1054, endPoint y: 412, distance: 129.3
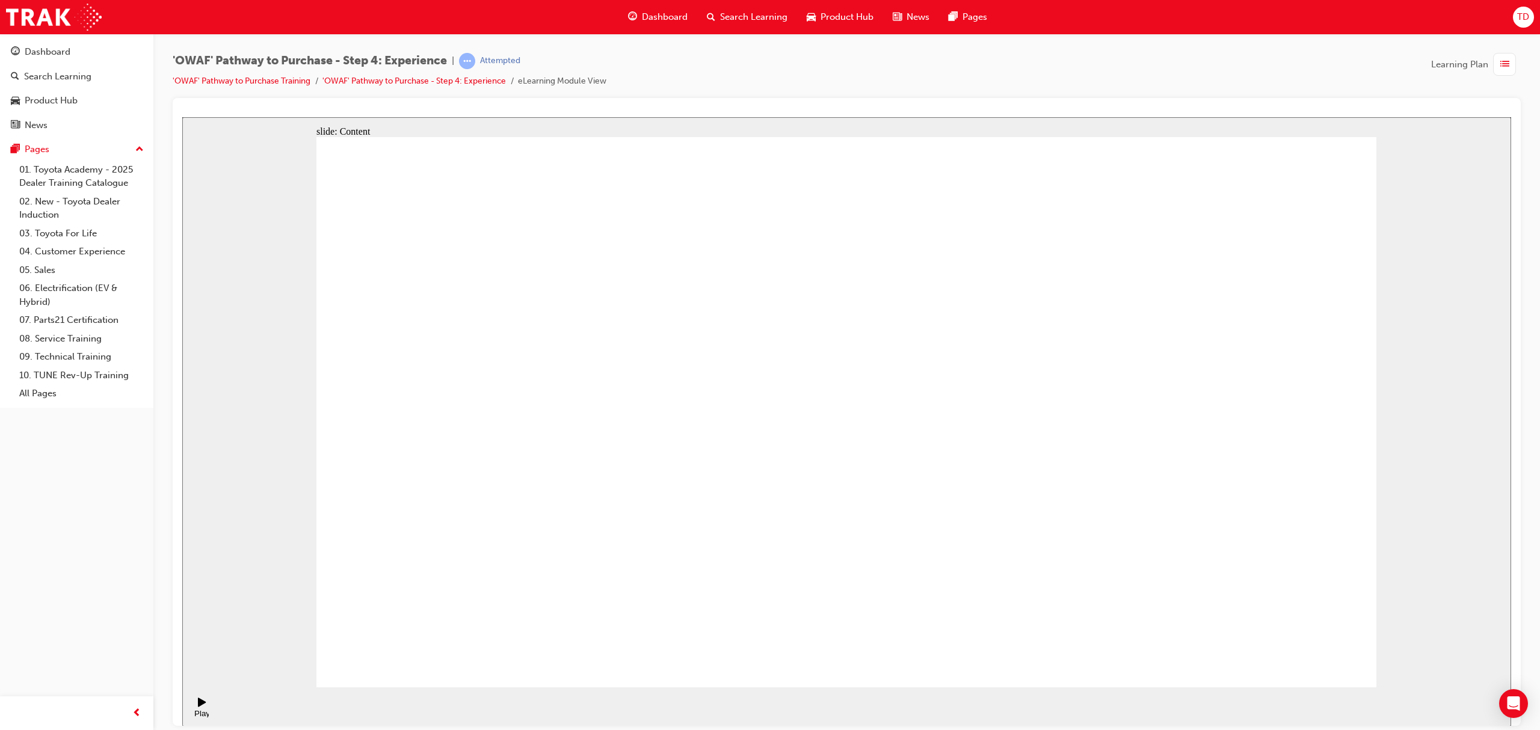
drag, startPoint x: 782, startPoint y: 253, endPoint x: 806, endPoint y: 263, distance: 26.1
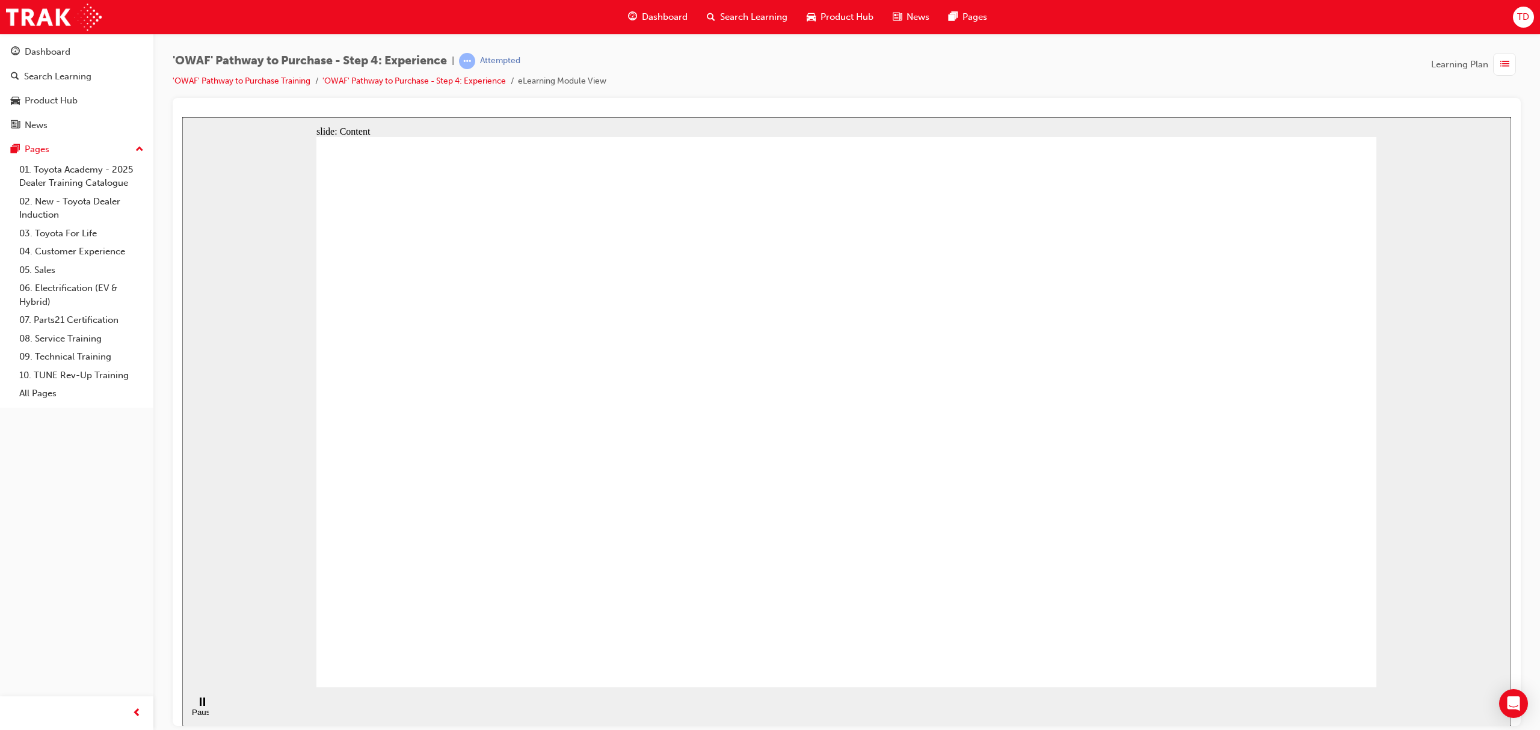
drag, startPoint x: 340, startPoint y: 272, endPoint x: 366, endPoint y: 272, distance: 25.9
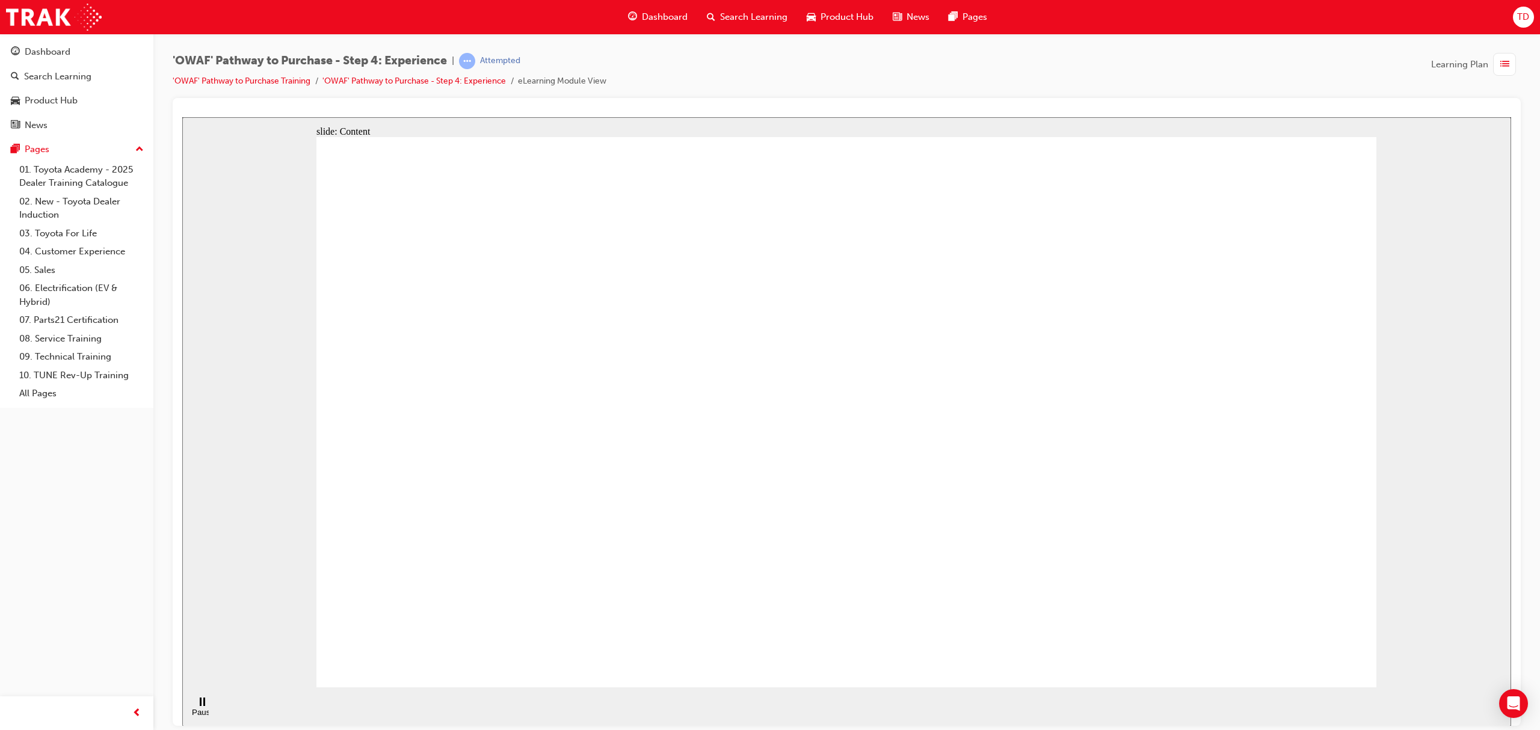
drag, startPoint x: 1025, startPoint y: 274, endPoint x: 1107, endPoint y: 256, distance: 84.5
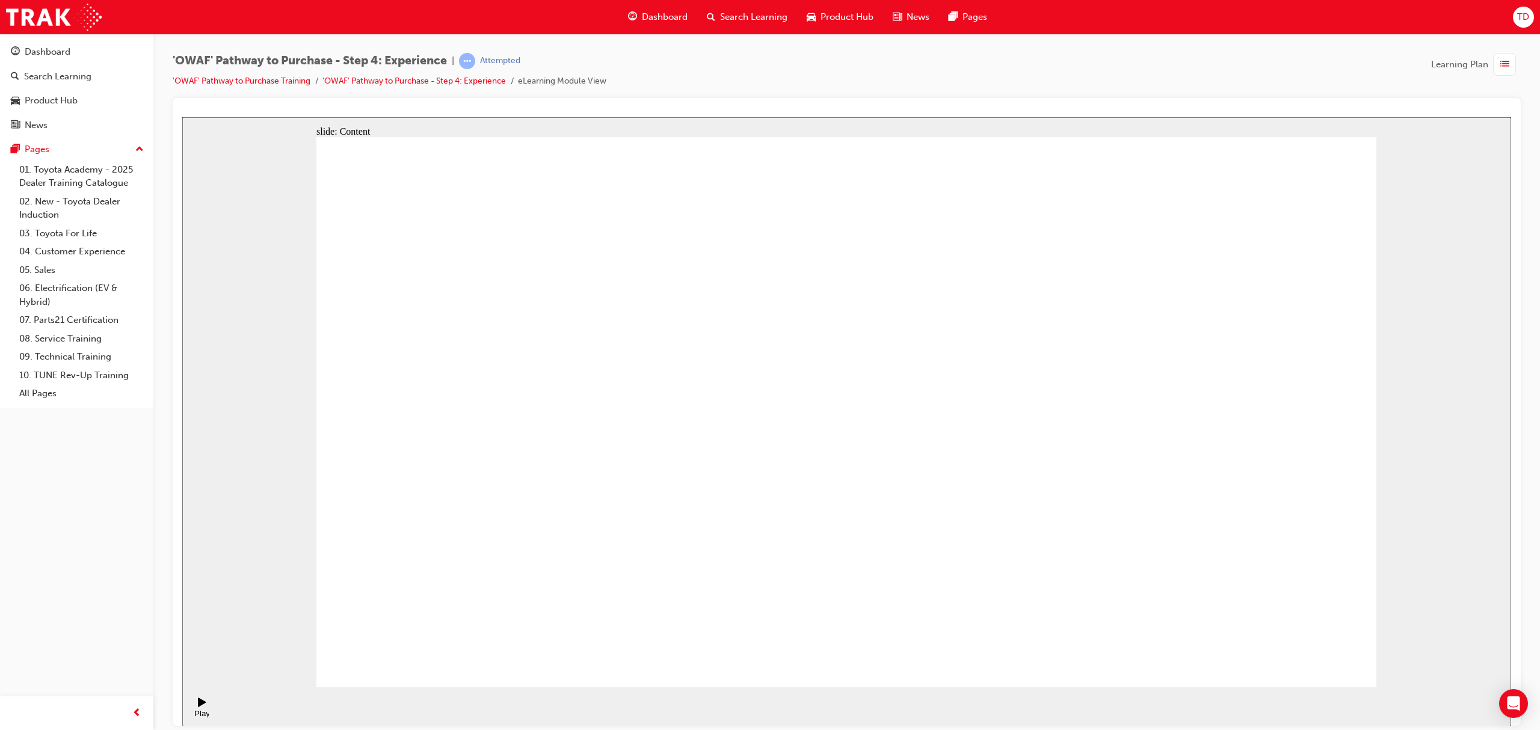
drag, startPoint x: 1243, startPoint y: 650, endPoint x: 1249, endPoint y: 645, distance: 7.8
checkbox input "true"
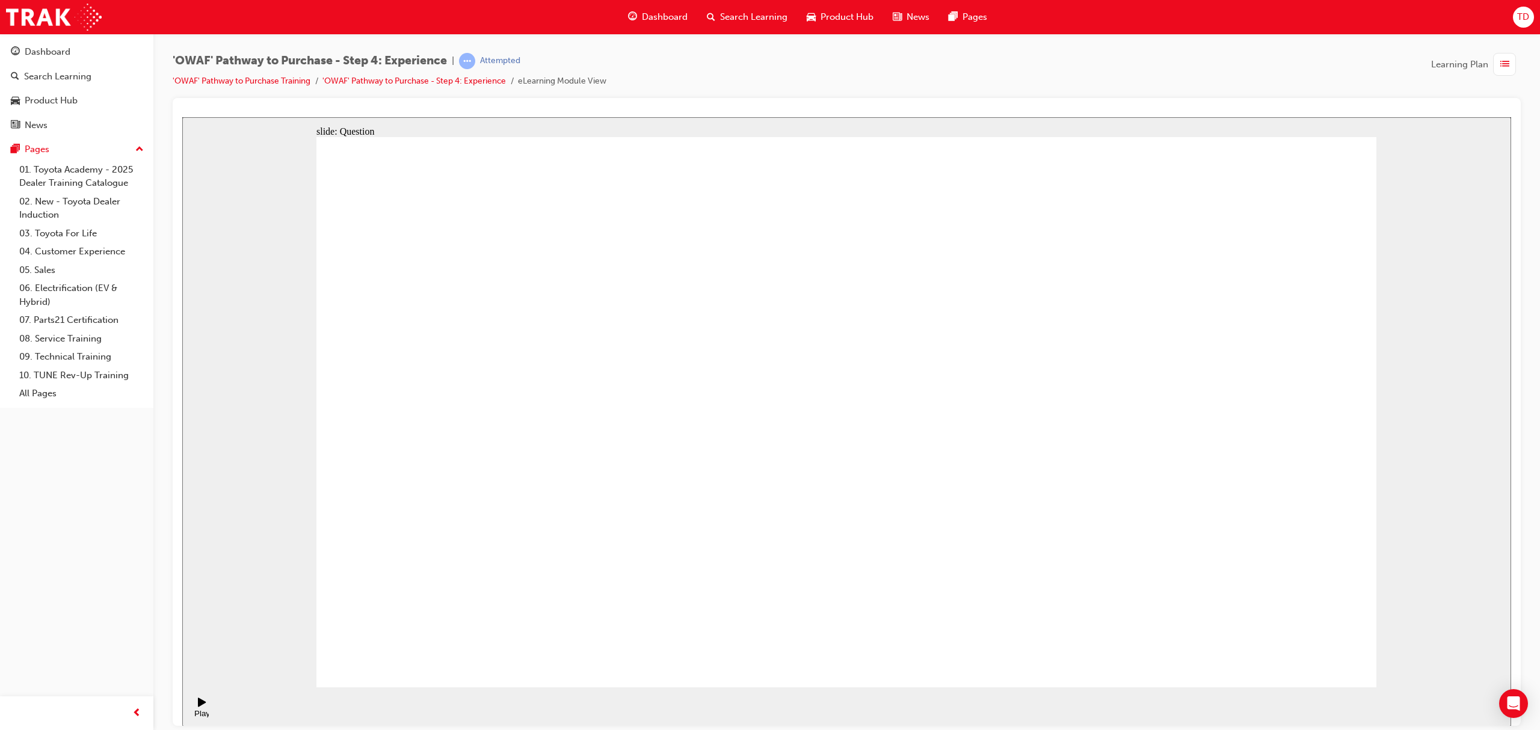
checkbox input "true"
drag, startPoint x: 1189, startPoint y: 431, endPoint x: 587, endPoint y: 491, distance: 605.0
drag, startPoint x: 1187, startPoint y: 458, endPoint x: 616, endPoint y: 495, distance: 572.0
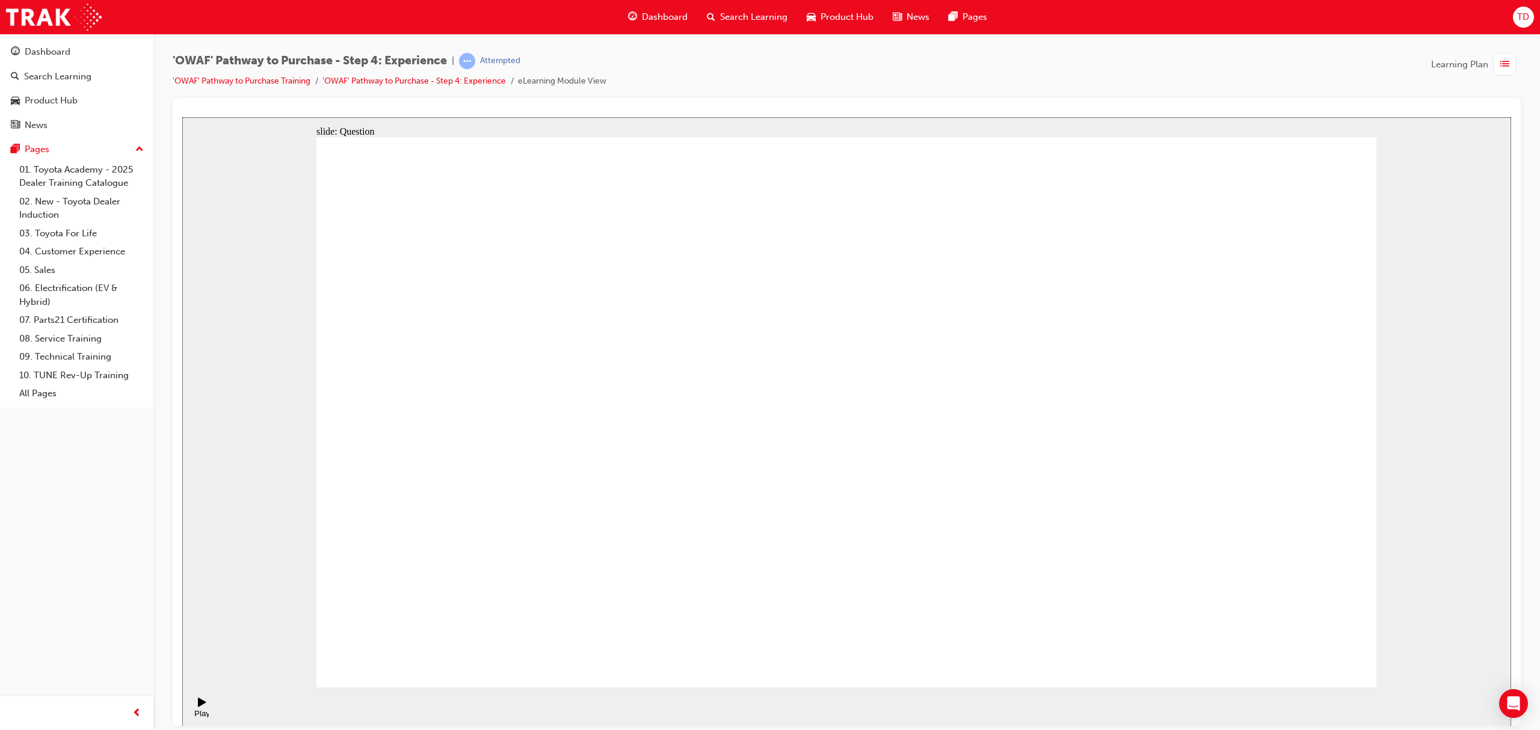
drag, startPoint x: 1196, startPoint y: 489, endPoint x: 941, endPoint y: 522, distance: 257.1
drag, startPoint x: 994, startPoint y: 503, endPoint x: 588, endPoint y: 520, distance: 406.3
drag, startPoint x: 1206, startPoint y: 470, endPoint x: 890, endPoint y: 508, distance: 318.7
drag, startPoint x: 1237, startPoint y: 485, endPoint x: 922, endPoint y: 522, distance: 317.3
drag, startPoint x: 1228, startPoint y: 483, endPoint x: 936, endPoint y: 539, distance: 297.6
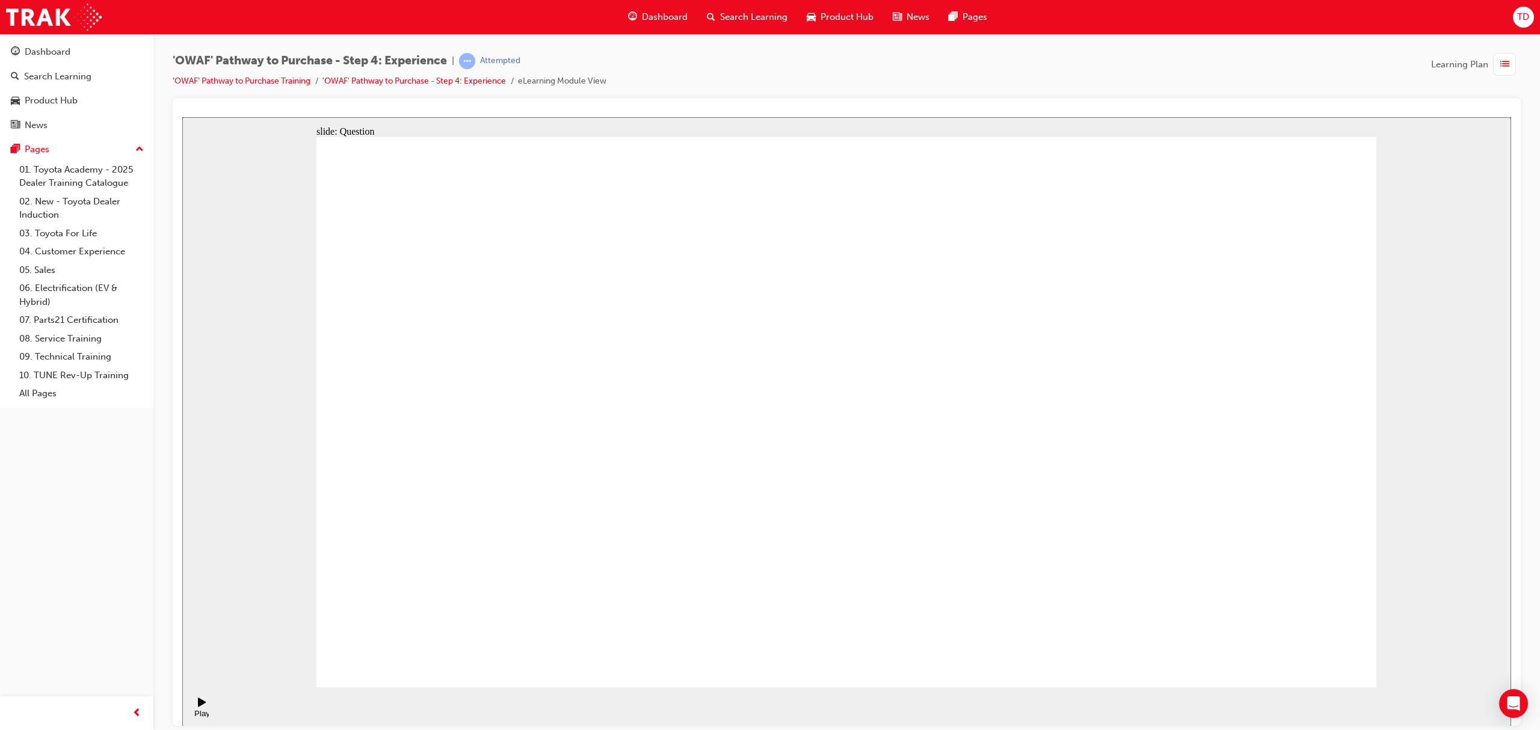
drag, startPoint x: 972, startPoint y: 529, endPoint x: 605, endPoint y: 546, distance: 367.9
drag, startPoint x: 1210, startPoint y: 467, endPoint x: 522, endPoint y: 508, distance: 689.2
drag, startPoint x: 1186, startPoint y: 479, endPoint x: 639, endPoint y: 519, distance: 548.8
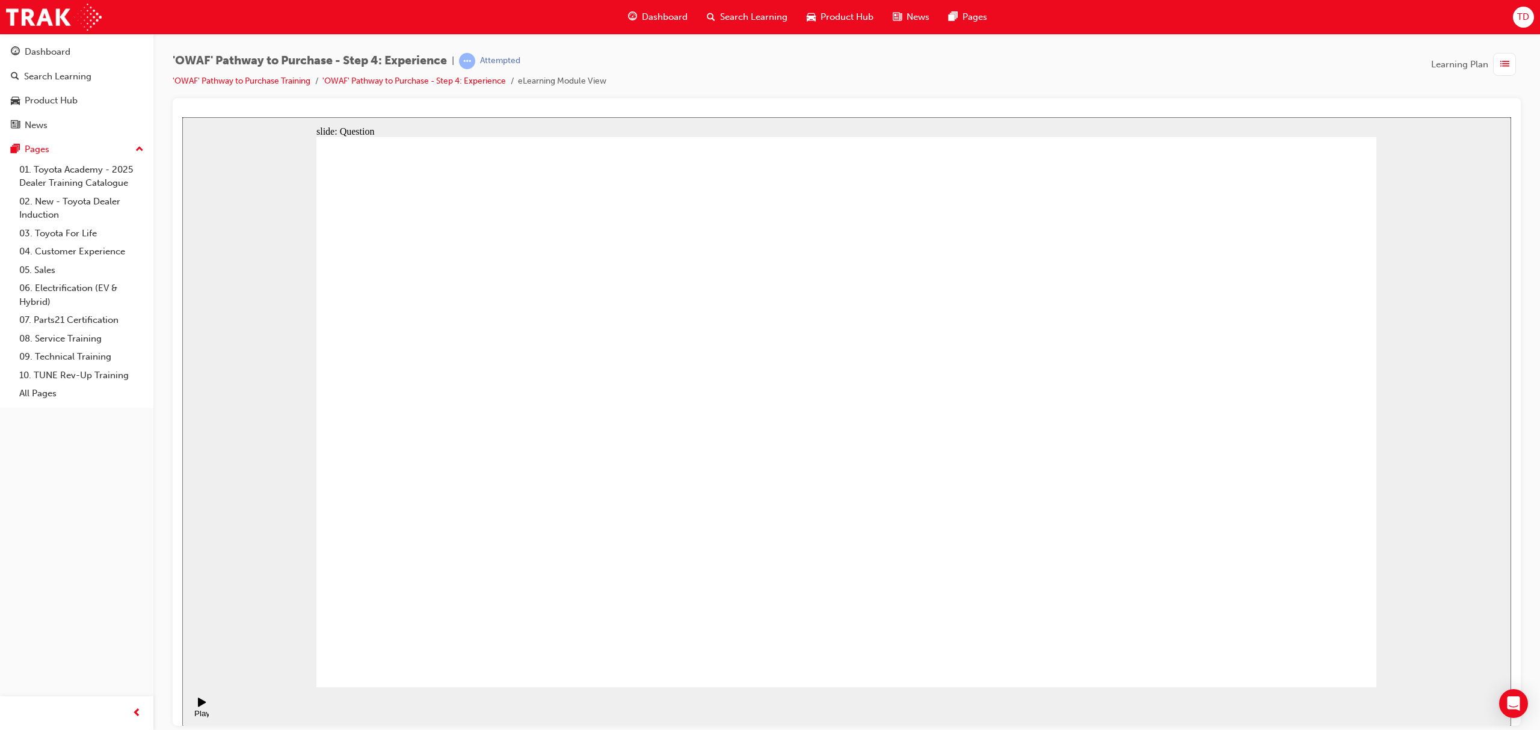
drag, startPoint x: 1202, startPoint y: 472, endPoint x: 899, endPoint y: 533, distance: 309.3
drag, startPoint x: 1215, startPoint y: 476, endPoint x: 583, endPoint y: 517, distance: 632.8
drag, startPoint x: 1194, startPoint y: 476, endPoint x: 490, endPoint y: 527, distance: 706.1
drag, startPoint x: 1172, startPoint y: 490, endPoint x: 883, endPoint y: 551, distance: 295.0
drag, startPoint x: 1170, startPoint y: 488, endPoint x: 588, endPoint y: 553, distance: 585.1
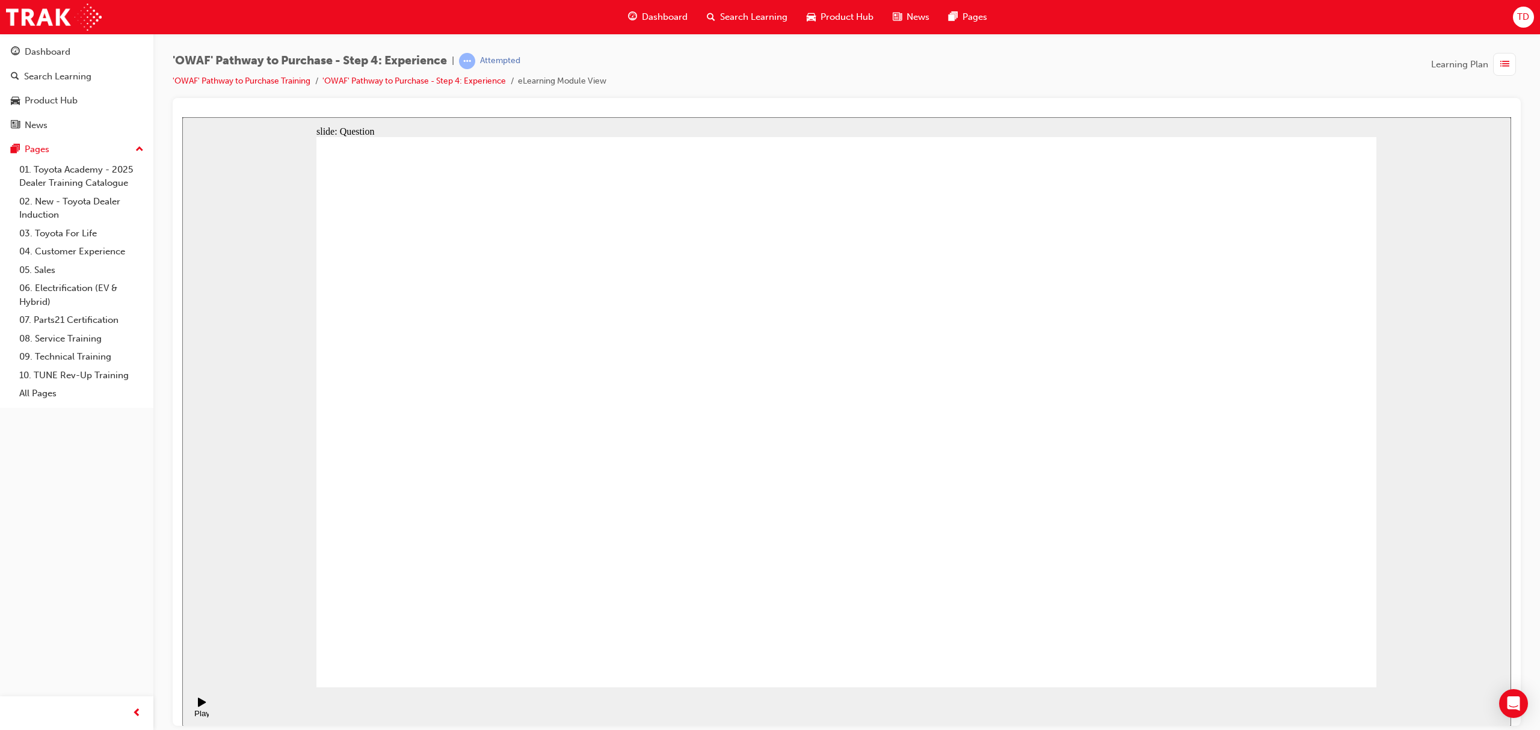
drag, startPoint x: 1188, startPoint y: 479, endPoint x: 542, endPoint y: 520, distance: 647.8
drag, startPoint x: 850, startPoint y: 253, endPoint x: 828, endPoint y: 310, distance: 61.1
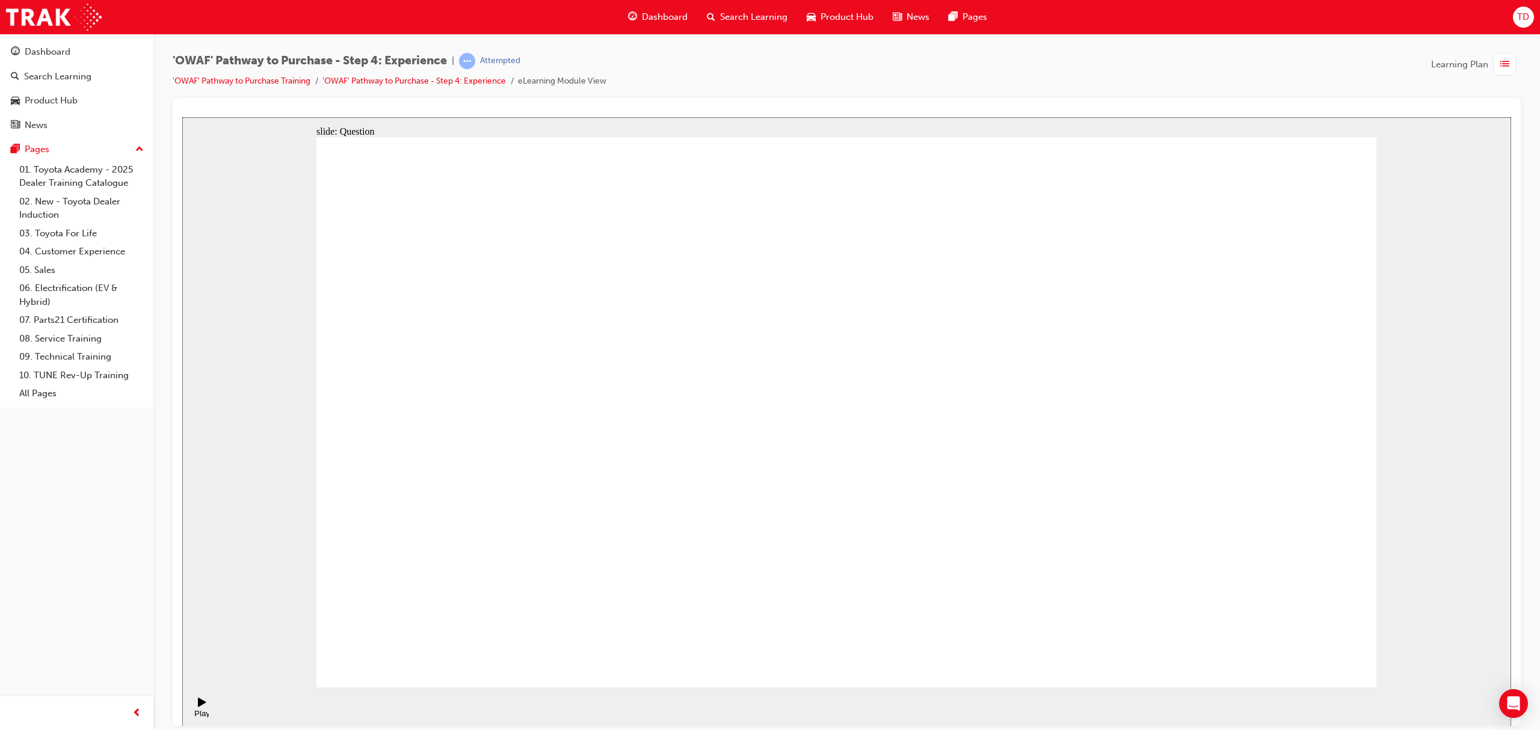
drag, startPoint x: 1158, startPoint y: 414, endPoint x: 1168, endPoint y: 414, distance: 10.2
drag, startPoint x: 838, startPoint y: 566, endPoint x: 1071, endPoint y: 428, distance: 271.0
drag, startPoint x: 1072, startPoint y: 565, endPoint x: 1054, endPoint y: 476, distance: 90.7
drag, startPoint x: 1185, startPoint y: 553, endPoint x: 835, endPoint y: 411, distance: 377.7
drag, startPoint x: 1043, startPoint y: 410, endPoint x: 1326, endPoint y: 414, distance: 282.7
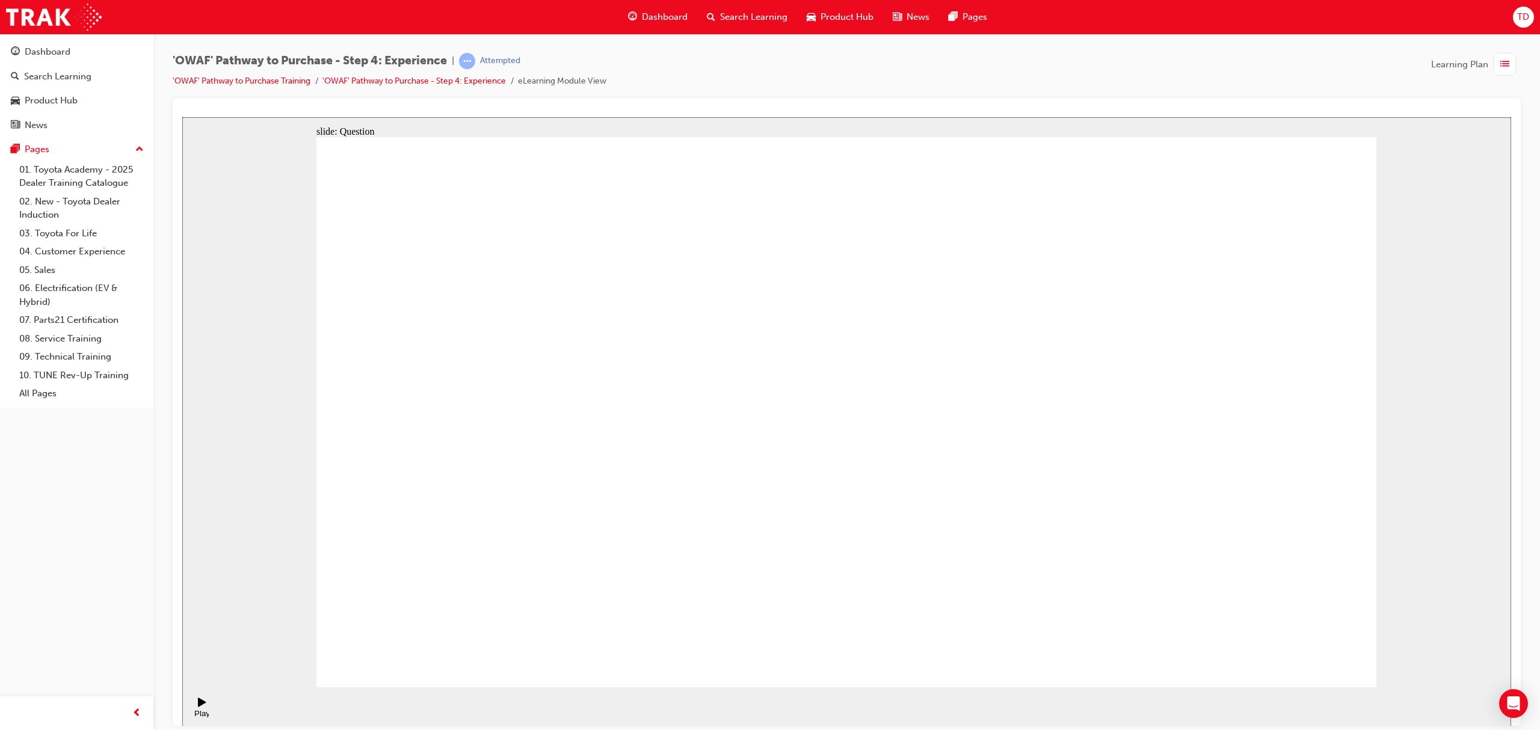
drag, startPoint x: 956, startPoint y: 524, endPoint x: 854, endPoint y: 402, distance: 159.2
drag, startPoint x: 812, startPoint y: 361, endPoint x: 801, endPoint y: 533, distance: 172.3
drag, startPoint x: 1071, startPoint y: 417, endPoint x: 1078, endPoint y: 574, distance: 157.7
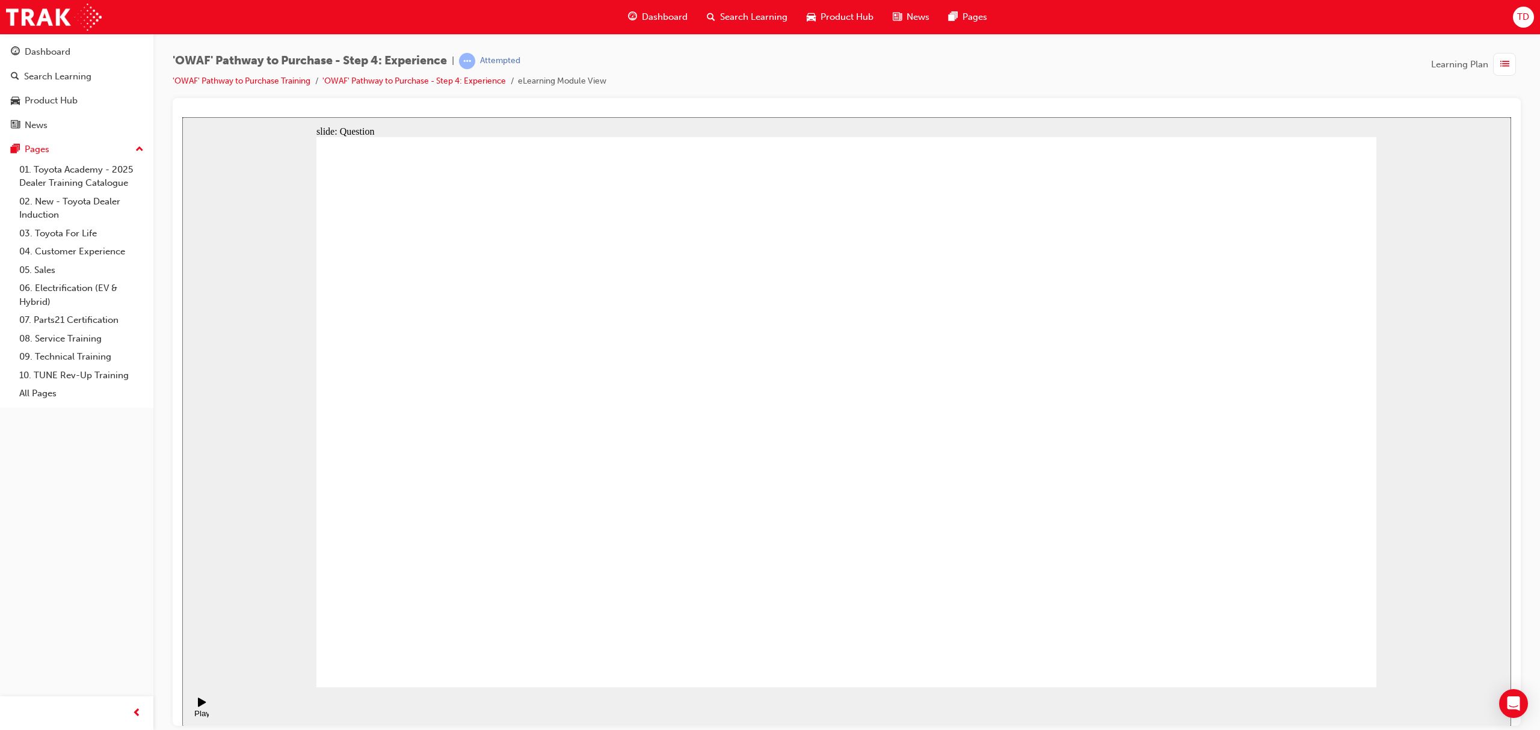
drag, startPoint x: 1307, startPoint y: 402, endPoint x: 1054, endPoint y: 404, distance: 253.2
drag, startPoint x: 844, startPoint y: 541, endPoint x: 1276, endPoint y: 392, distance: 456.8
drag, startPoint x: 977, startPoint y: 404, endPoint x: 802, endPoint y: 568, distance: 239.5
drag, startPoint x: 1042, startPoint y: 404, endPoint x: 908, endPoint y: 409, distance: 134.2
drag, startPoint x: 1002, startPoint y: 532, endPoint x: 838, endPoint y: 426, distance: 195.3
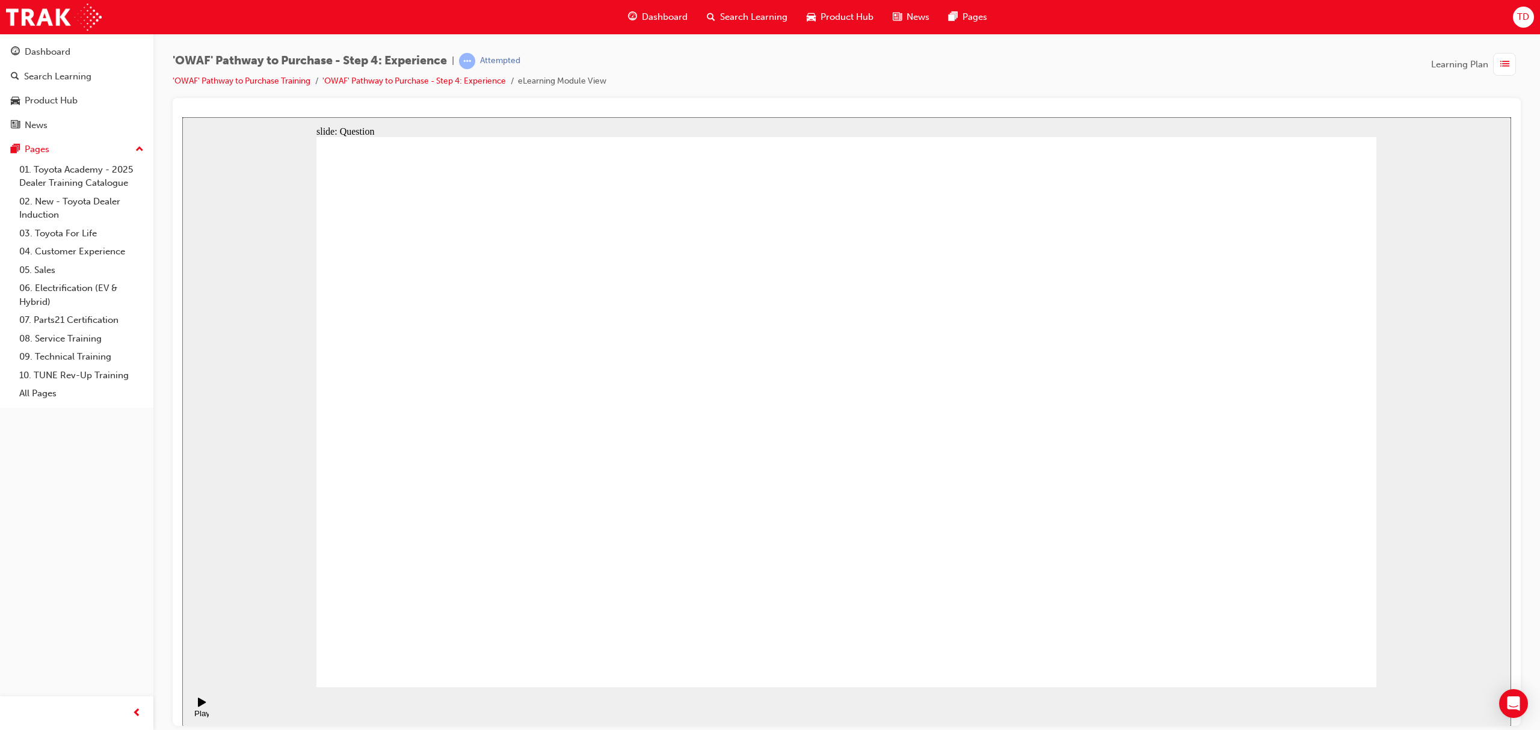
drag, startPoint x: 935, startPoint y: 551, endPoint x: 1038, endPoint y: 406, distance: 178.6
drag, startPoint x: 693, startPoint y: 545, endPoint x: 830, endPoint y: 379, distance: 215.3
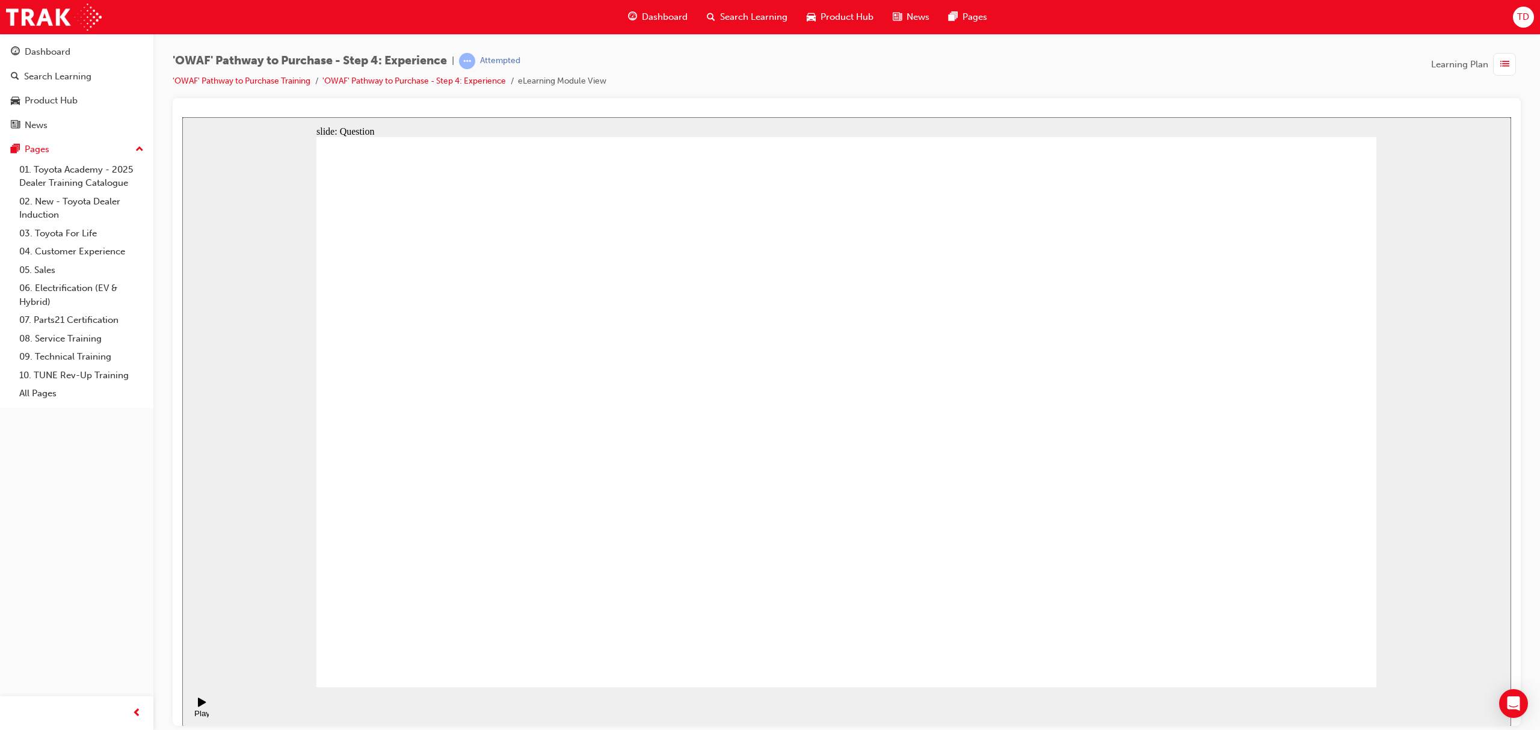
drag, startPoint x: 899, startPoint y: 535, endPoint x: 1160, endPoint y: 353, distance: 318.5
drag, startPoint x: 1012, startPoint y: 604, endPoint x: 1078, endPoint y: 410, distance: 205.8
drag, startPoint x: 814, startPoint y: 346, endPoint x: 1067, endPoint y: 665, distance: 406.6
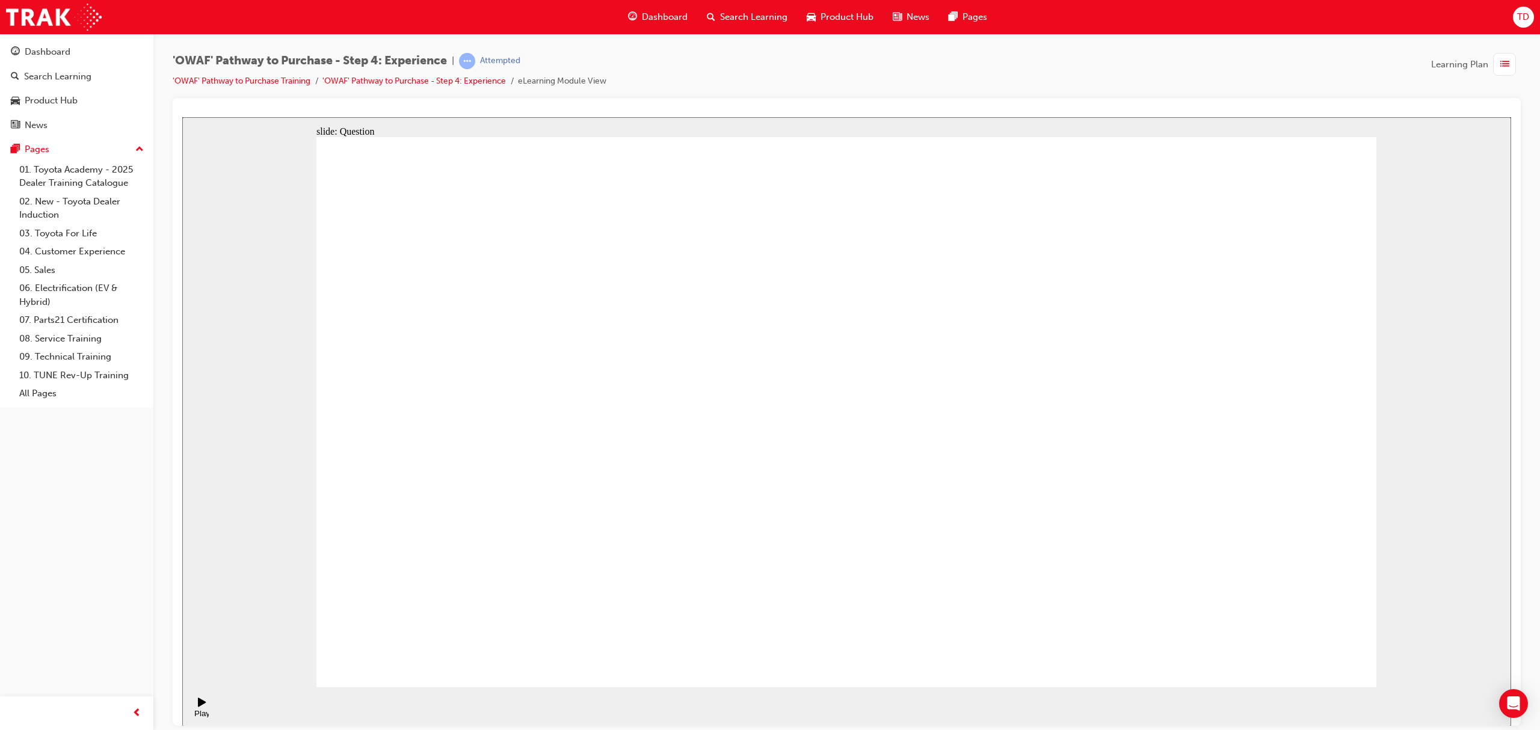
drag, startPoint x: 698, startPoint y: 577, endPoint x: 855, endPoint y: 344, distance: 280.7
radio input "true"
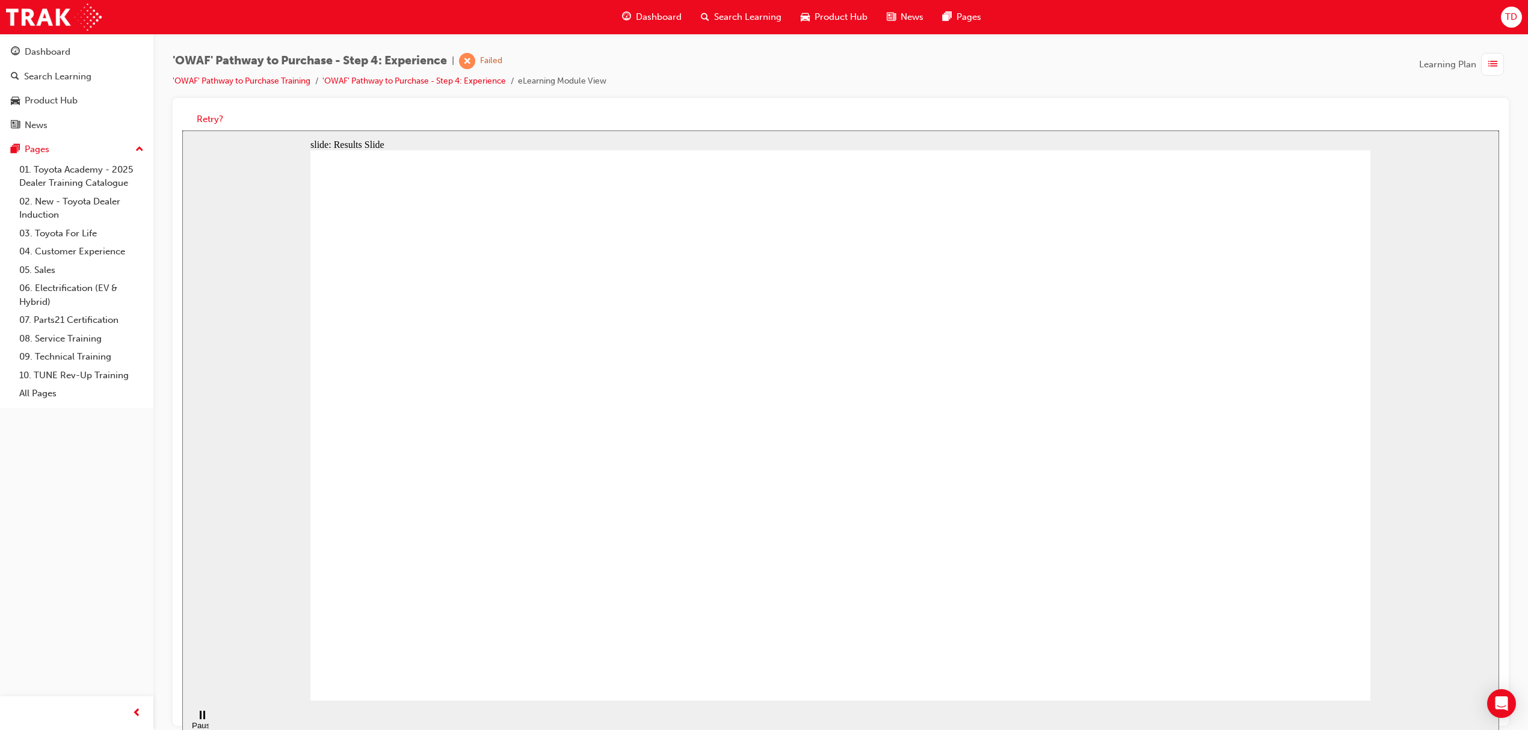
checkbox input "true"
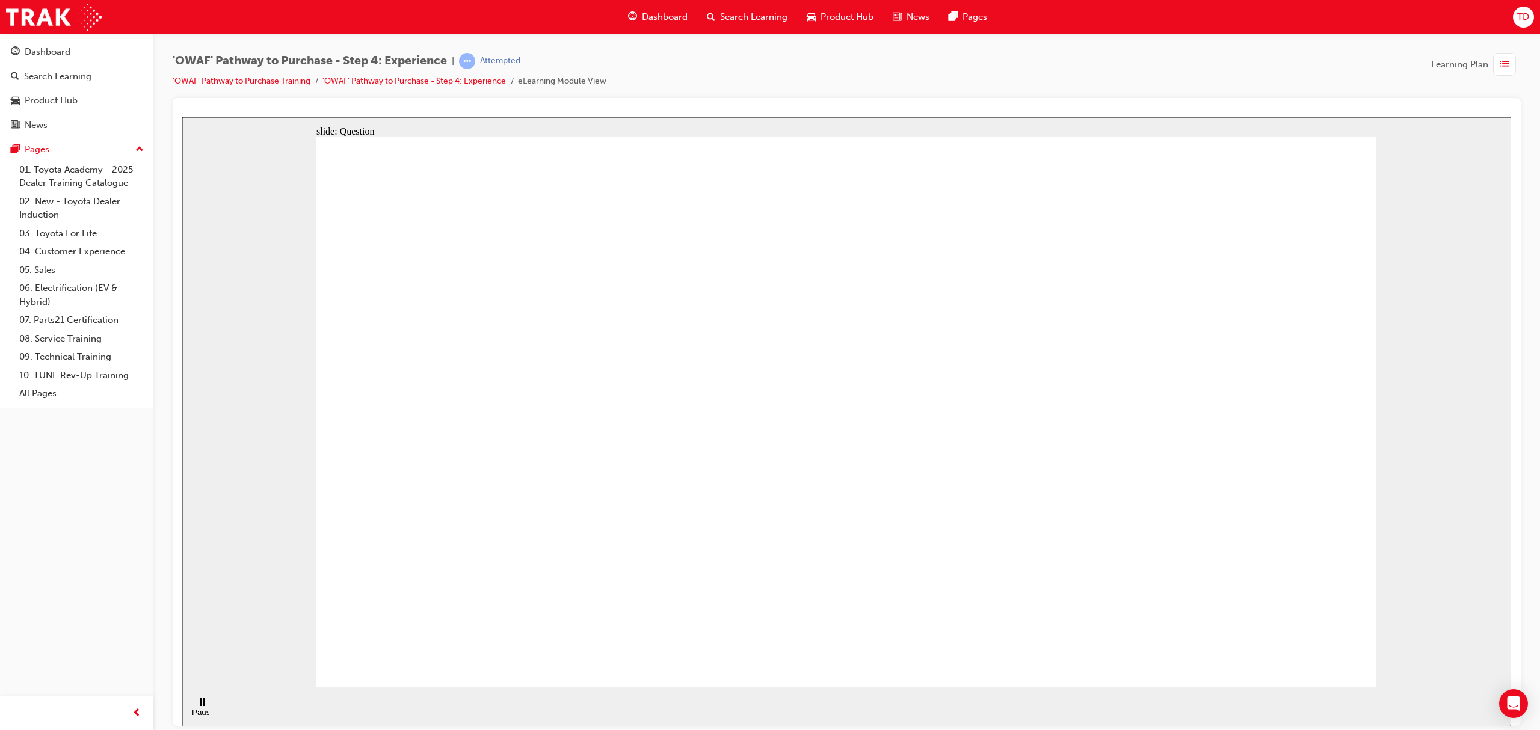
drag, startPoint x: 936, startPoint y: 337, endPoint x: 941, endPoint y: 387, distance: 50.2
checkbox input "true"
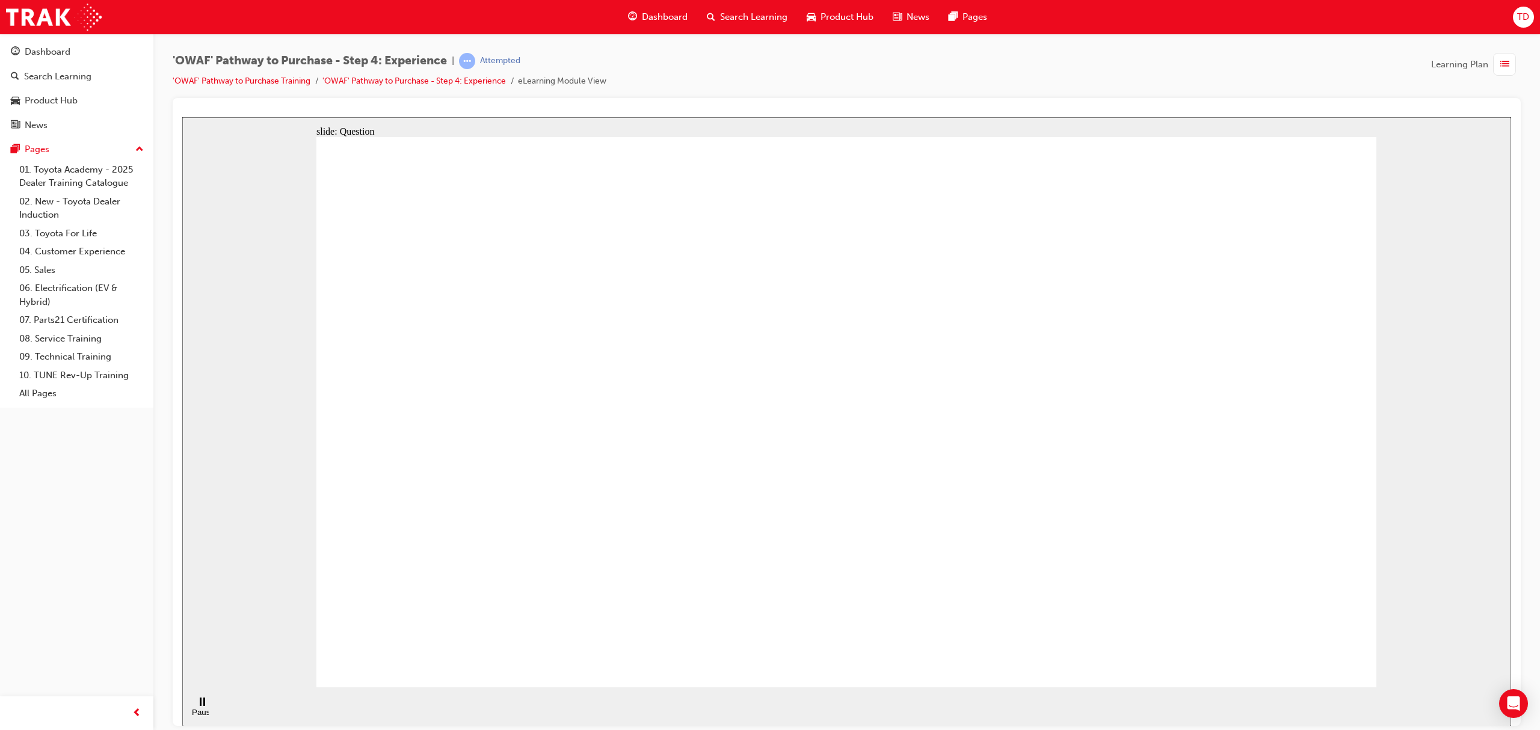
drag, startPoint x: 1132, startPoint y: 476, endPoint x: 681, endPoint y: 526, distance: 453.2
drag, startPoint x: 1189, startPoint y: 485, endPoint x: 542, endPoint y: 574, distance: 653.2
drag, startPoint x: 1025, startPoint y: 503, endPoint x: 934, endPoint y: 527, distance: 93.9
drag, startPoint x: 1220, startPoint y: 481, endPoint x: 600, endPoint y: 560, distance: 625.0
drag, startPoint x: 1215, startPoint y: 494, endPoint x: 874, endPoint y: 573, distance: 350.7
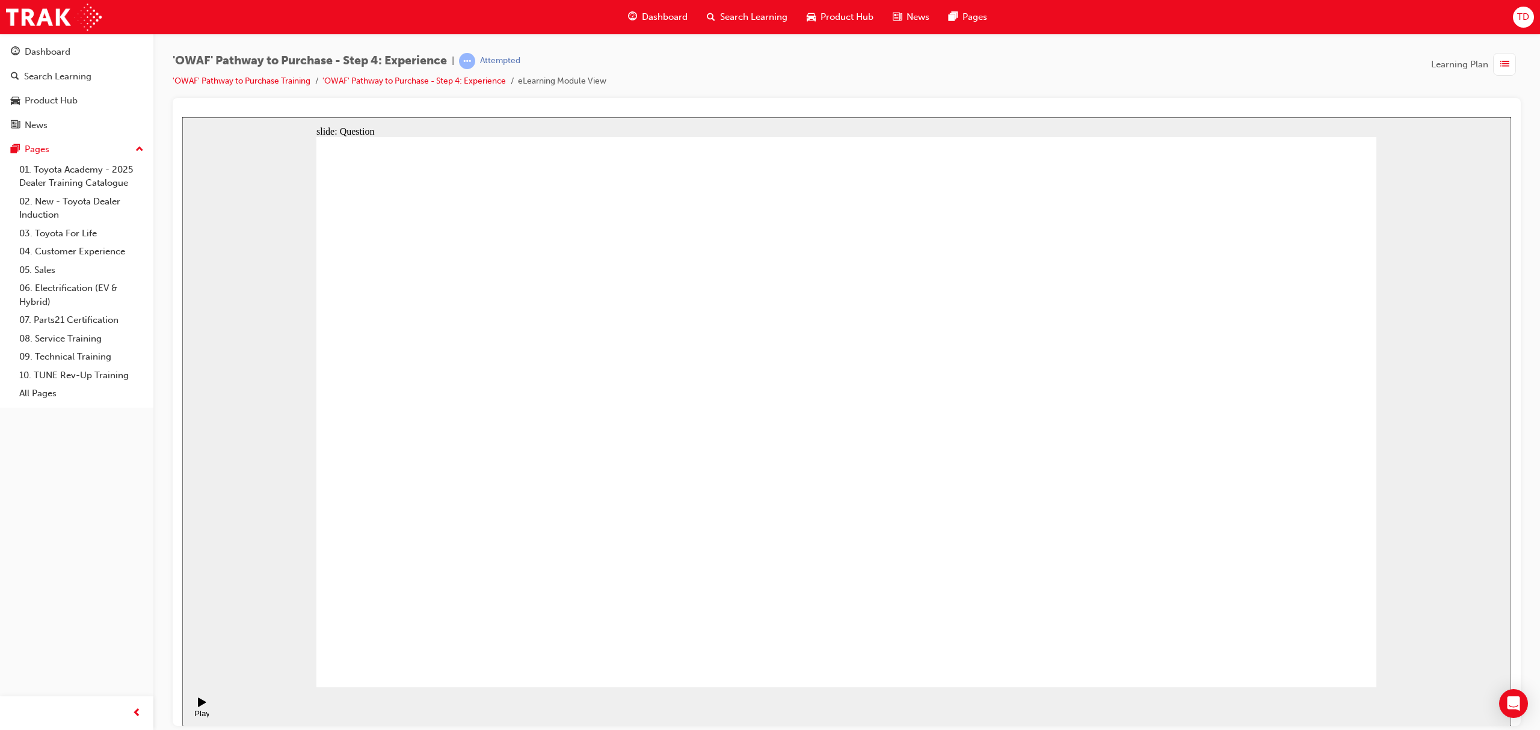
drag, startPoint x: 1230, startPoint y: 498, endPoint x: 903, endPoint y: 564, distance: 333.7
drag, startPoint x: 817, startPoint y: 544, endPoint x: 615, endPoint y: 553, distance: 202.3
drag, startPoint x: 1213, startPoint y: 506, endPoint x: 549, endPoint y: 585, distance: 668.6
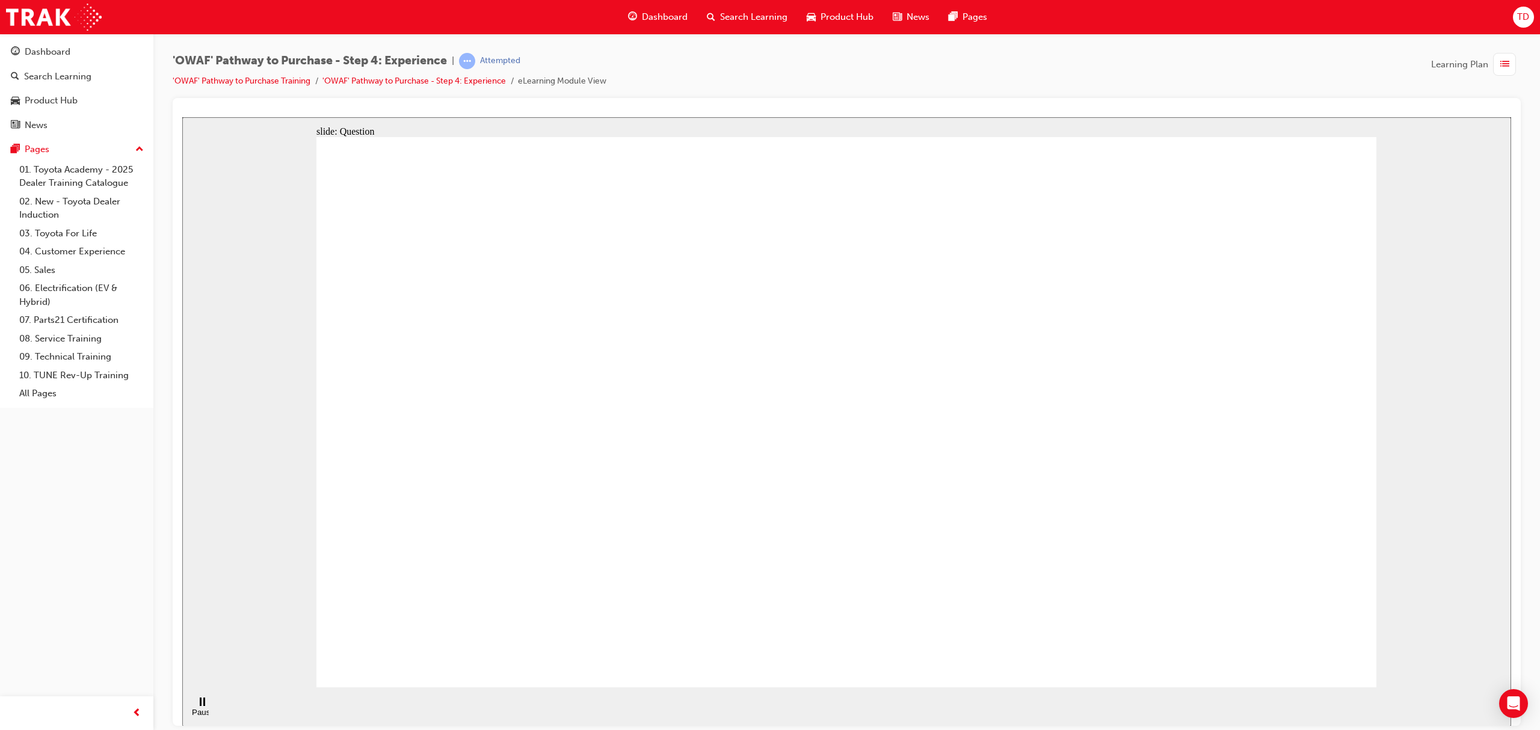
click at [871, 445] on div "OK" at bounding box center [846, 438] width 202 height 13
click at [766, 445] on button "OK" at bounding box center [755, 438] width 21 height 13
drag, startPoint x: 932, startPoint y: 553, endPoint x: 1049, endPoint y: 404, distance: 189.4
drag, startPoint x: 1061, startPoint y: 561, endPoint x: 825, endPoint y: 404, distance: 283.2
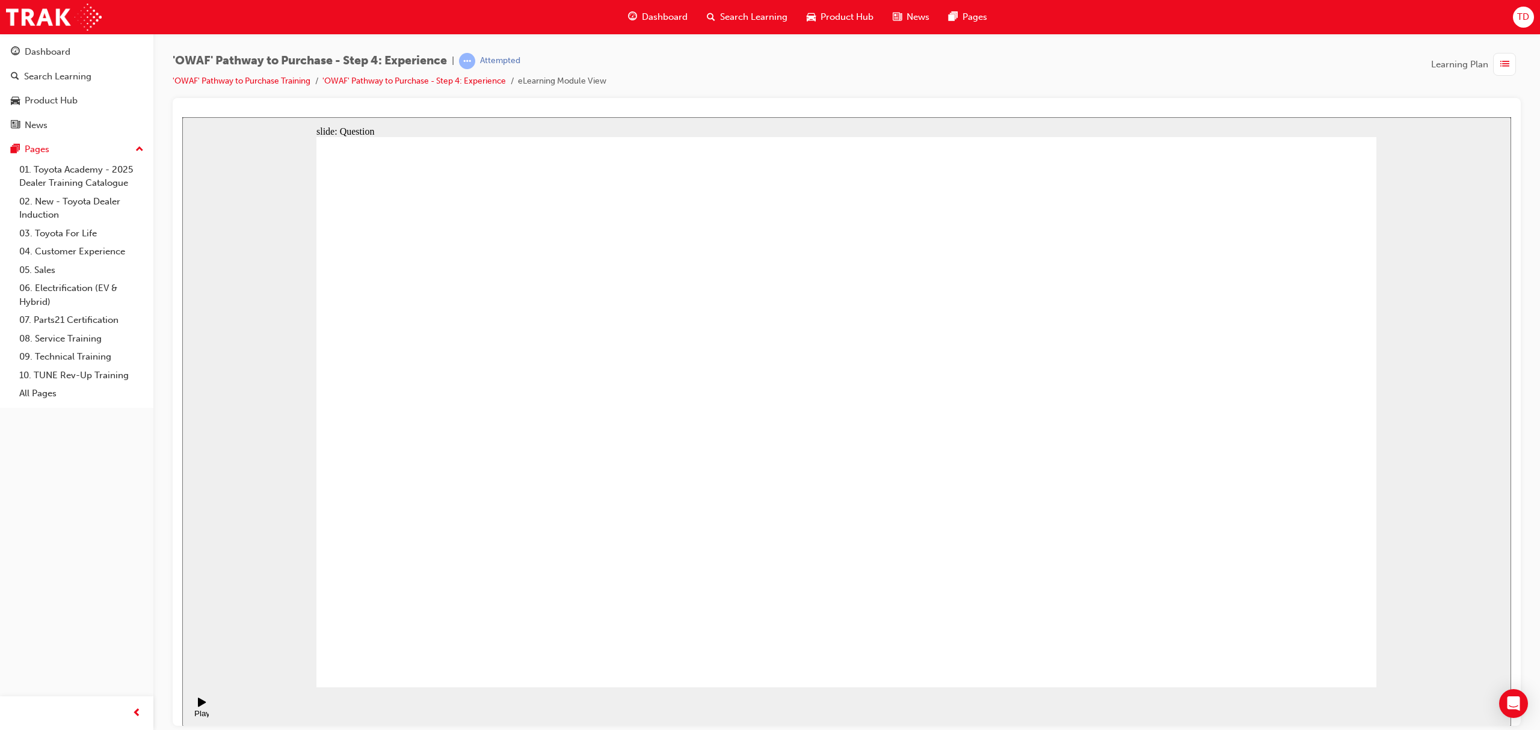
drag, startPoint x: 1039, startPoint y: 520, endPoint x: 1037, endPoint y: 574, distance: 54.8
drag, startPoint x: 845, startPoint y: 539, endPoint x: 1088, endPoint y: 404, distance: 278.1
drag, startPoint x: 948, startPoint y: 582, endPoint x: 925, endPoint y: 574, distance: 24.7
drag, startPoint x: 942, startPoint y: 398, endPoint x: 814, endPoint y: 522, distance: 178.6
drag, startPoint x: 1045, startPoint y: 577, endPoint x: 1268, endPoint y: 433, distance: 265.4
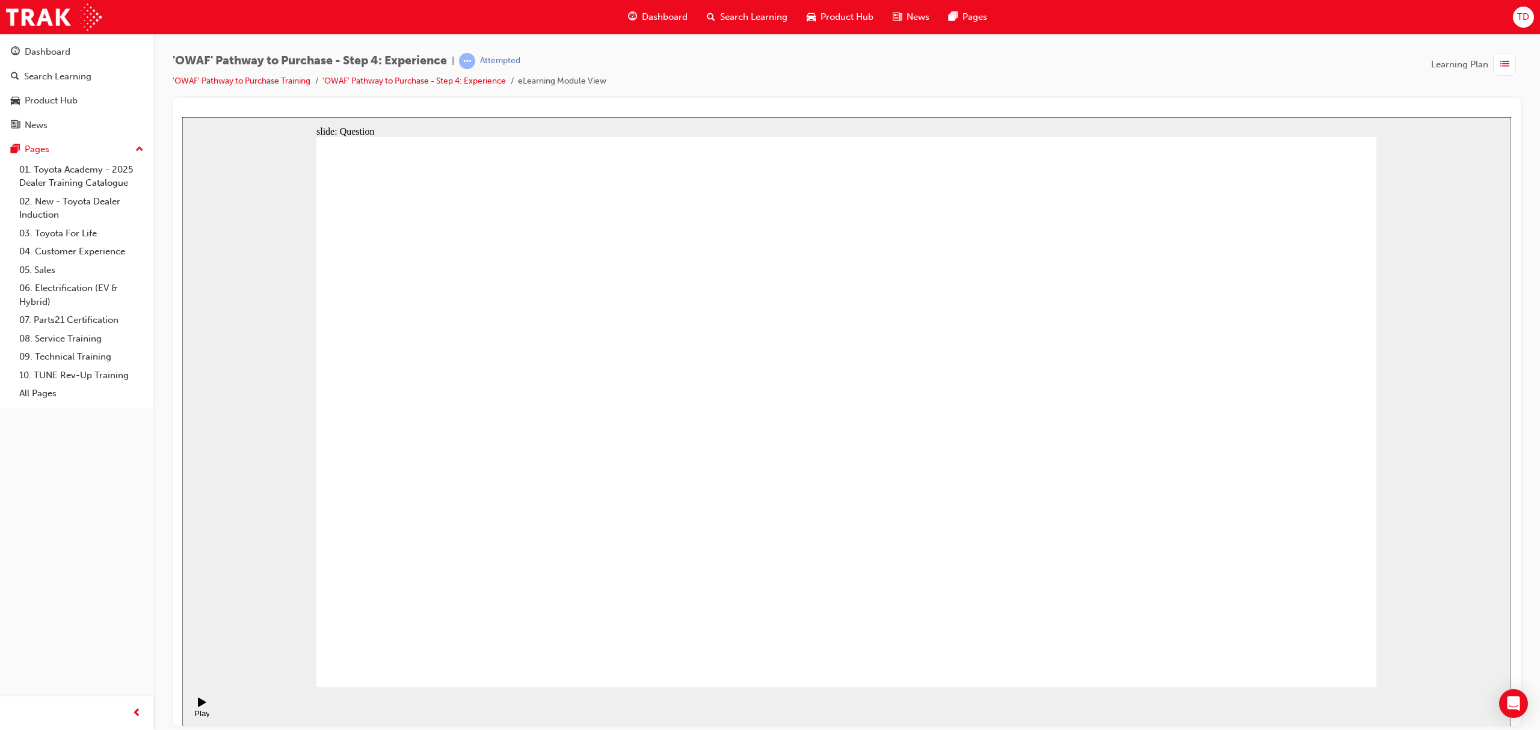
drag, startPoint x: 1177, startPoint y: 555, endPoint x: 957, endPoint y: 436, distance: 249.7
drag, startPoint x: 1300, startPoint y: 522, endPoint x: 1181, endPoint y: 370, distance: 192.8
drag, startPoint x: 686, startPoint y: 531, endPoint x: 849, endPoint y: 359, distance: 237.4
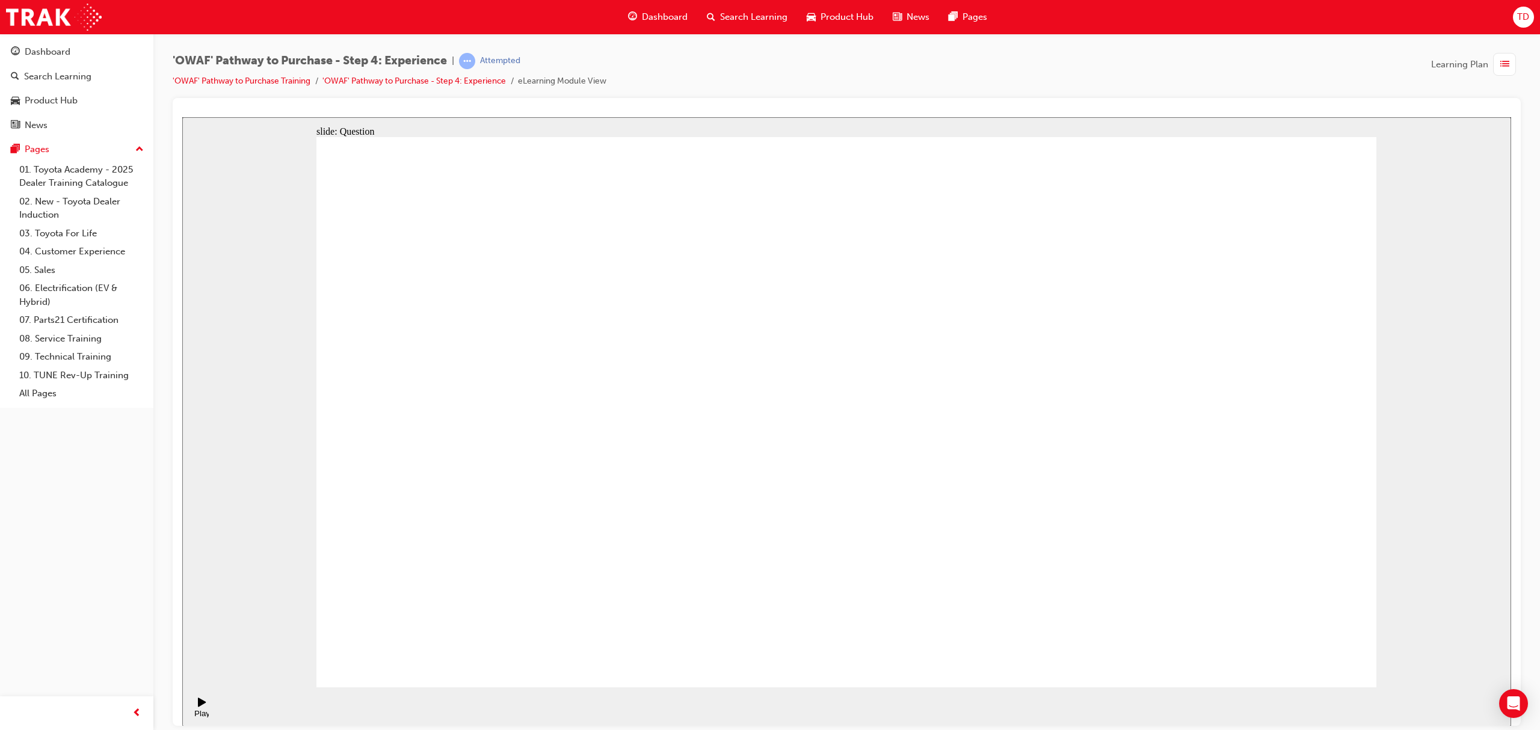
drag, startPoint x: 856, startPoint y: 532, endPoint x: 1112, endPoint y: 353, distance: 312.2
drag, startPoint x: 1004, startPoint y: 580, endPoint x: 1081, endPoint y: 428, distance: 170.0
drag, startPoint x: 768, startPoint y: 354, endPoint x: 516, endPoint y: 537, distance: 311.3
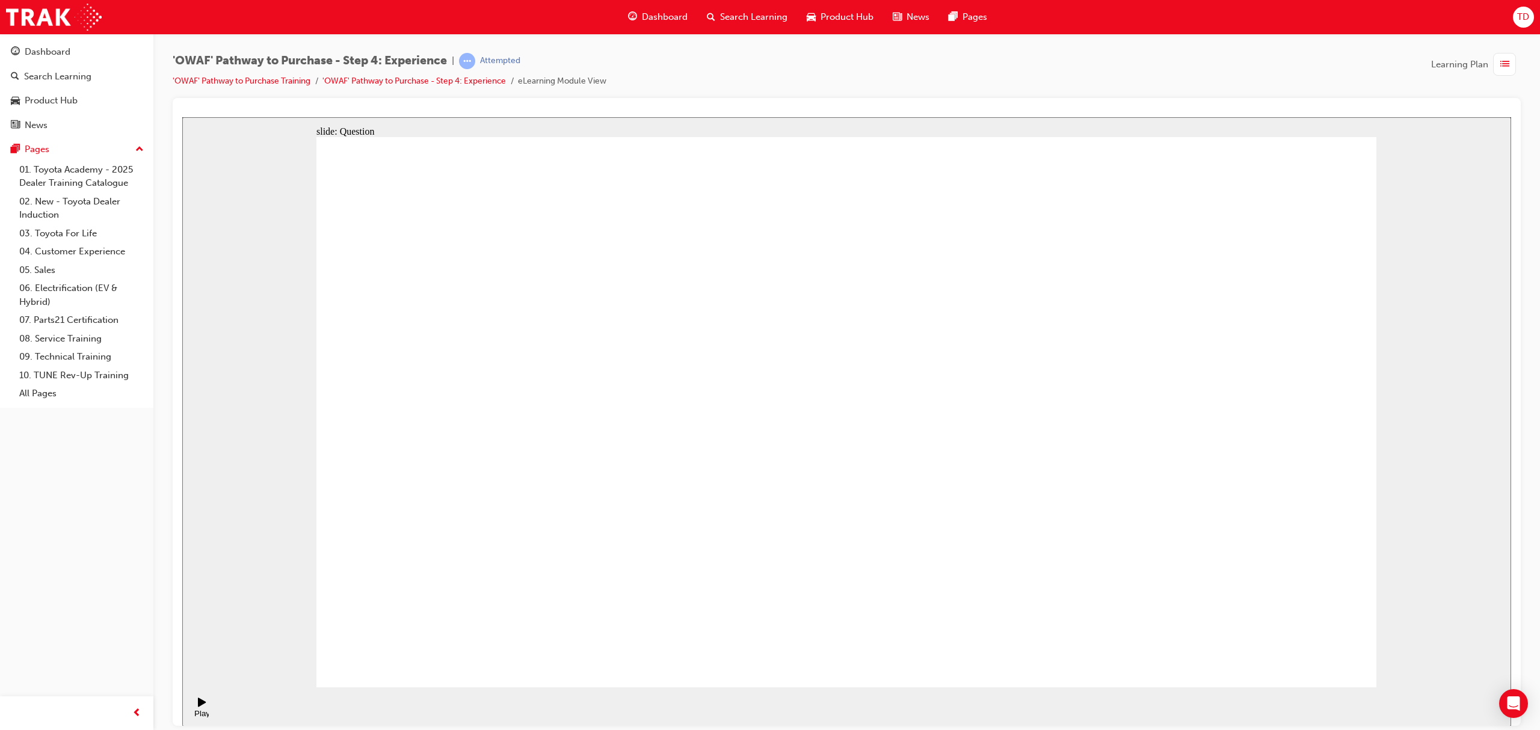
drag, startPoint x: 666, startPoint y: 577, endPoint x: 825, endPoint y: 351, distance: 275.8
radio input "true"
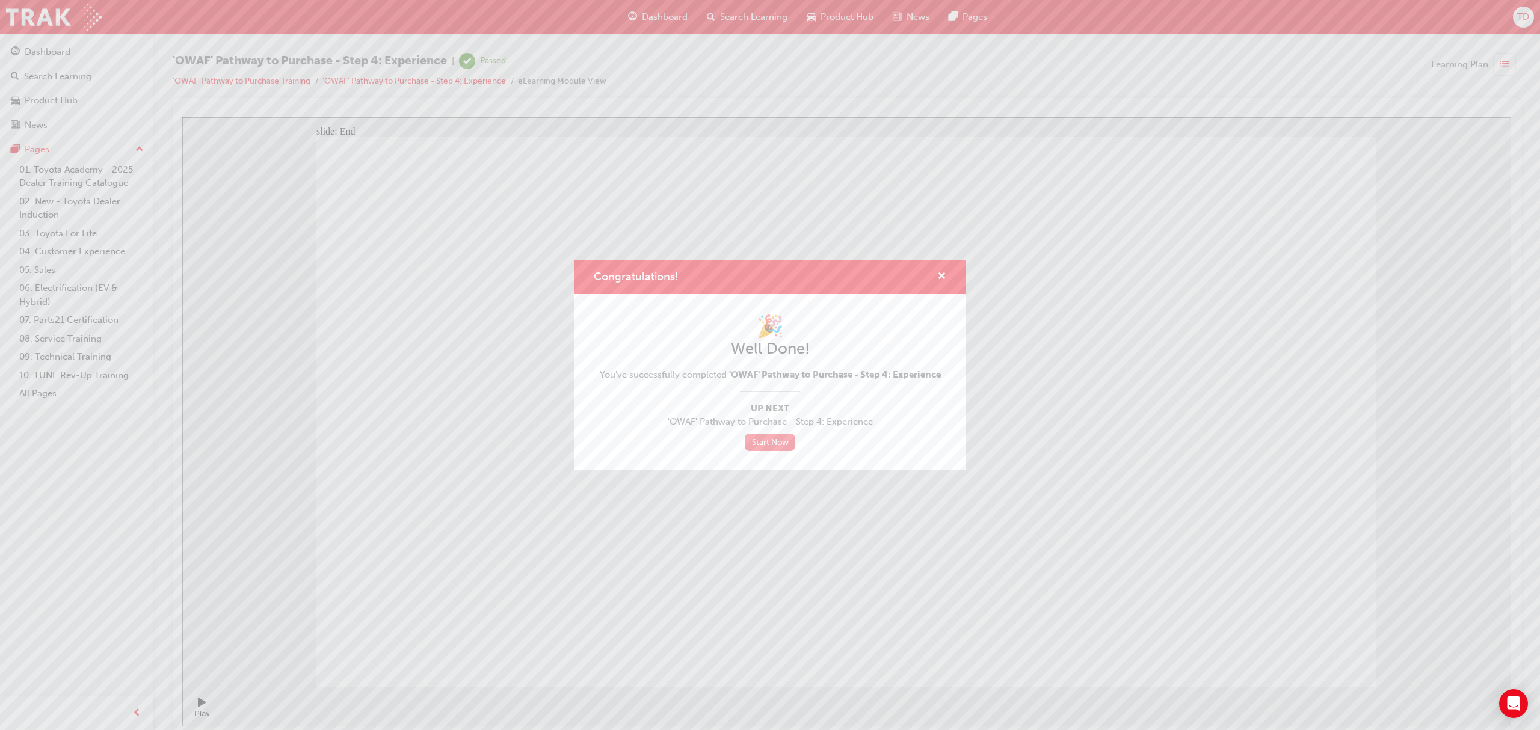
click at [761, 434] on link "Start Now" at bounding box center [770, 442] width 51 height 17
click at [657, 13] on div "Congratulations! 🎉 Well Done! You've successfully completed 'OWAF' Pathway to P…" at bounding box center [770, 365] width 1540 height 730
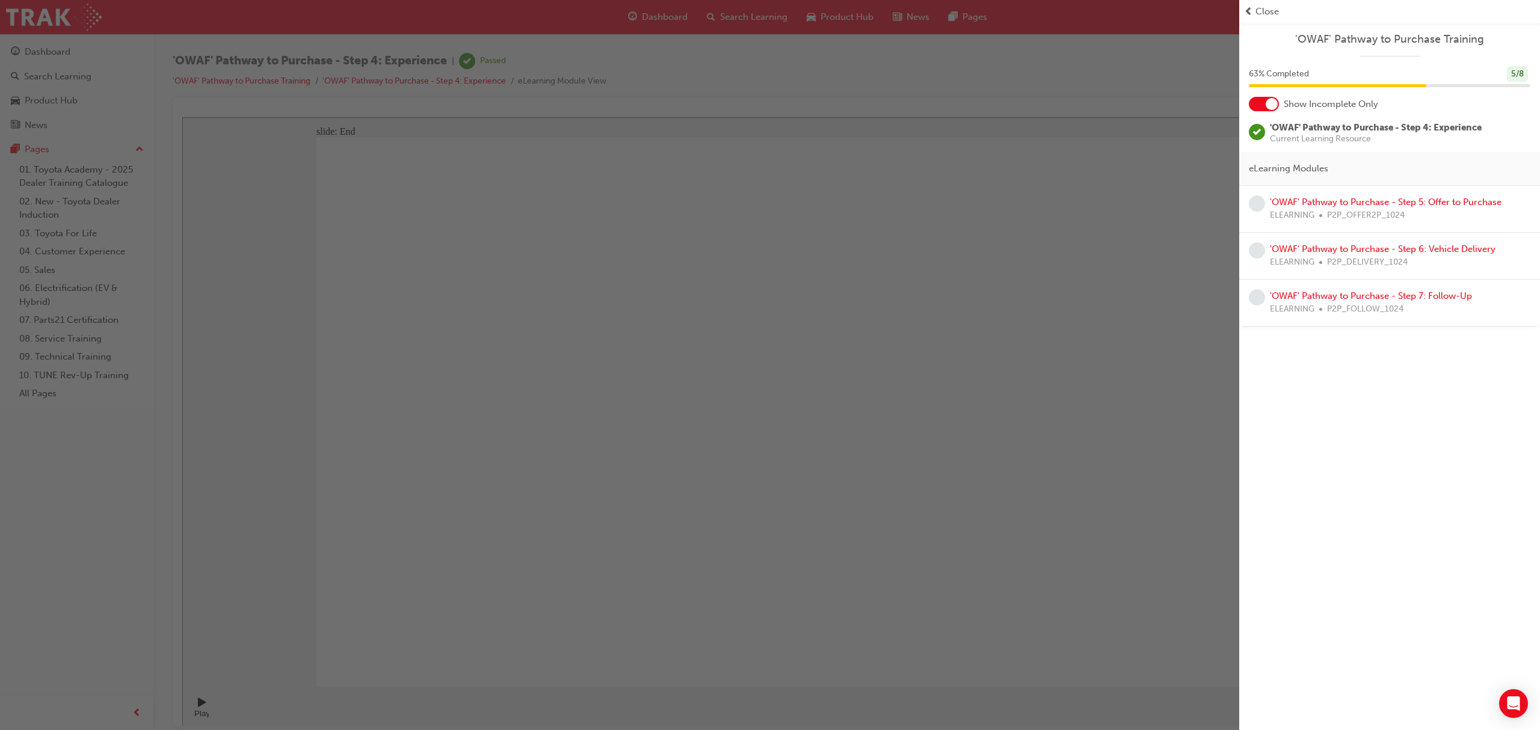
click at [657, 13] on div "button" at bounding box center [619, 365] width 1239 height 730
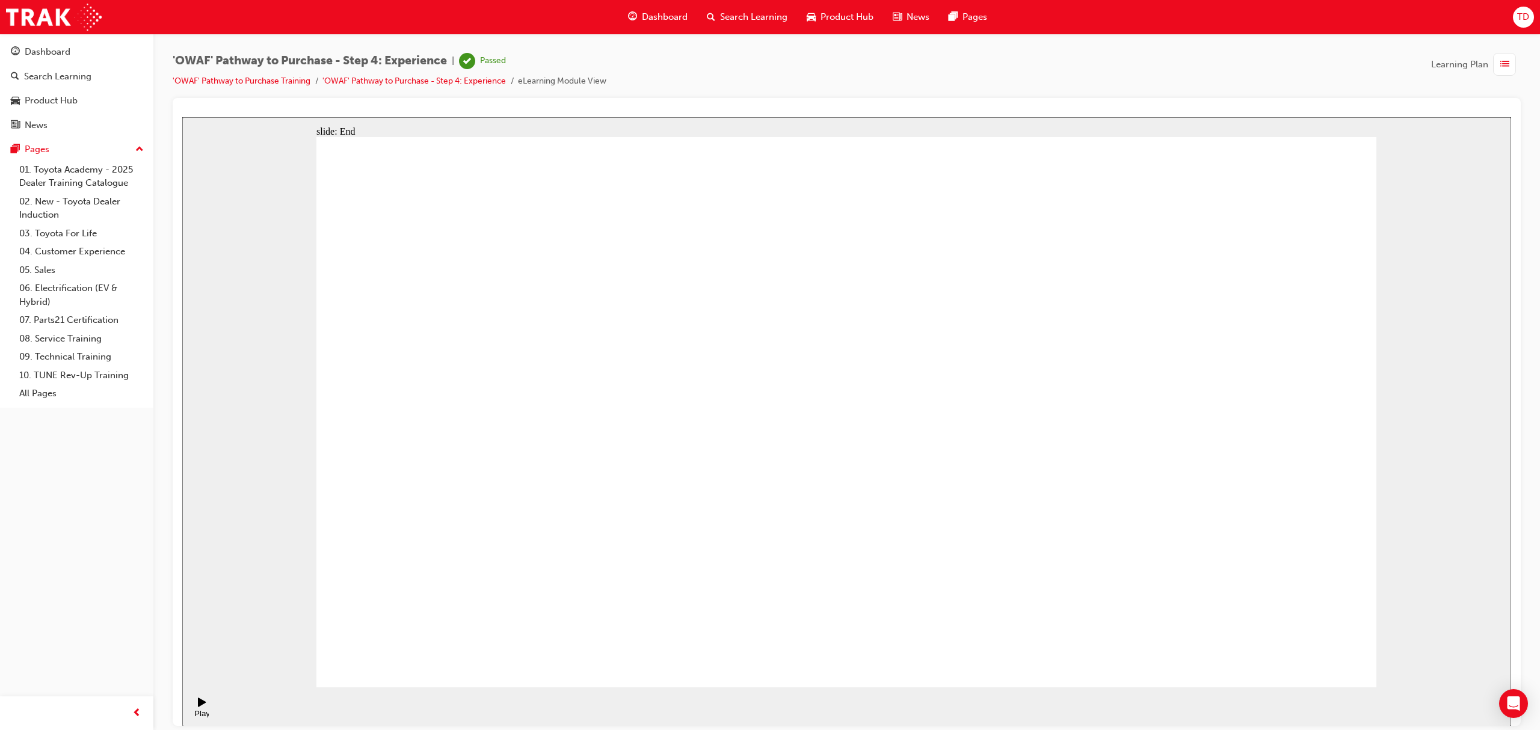
click at [653, 22] on span "Dashboard" at bounding box center [665, 17] width 46 height 14
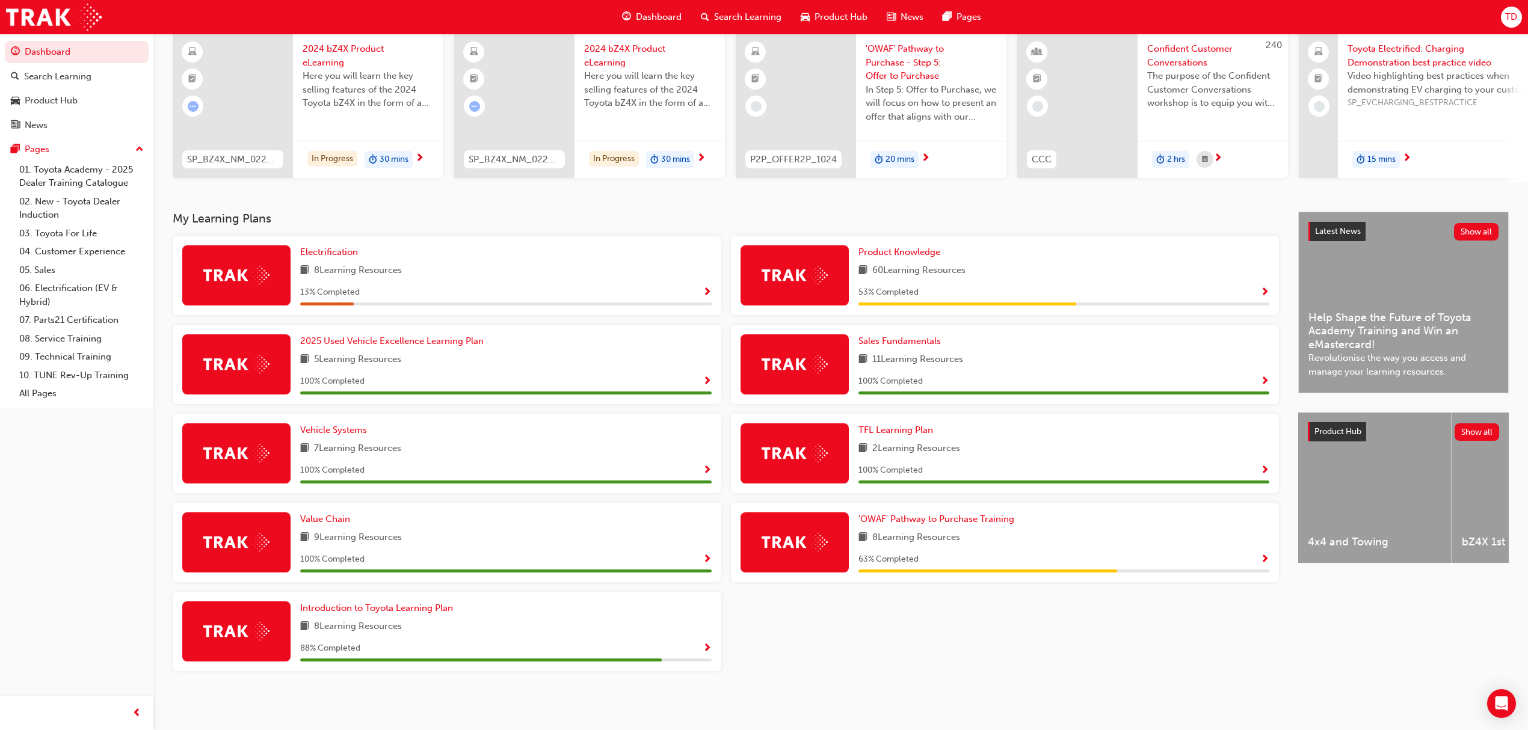
scroll to position [99, 0]
click at [386, 609] on span "Introduction to Toyota Learning Plan" at bounding box center [376, 608] width 153 height 11
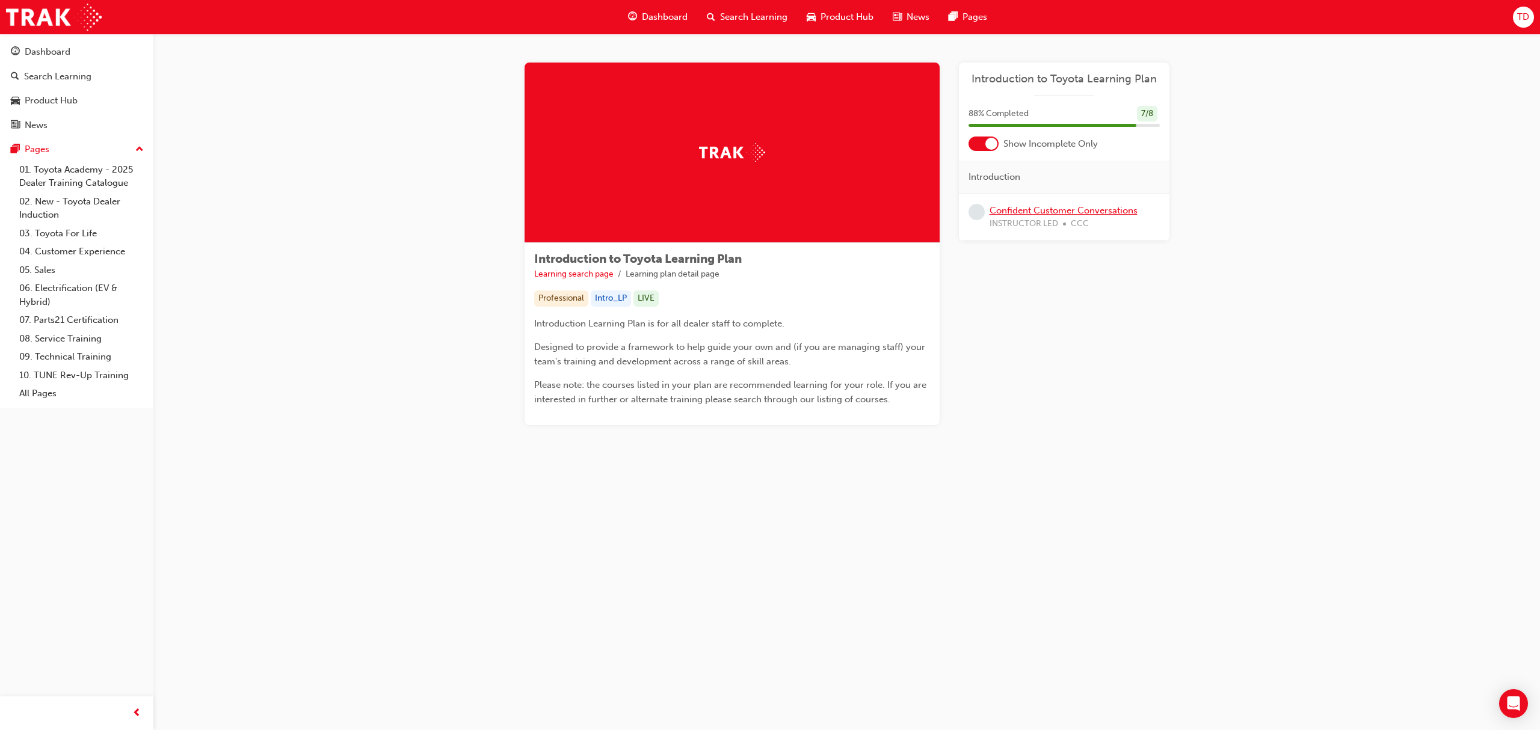
click at [1068, 208] on link "Confident Customer Conversations" at bounding box center [1063, 210] width 148 height 11
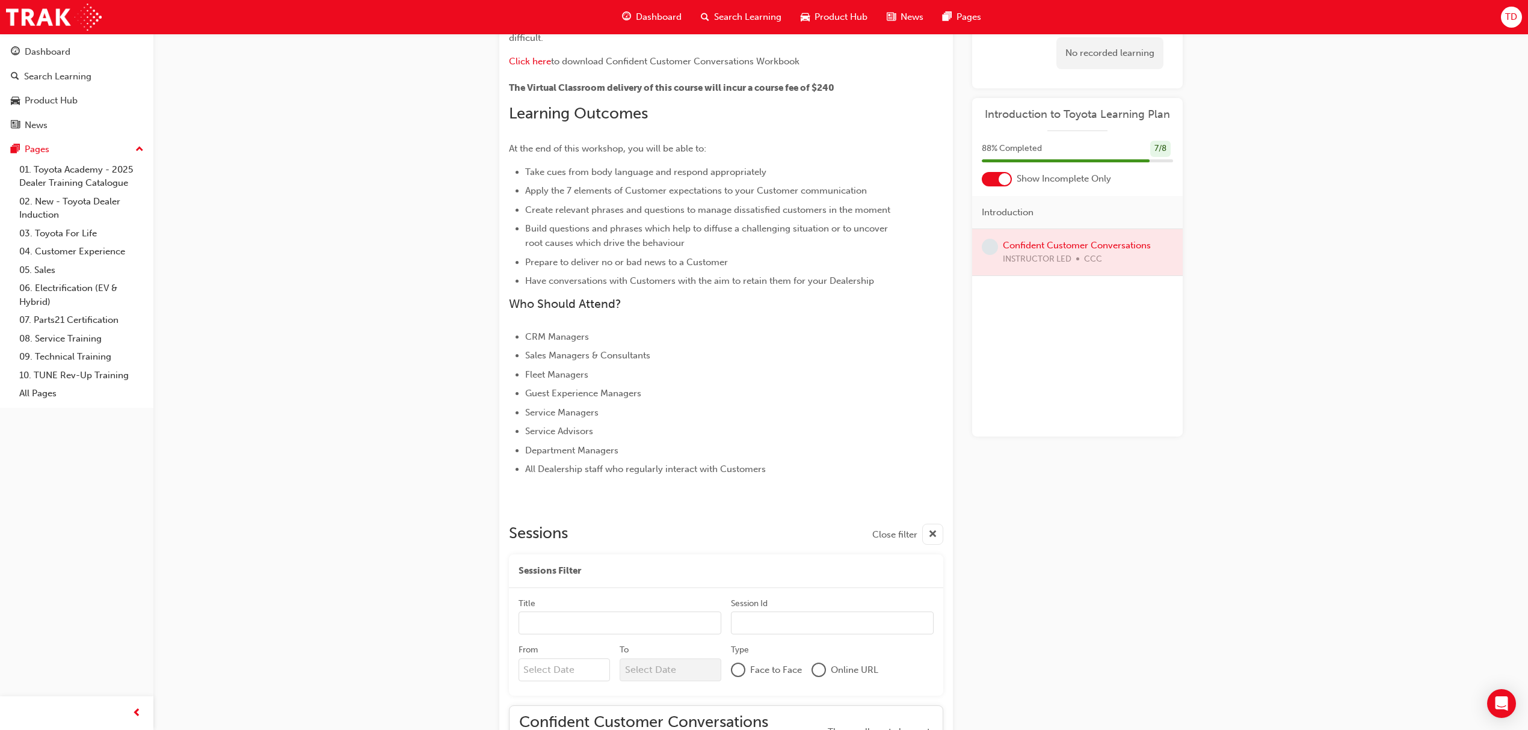
scroll to position [179, 0]
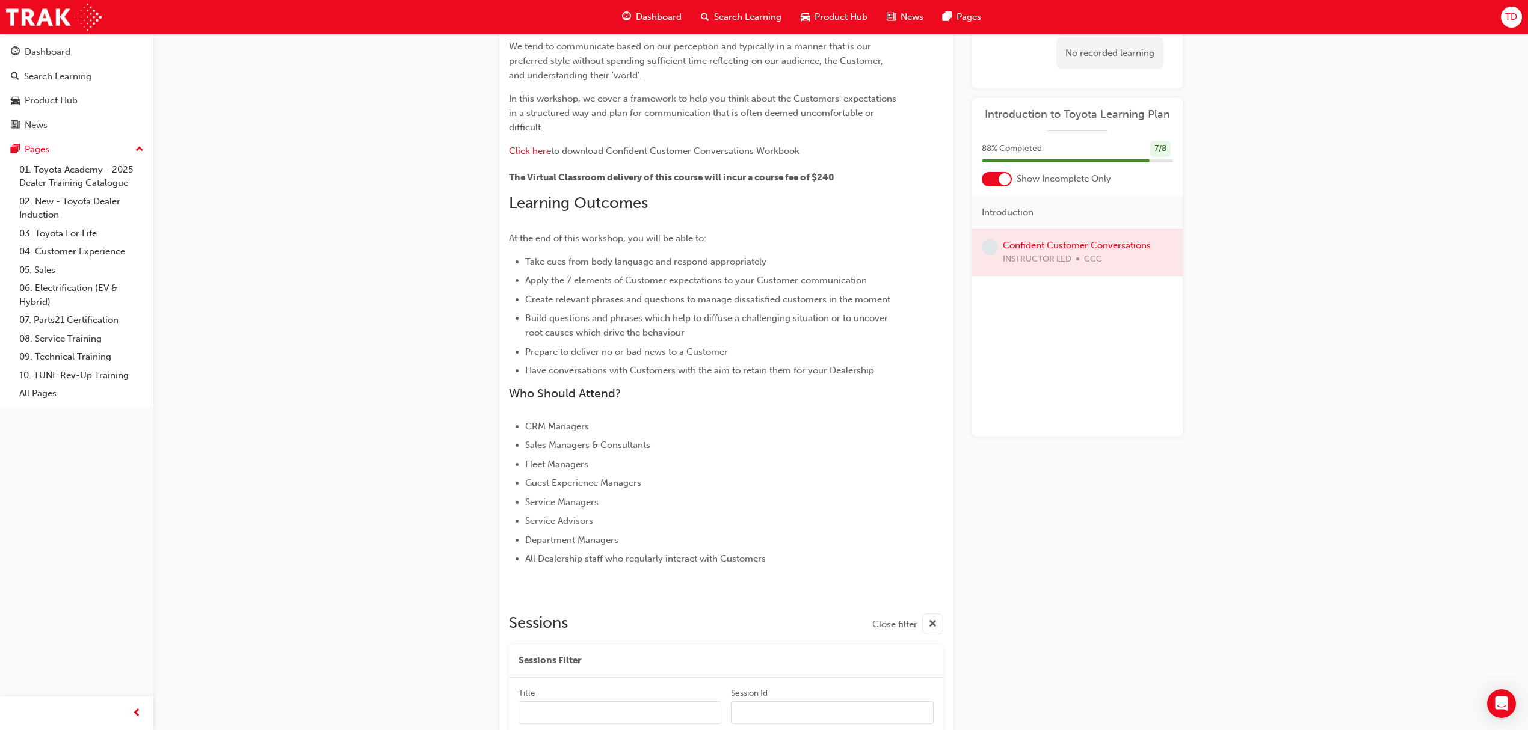
click at [1066, 241] on div at bounding box center [1077, 252] width 210 height 46
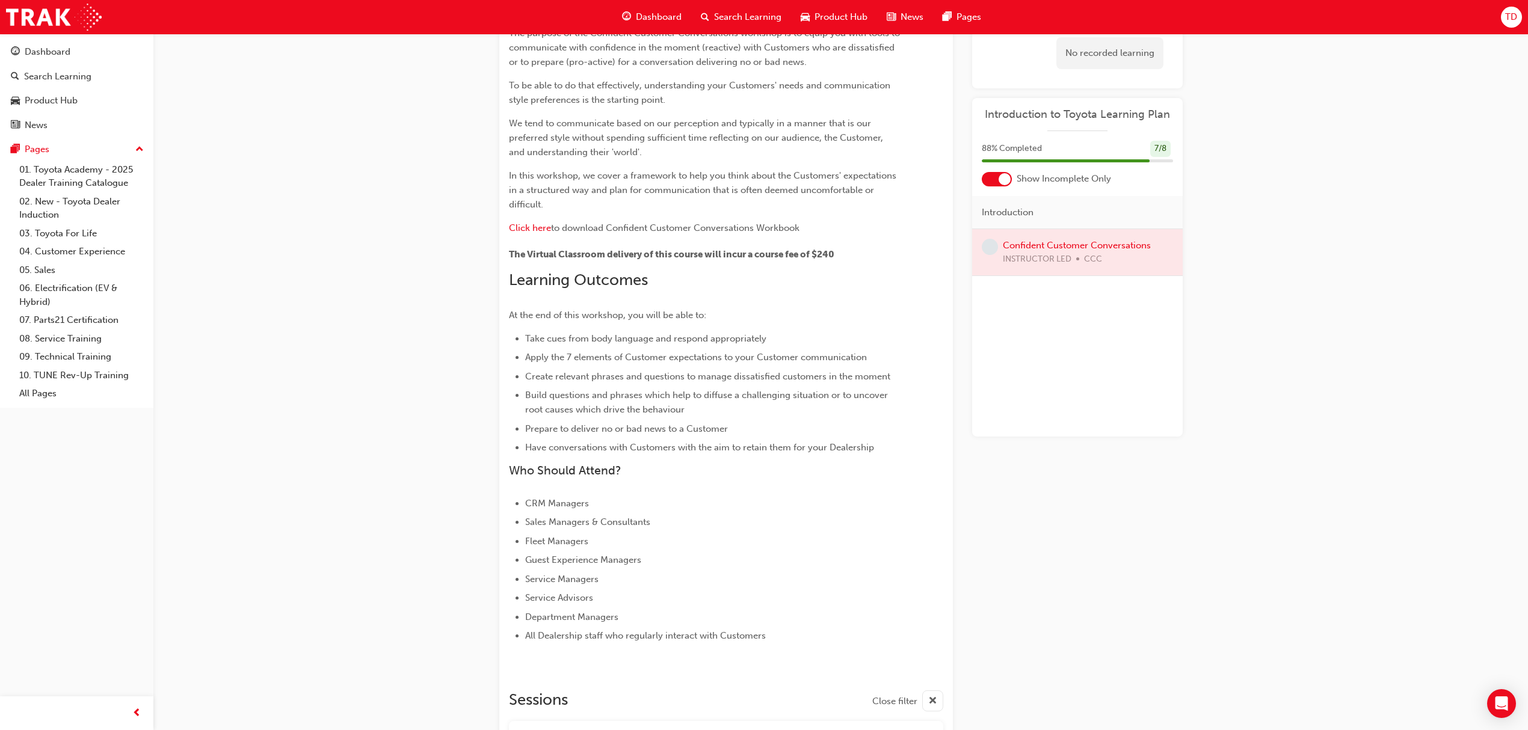
scroll to position [0, 0]
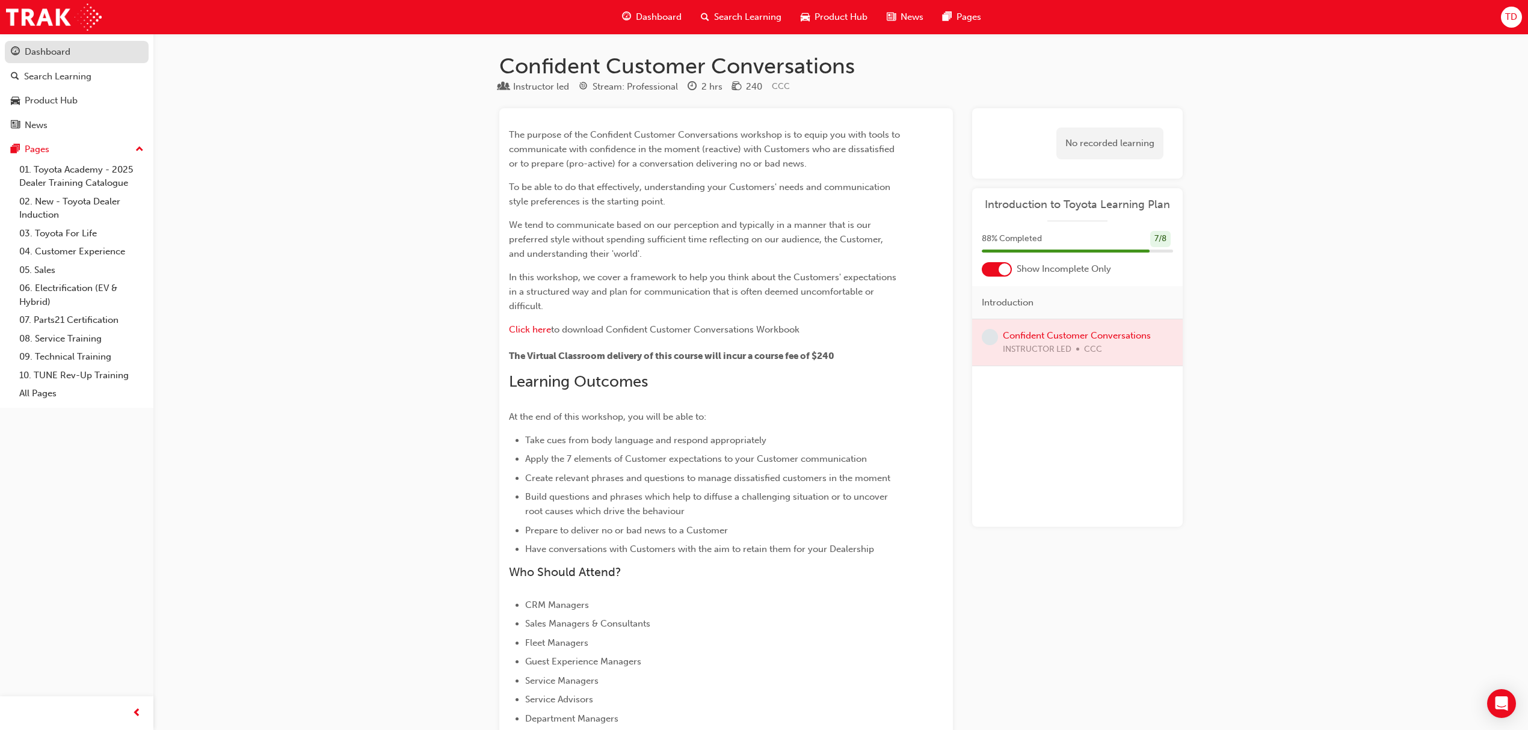
click at [51, 49] on div "Dashboard" at bounding box center [48, 52] width 46 height 14
